Goal: Task Accomplishment & Management: Manage account settings

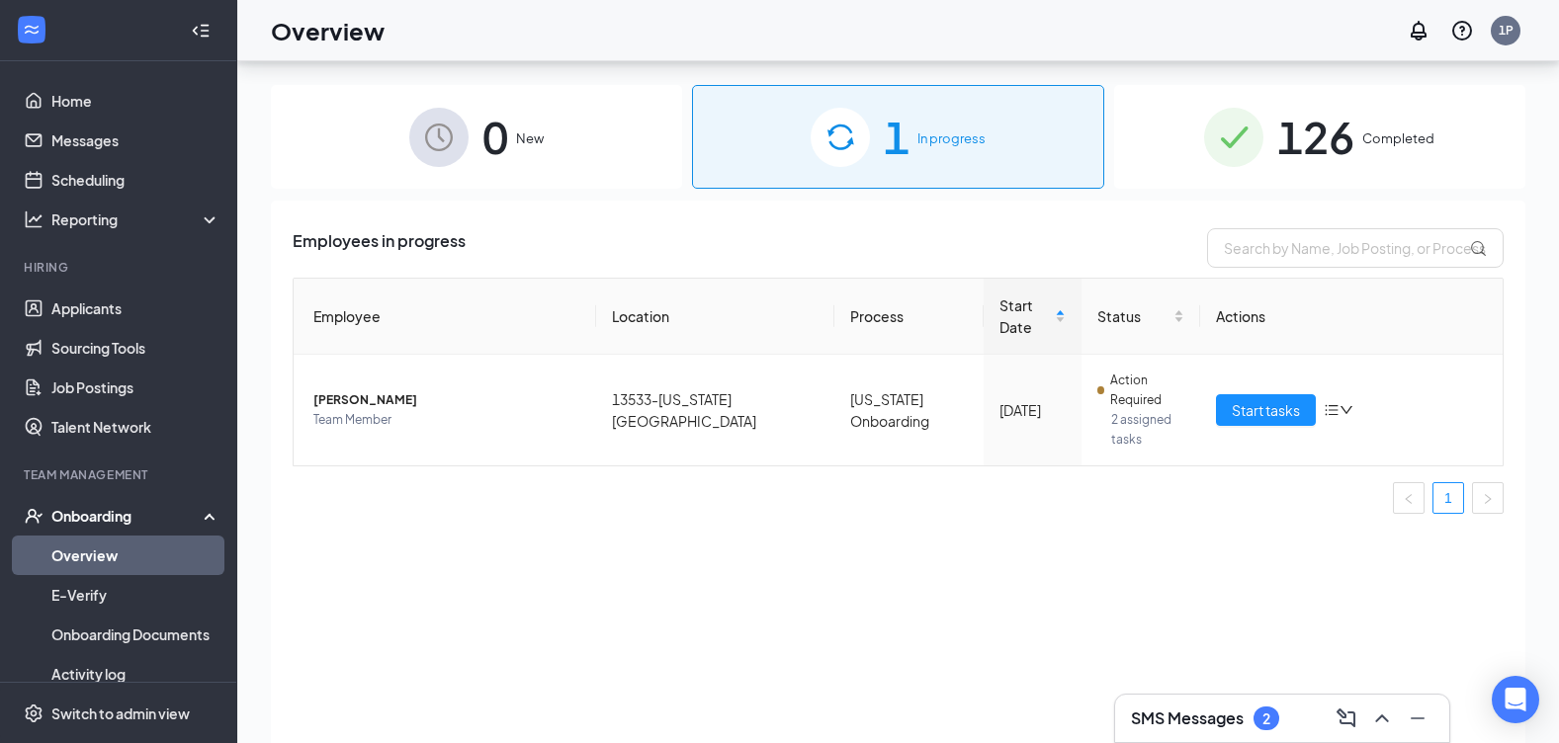
scroll to position [89, 0]
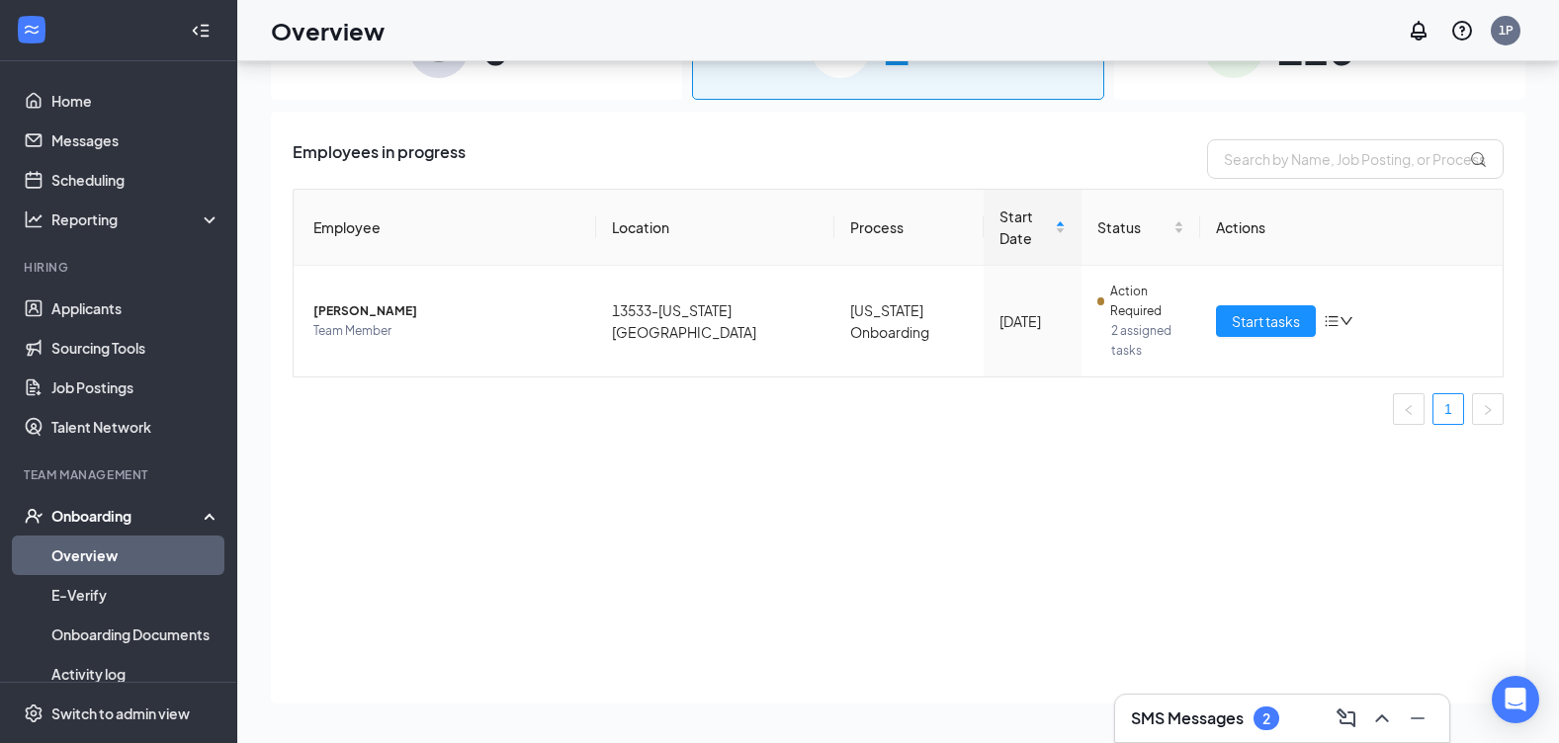
click at [1159, 719] on h3 "SMS Messages" at bounding box center [1187, 719] width 113 height 22
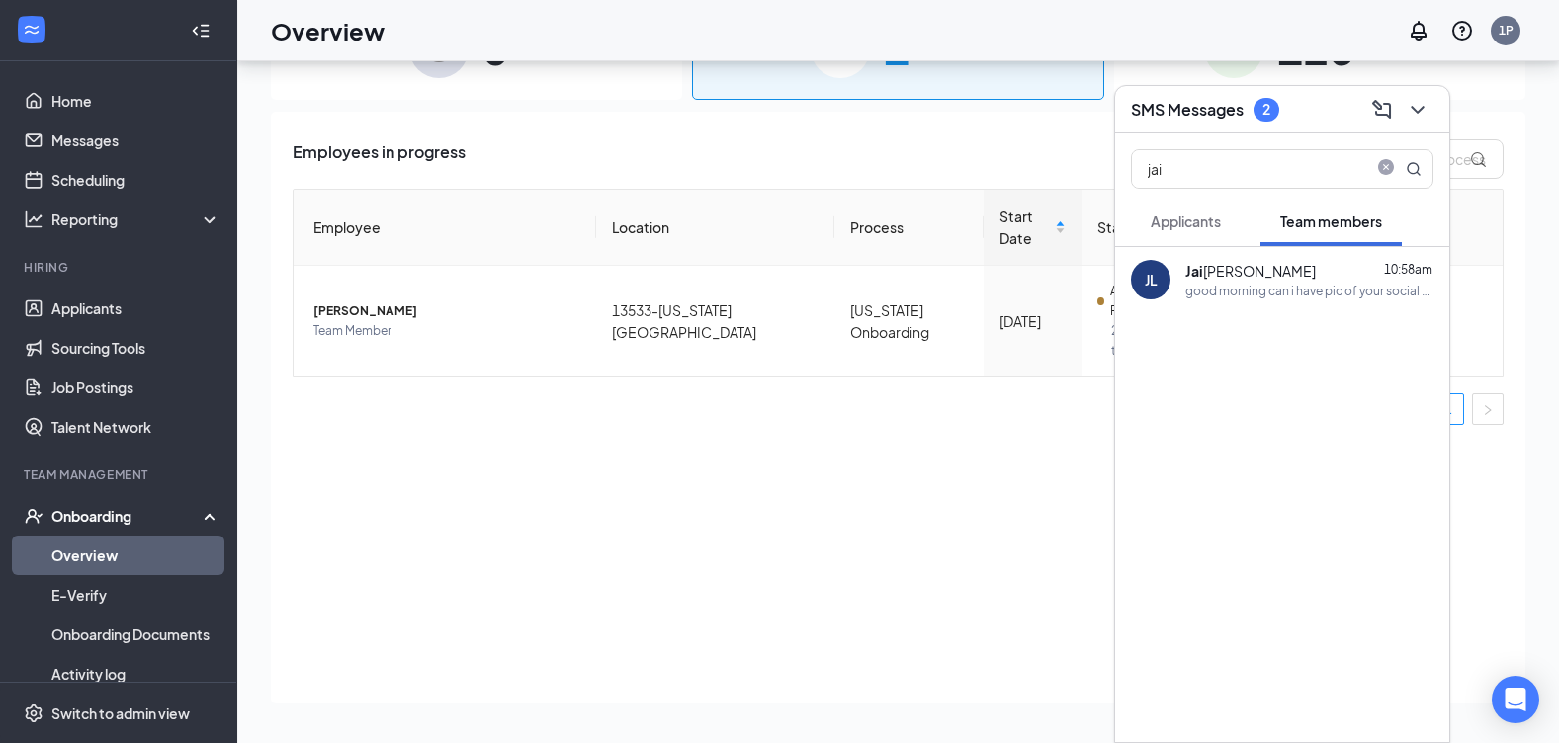
click at [1201, 232] on button "Applicants" at bounding box center [1186, 221] width 110 height 49
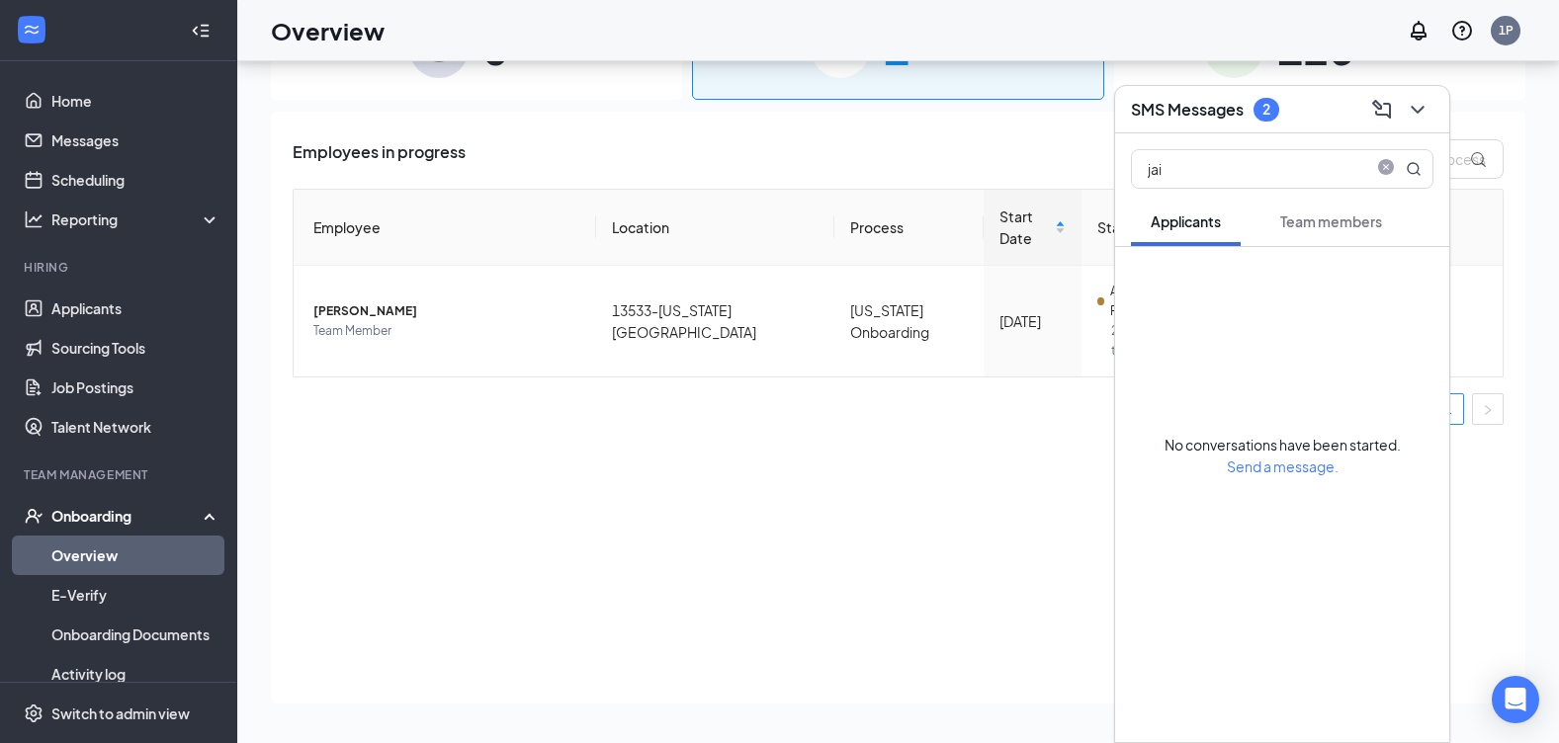
click at [1326, 217] on span "Team members" at bounding box center [1331, 222] width 102 height 18
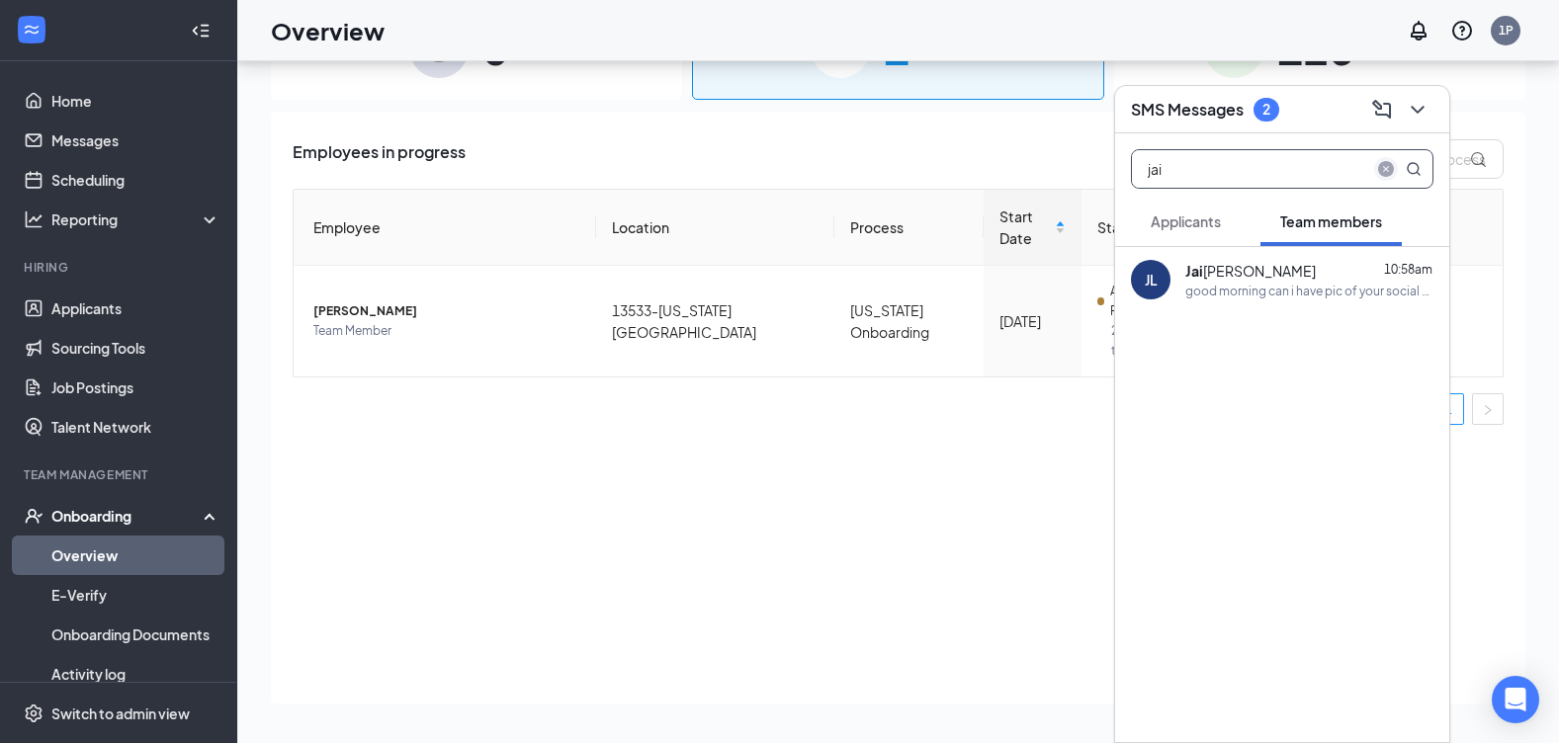
click at [1387, 170] on icon "close-circle" at bounding box center [1386, 169] width 16 height 16
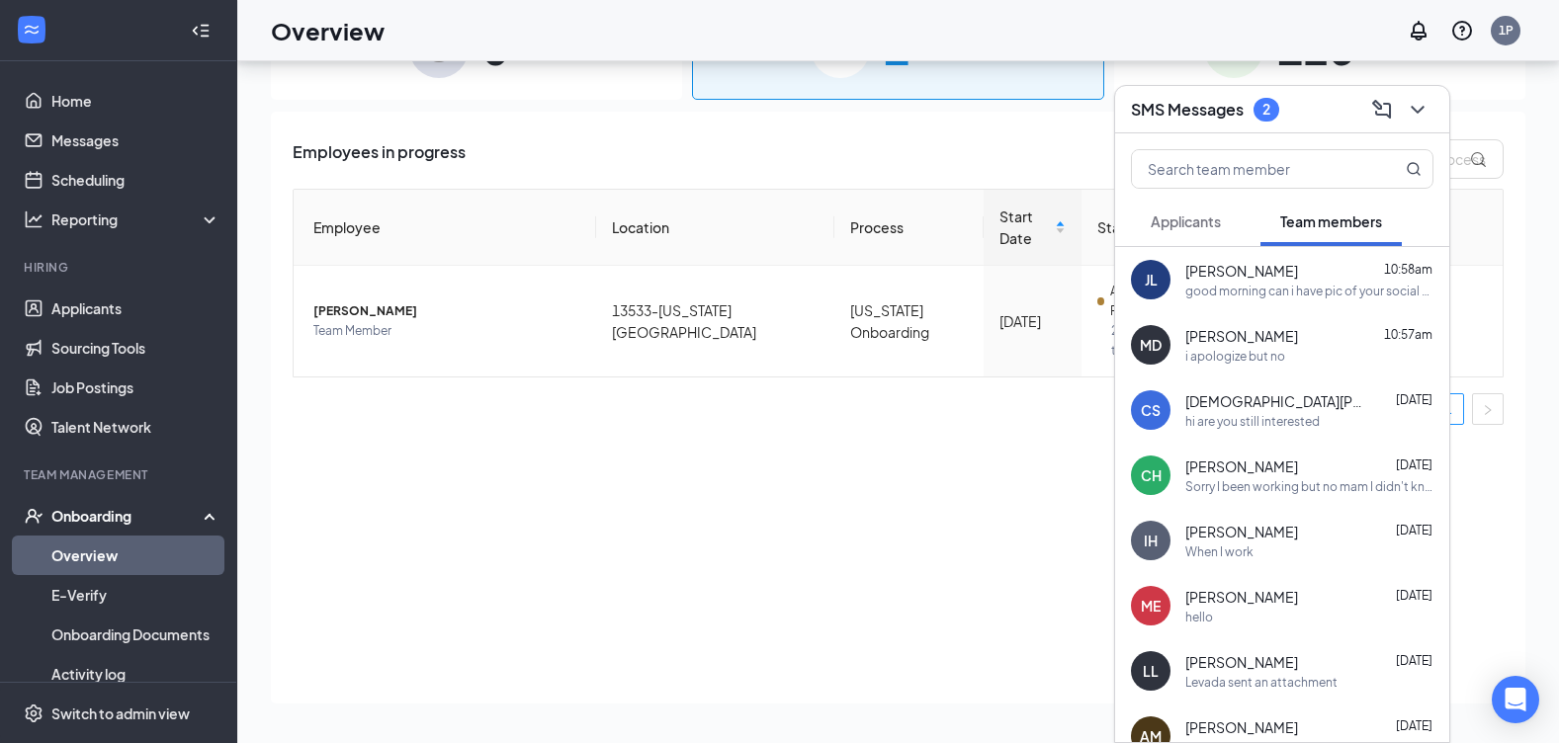
click at [1241, 343] on span "[PERSON_NAME]" at bounding box center [1241, 336] width 113 height 20
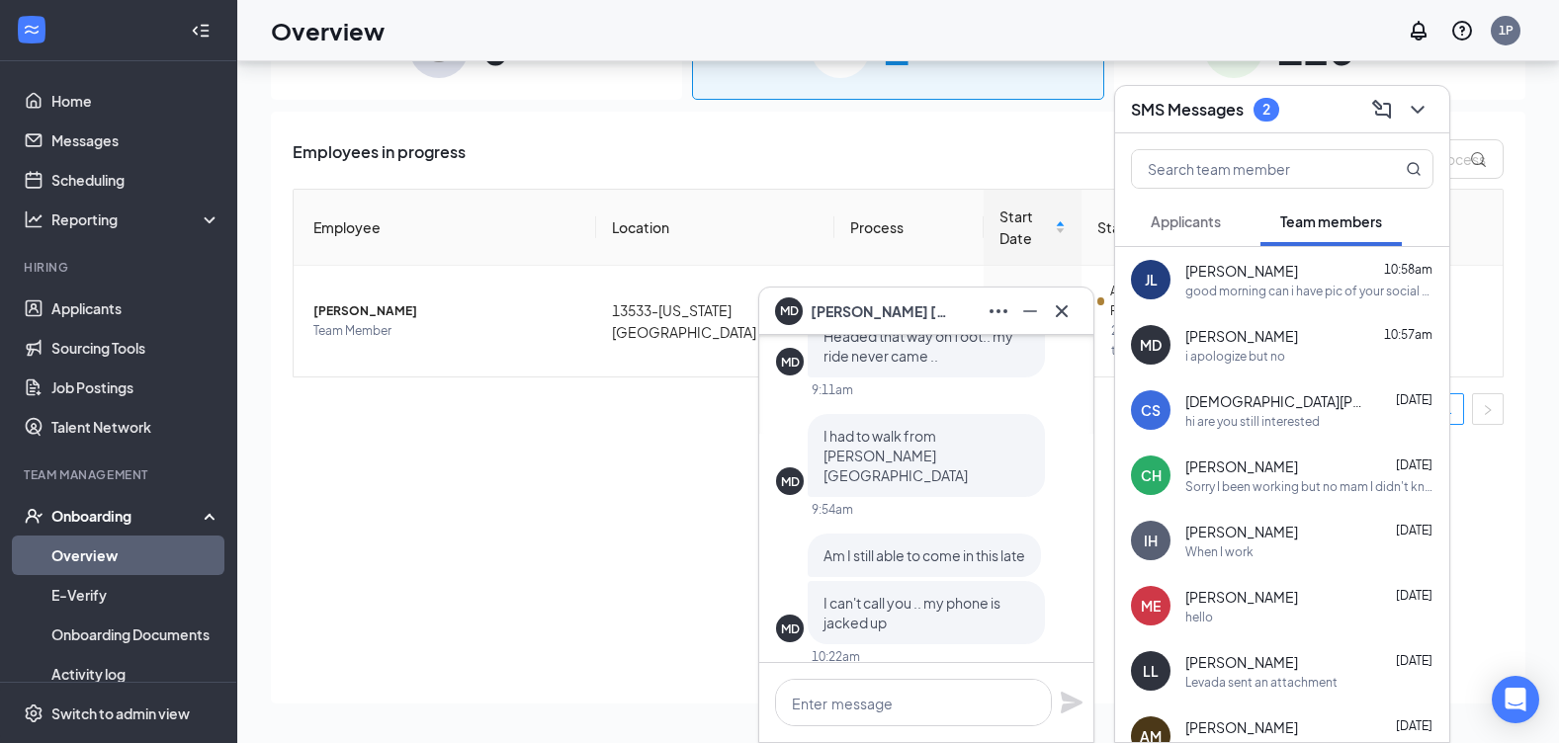
scroll to position [-297, 0]
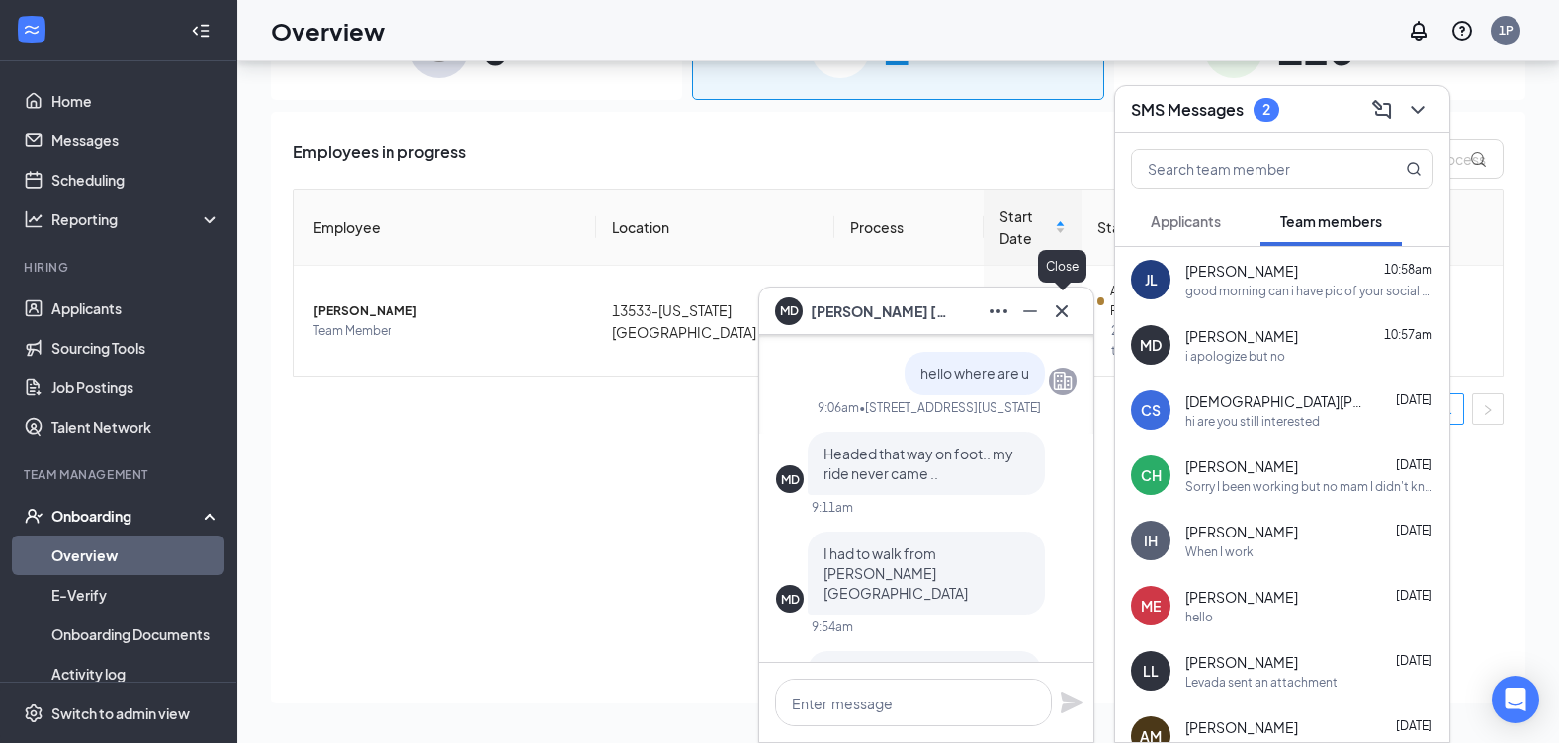
click at [1064, 323] on button at bounding box center [1062, 312] width 32 height 32
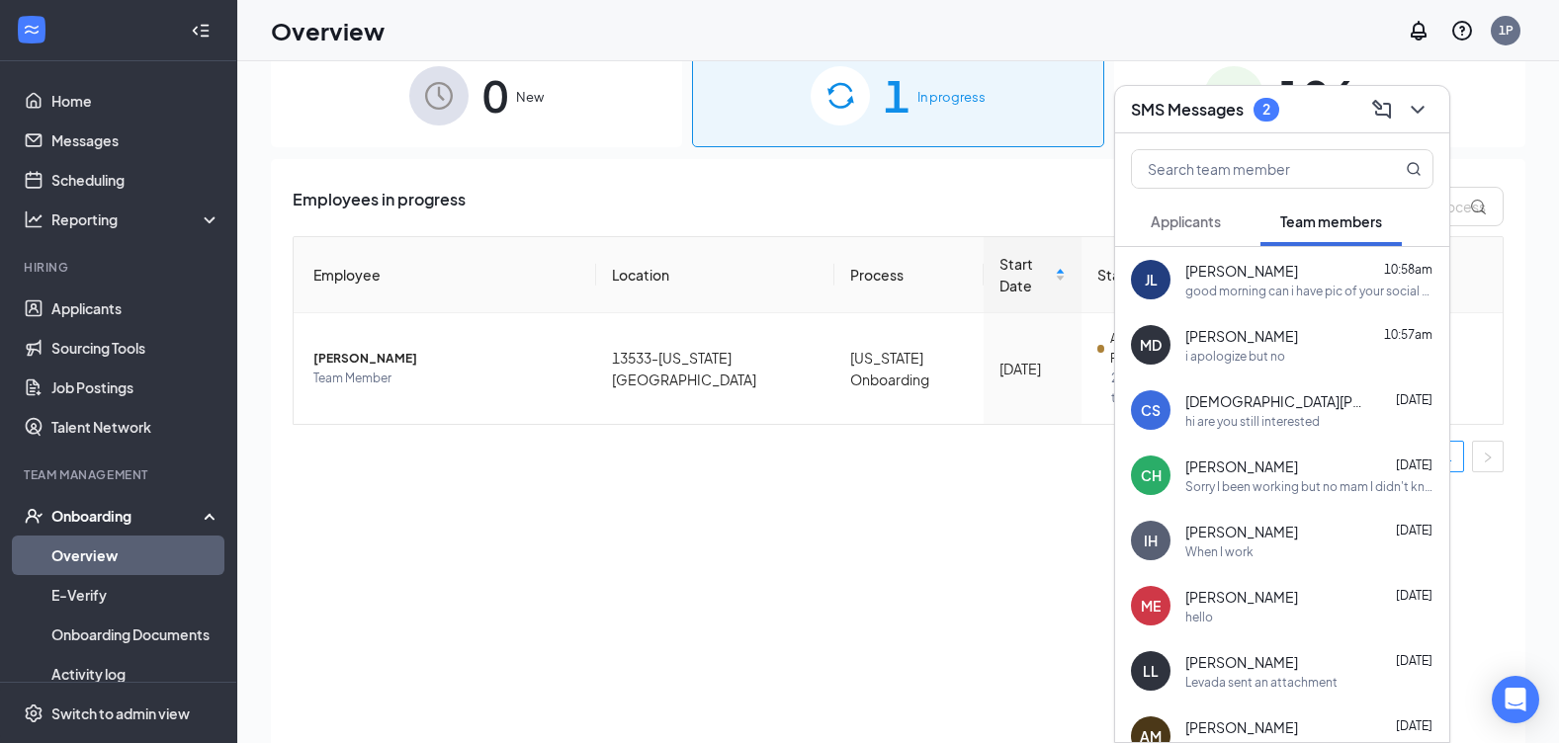
scroll to position [0, 0]
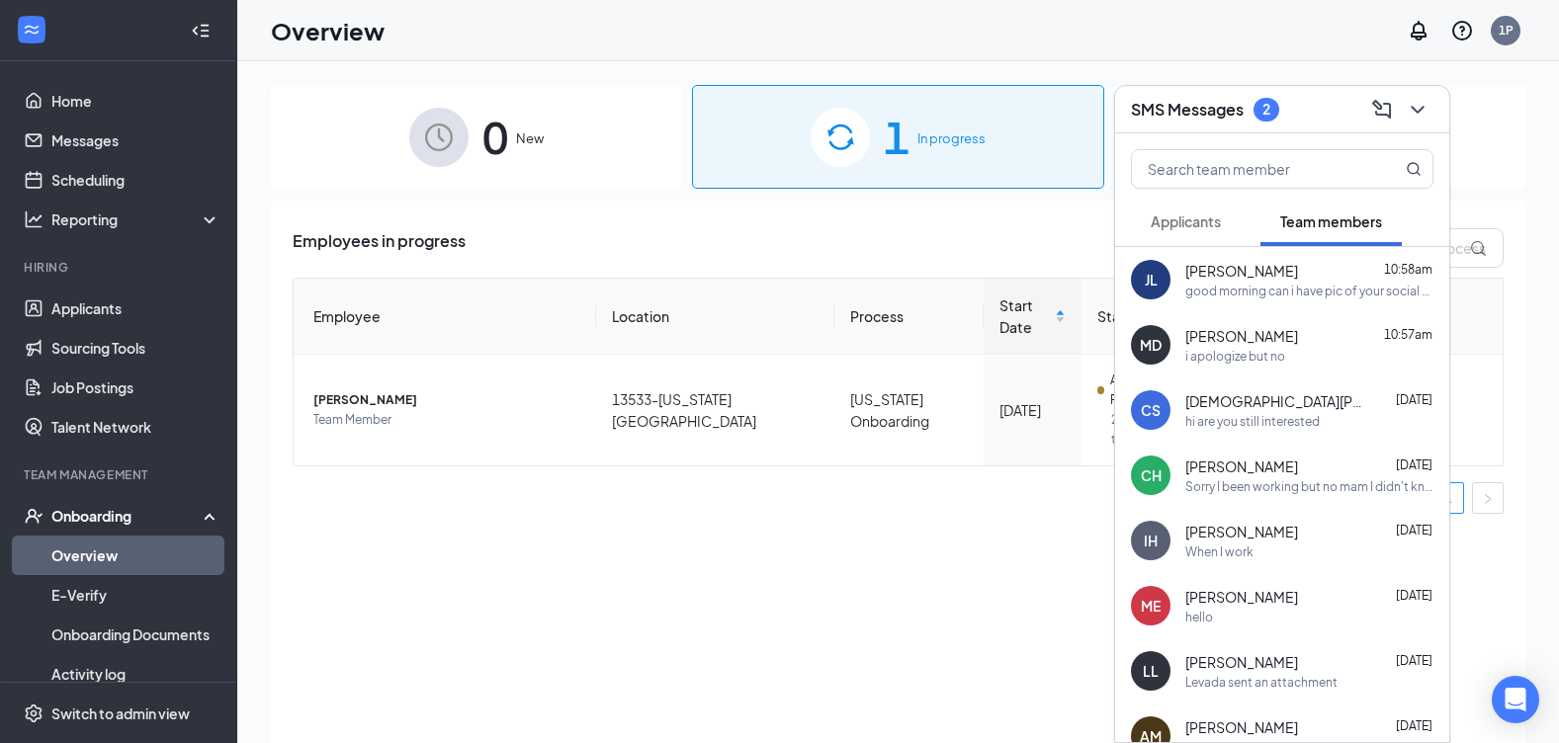
click at [1235, 103] on h3 "SMS Messages" at bounding box center [1187, 110] width 113 height 22
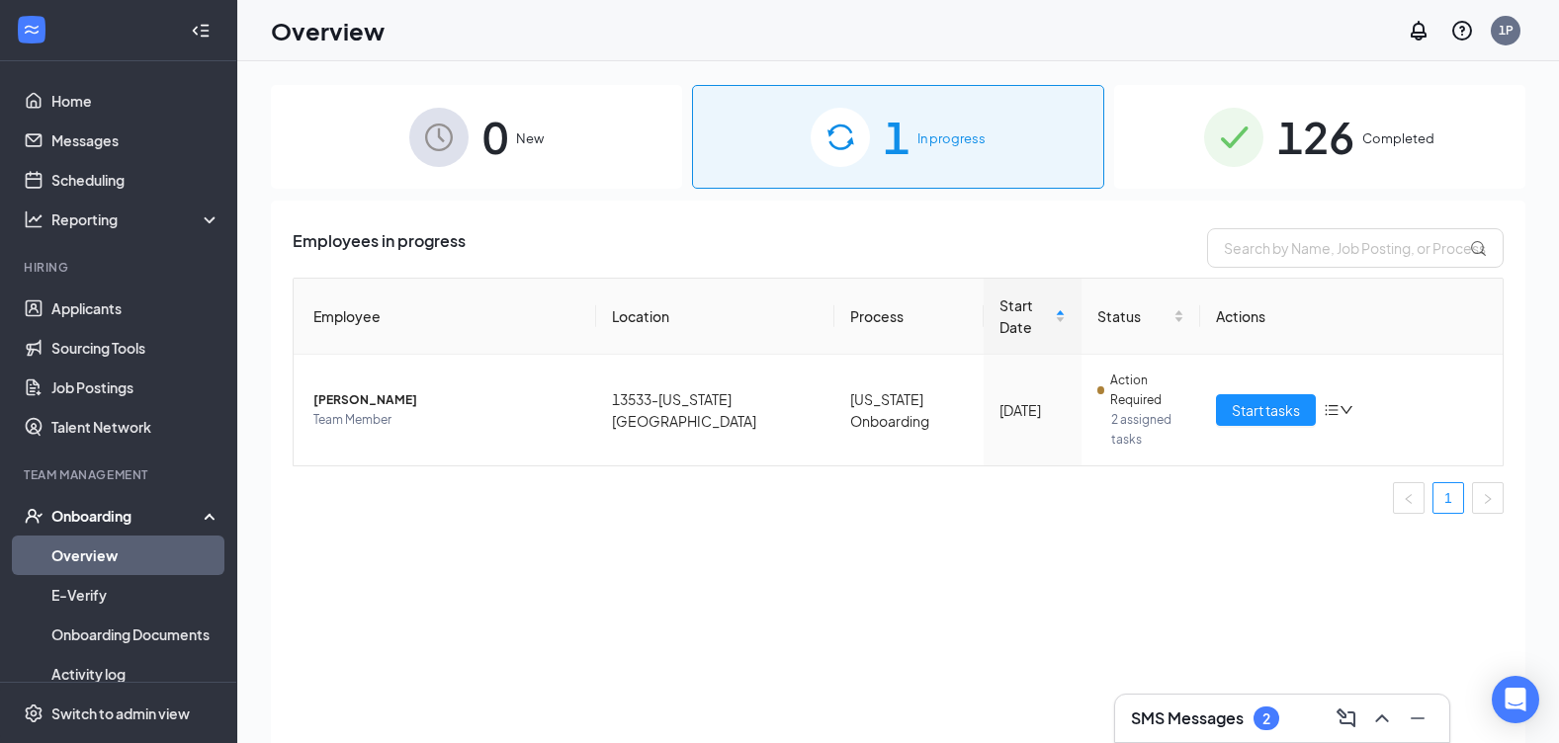
click at [1255, 713] on div "2" at bounding box center [1266, 719] width 26 height 24
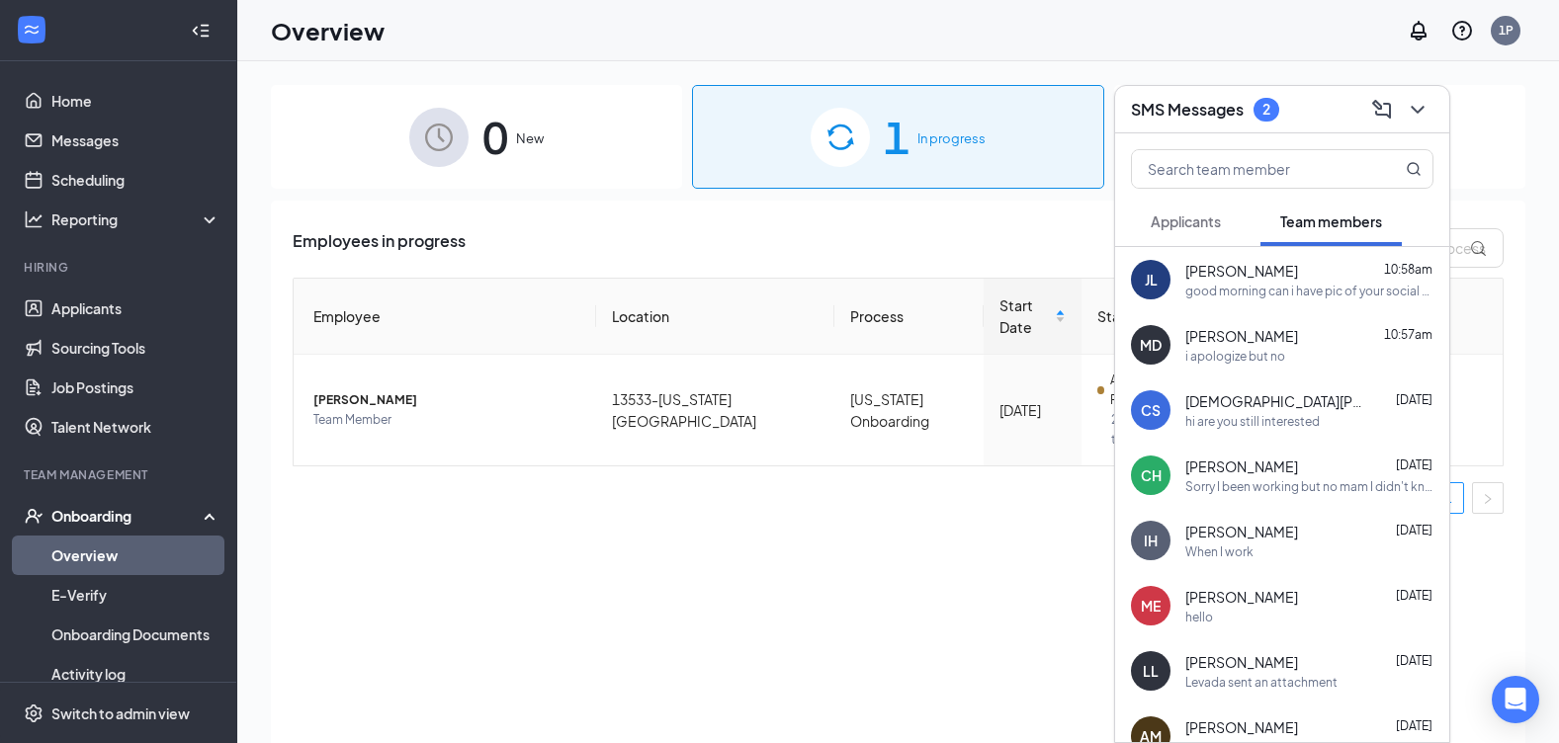
click at [1270, 345] on div "[PERSON_NAME] 10:57am" at bounding box center [1309, 336] width 248 height 20
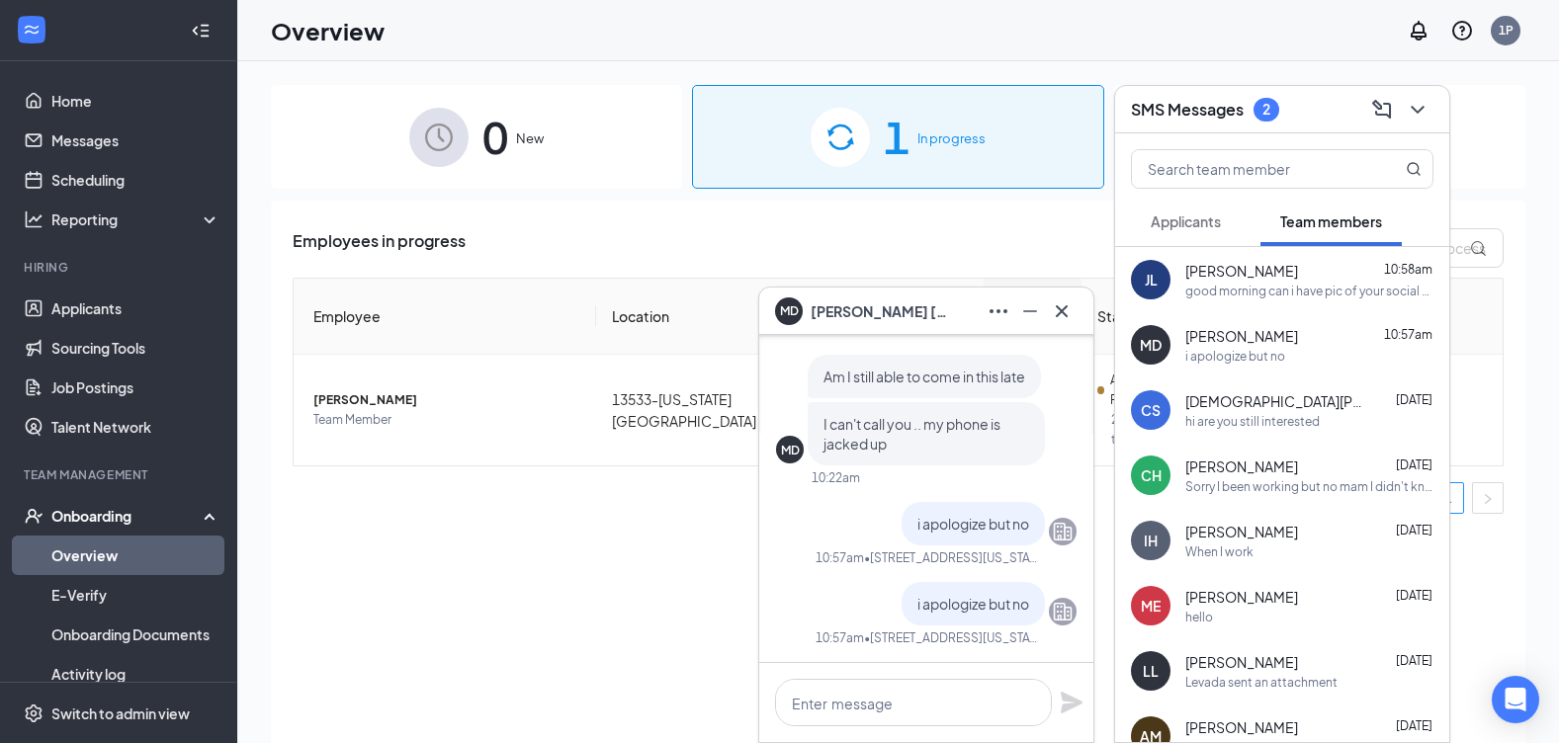
click at [1264, 291] on div "good morning can i have pic of your social and id so i can do my portion to sen…" at bounding box center [1309, 291] width 248 height 17
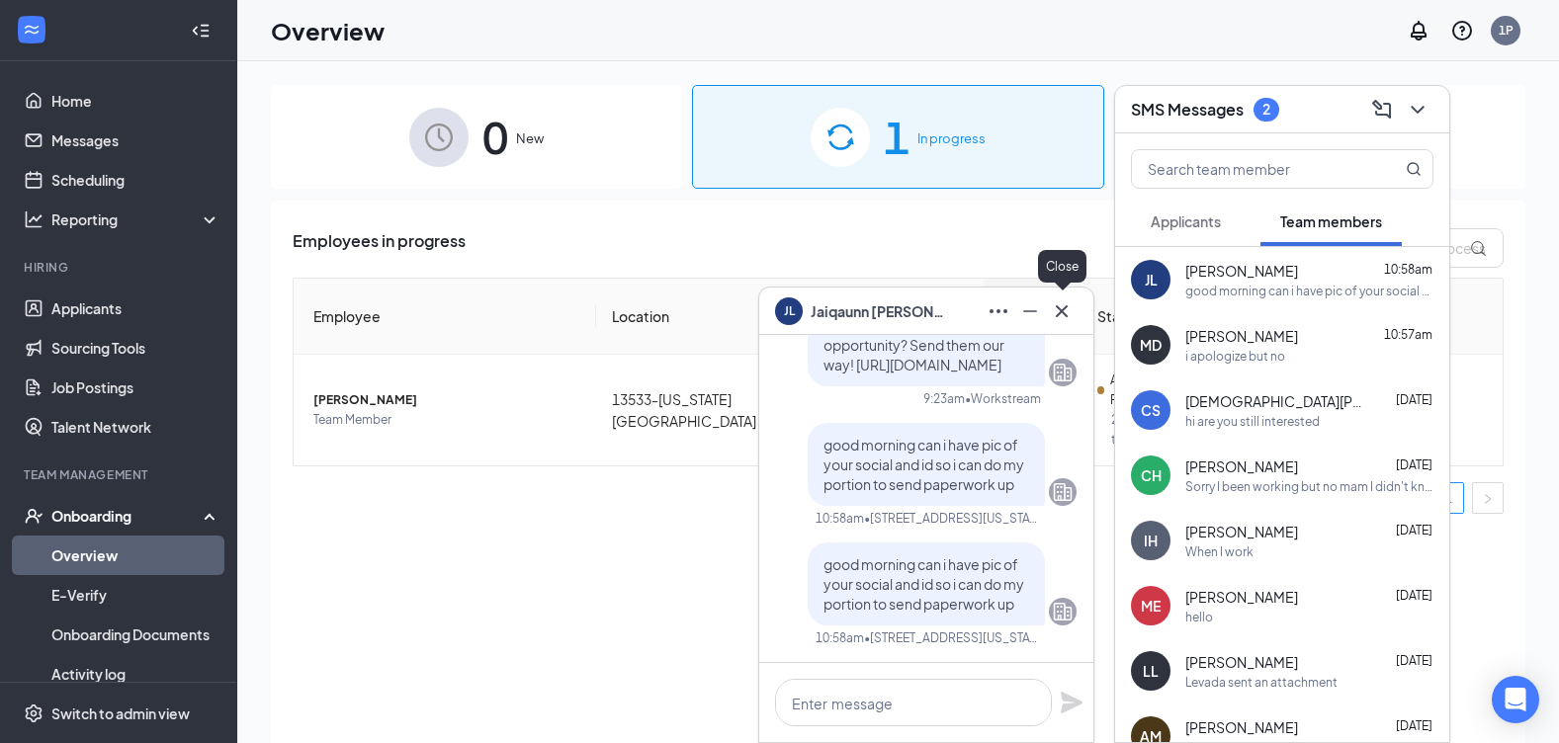
click at [1072, 313] on icon "Cross" at bounding box center [1062, 311] width 24 height 24
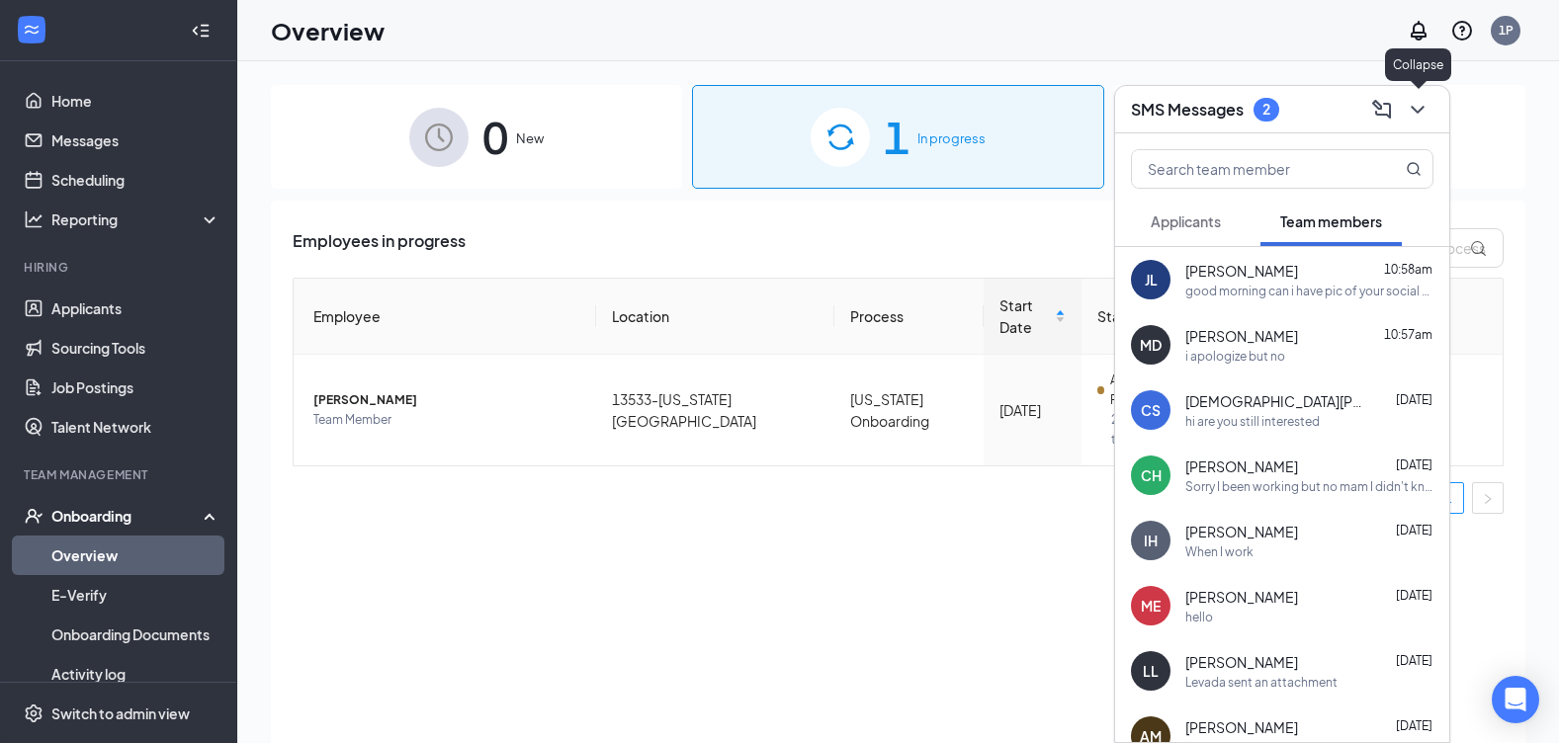
click at [1414, 115] on icon "ChevronDown" at bounding box center [1417, 110] width 24 height 24
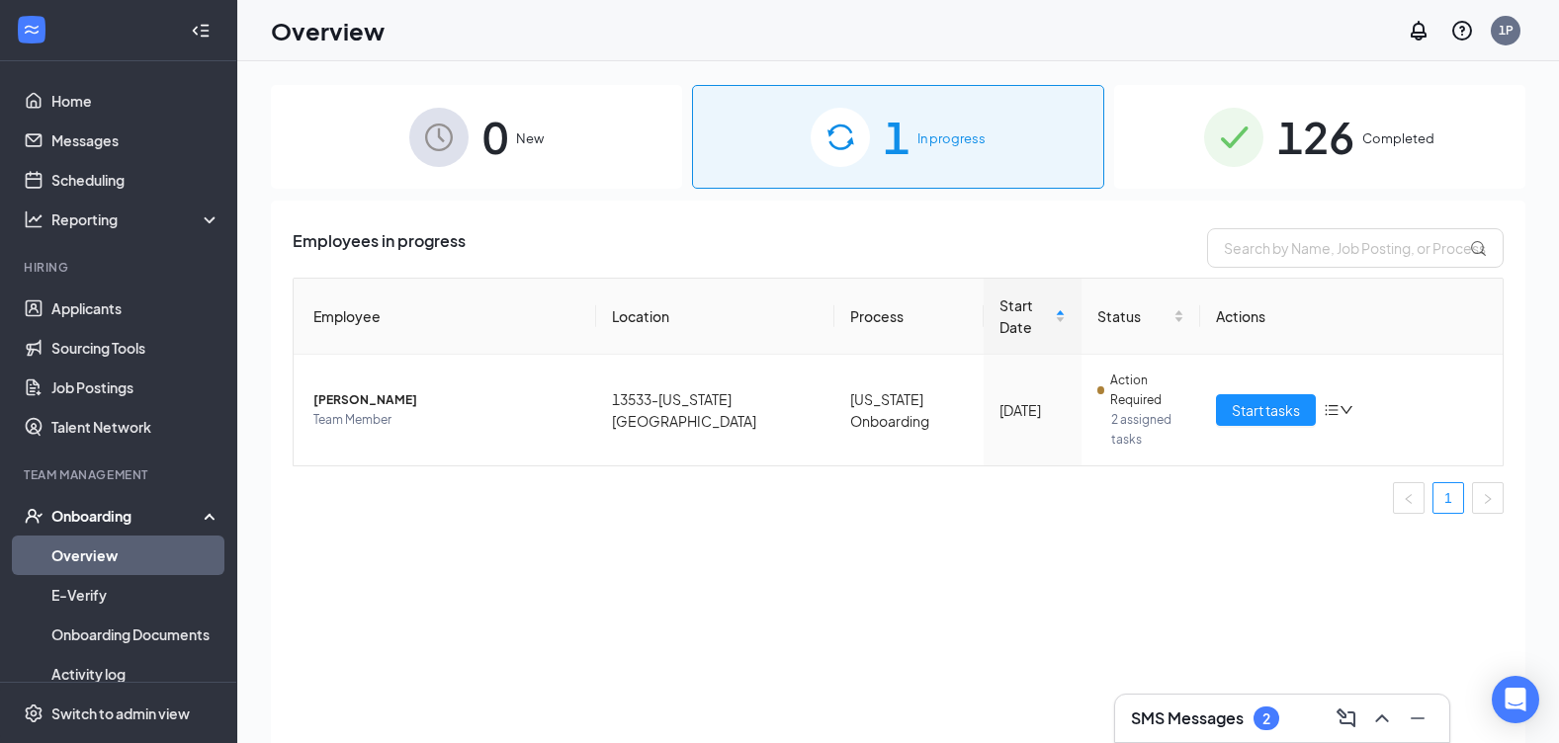
click at [121, 510] on div "Onboarding" at bounding box center [127, 516] width 152 height 20
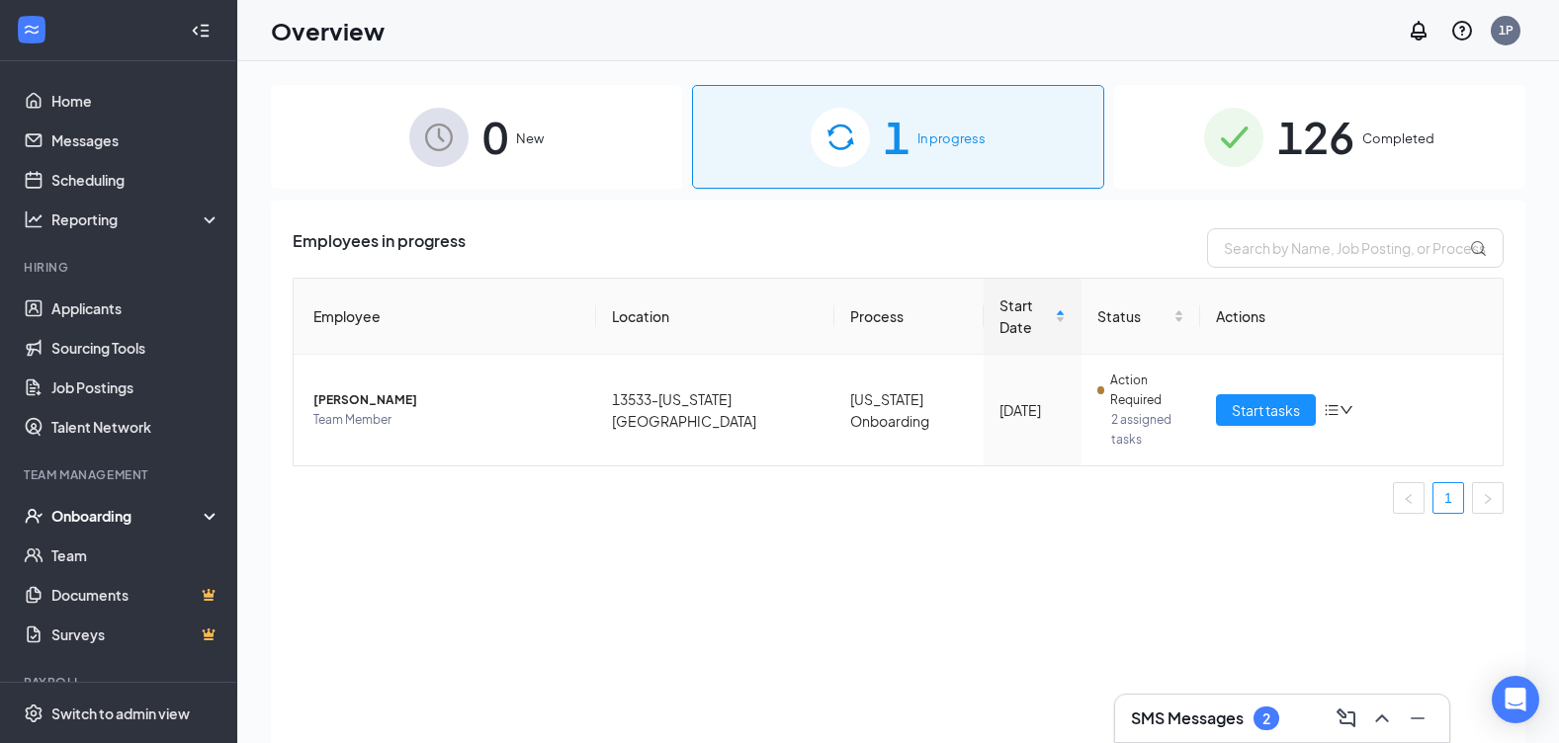
click at [1203, 724] on h3 "SMS Messages" at bounding box center [1187, 719] width 113 height 22
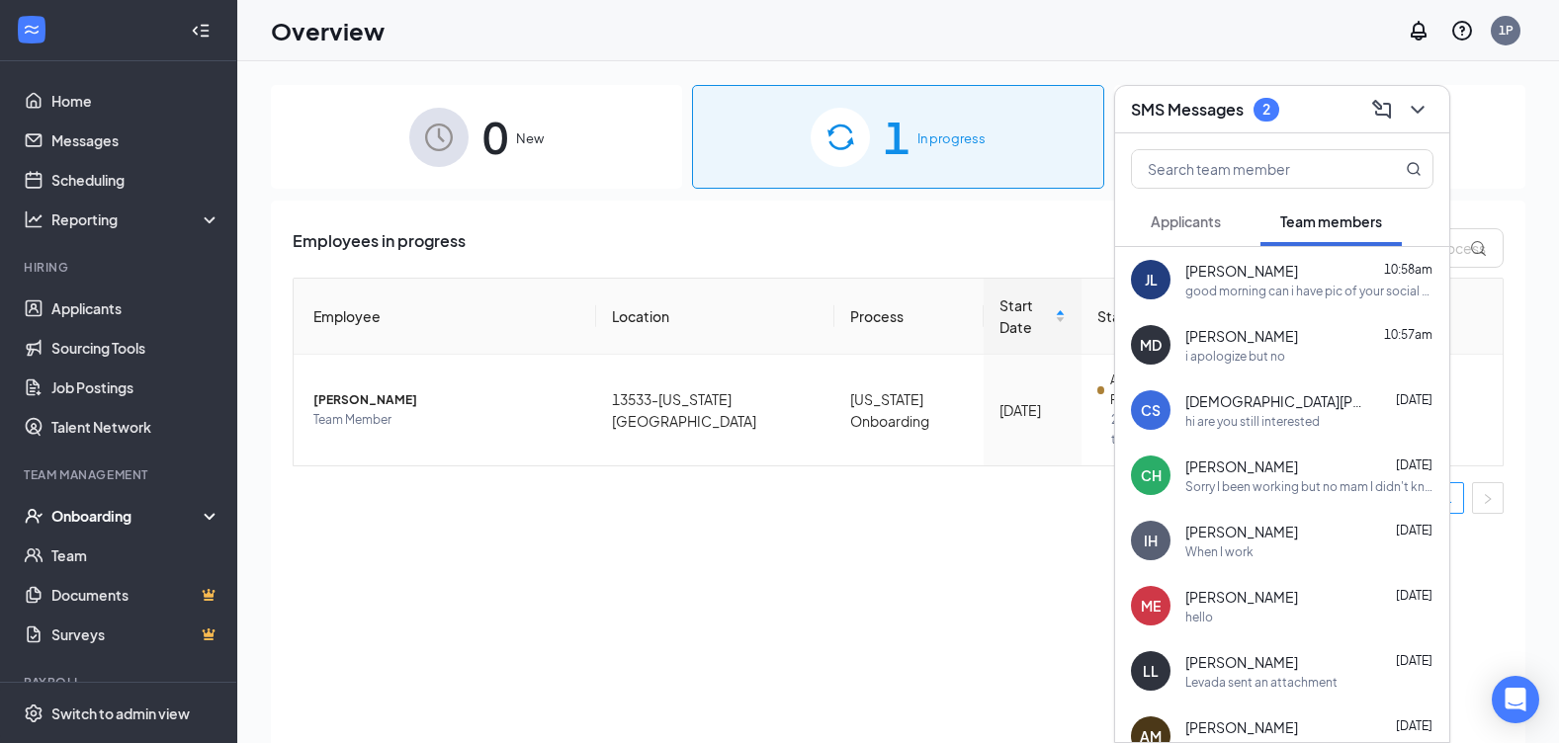
click at [1206, 226] on span "Applicants" at bounding box center [1185, 222] width 70 height 18
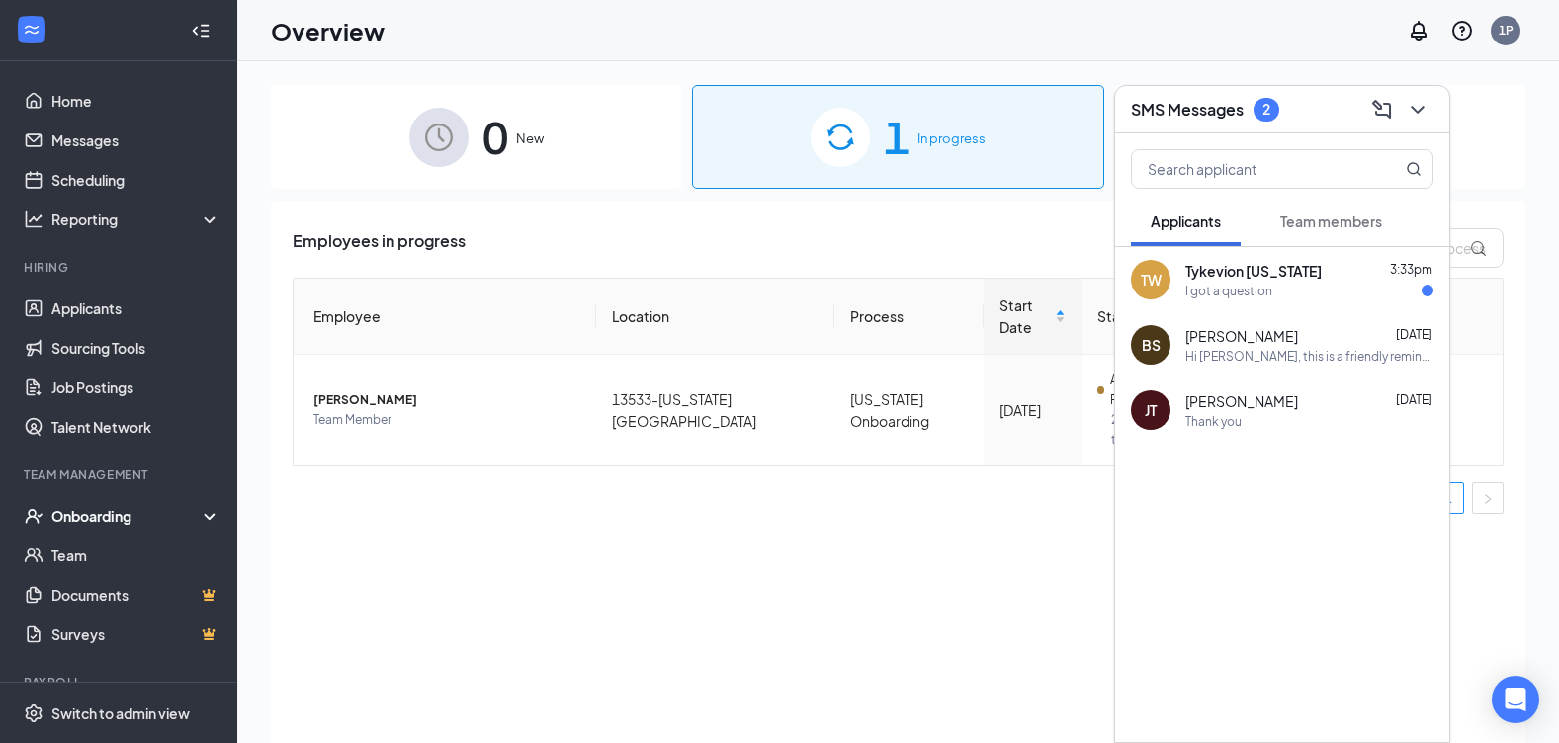
click at [1248, 284] on div "I got a question" at bounding box center [1228, 291] width 87 height 17
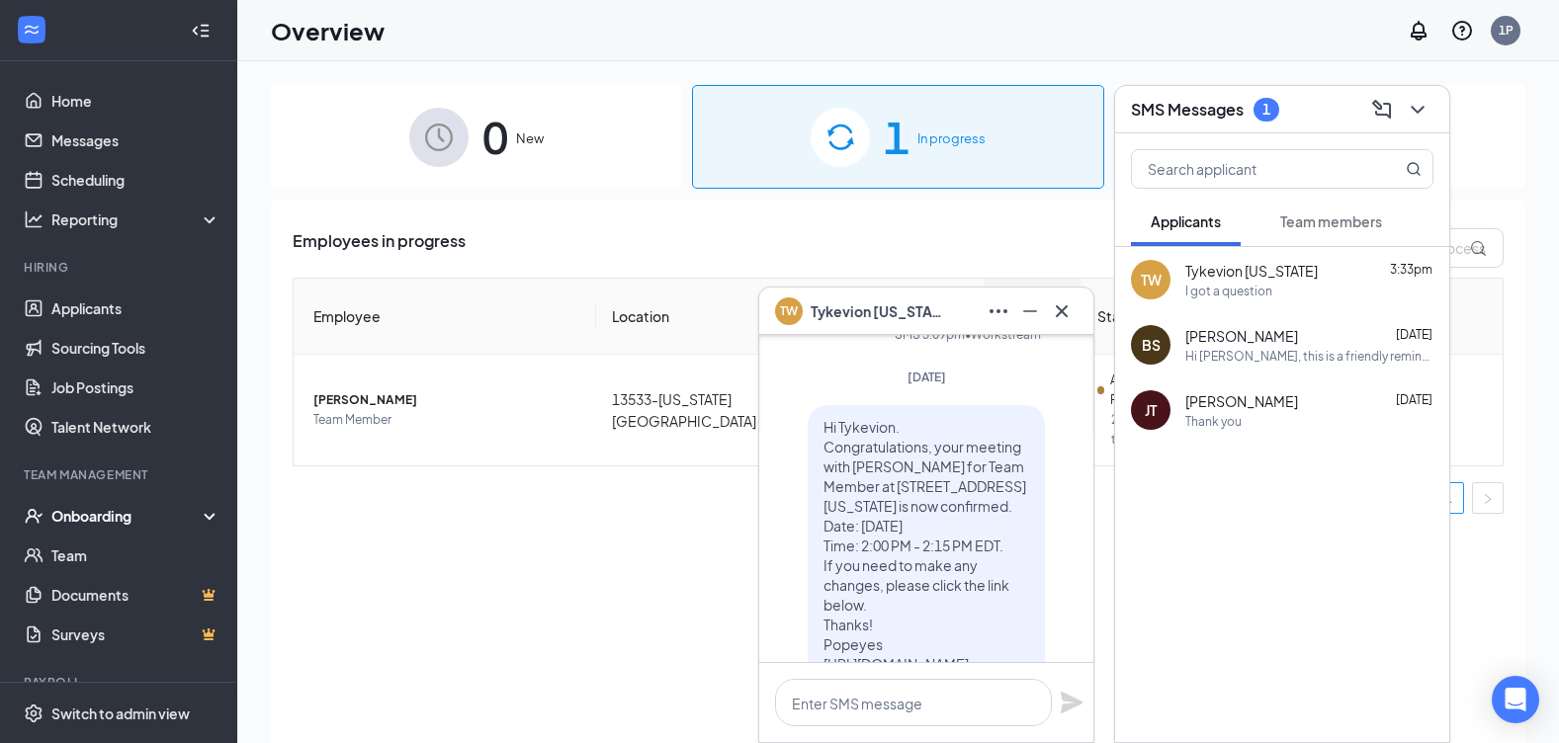
scroll to position [-198, 0]
click at [813, 712] on textarea at bounding box center [913, 702] width 277 height 47
type textarea "hello"
click at [1073, 709] on icon "Plane" at bounding box center [1072, 703] width 24 height 24
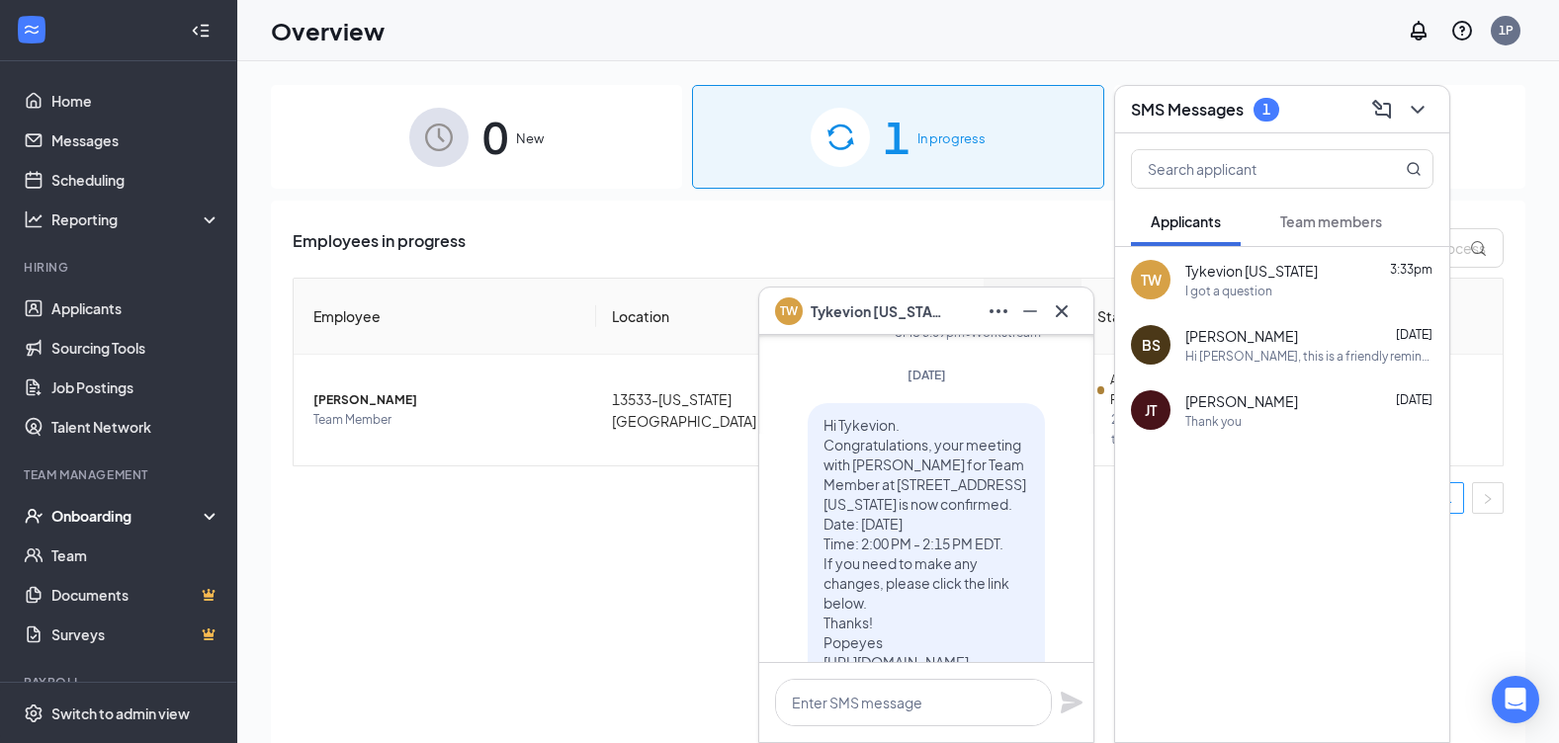
scroll to position [-278, 0]
click at [119, 421] on link "Talent Network" at bounding box center [135, 427] width 169 height 40
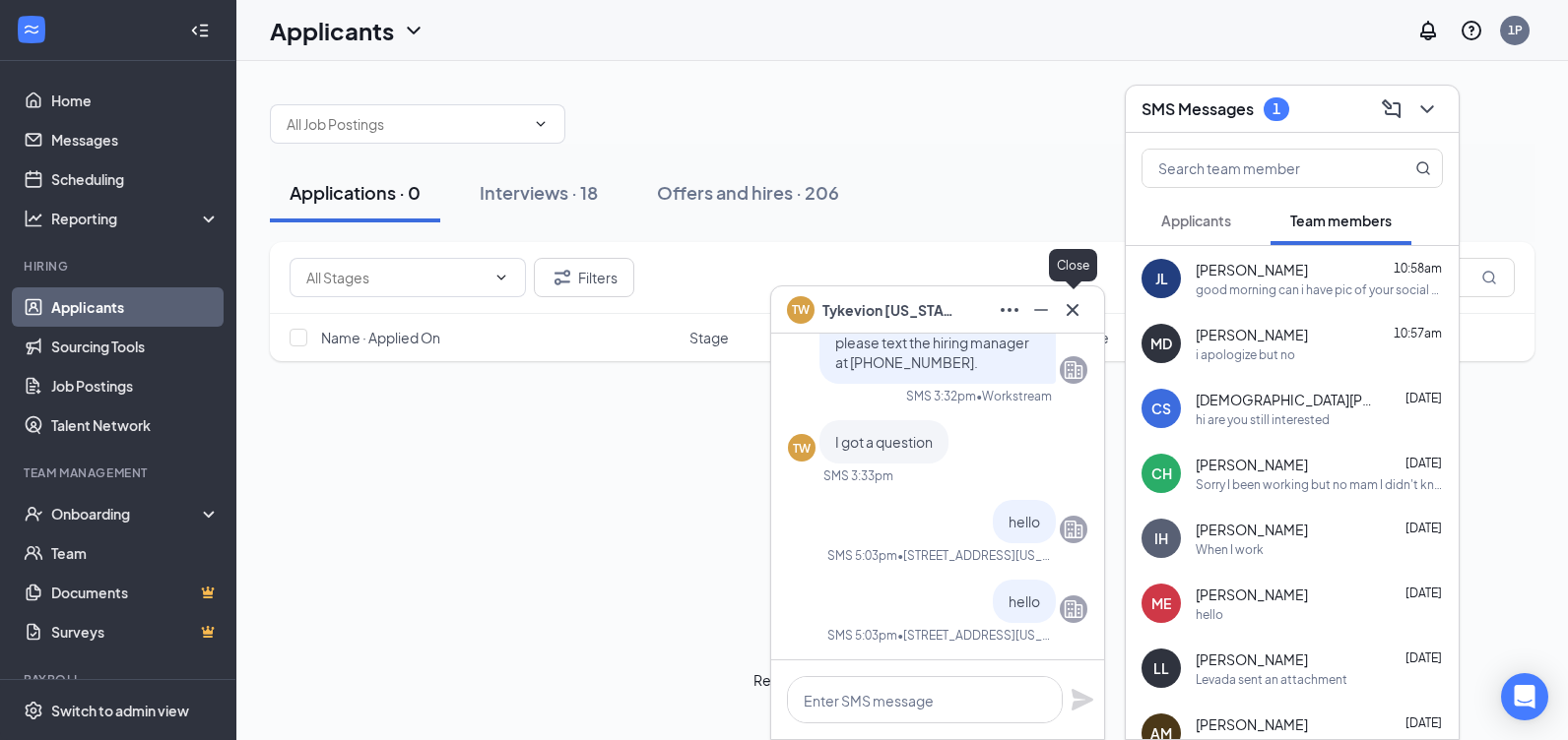
click at [1076, 315] on icon "Cross" at bounding box center [1072, 310] width 24 height 24
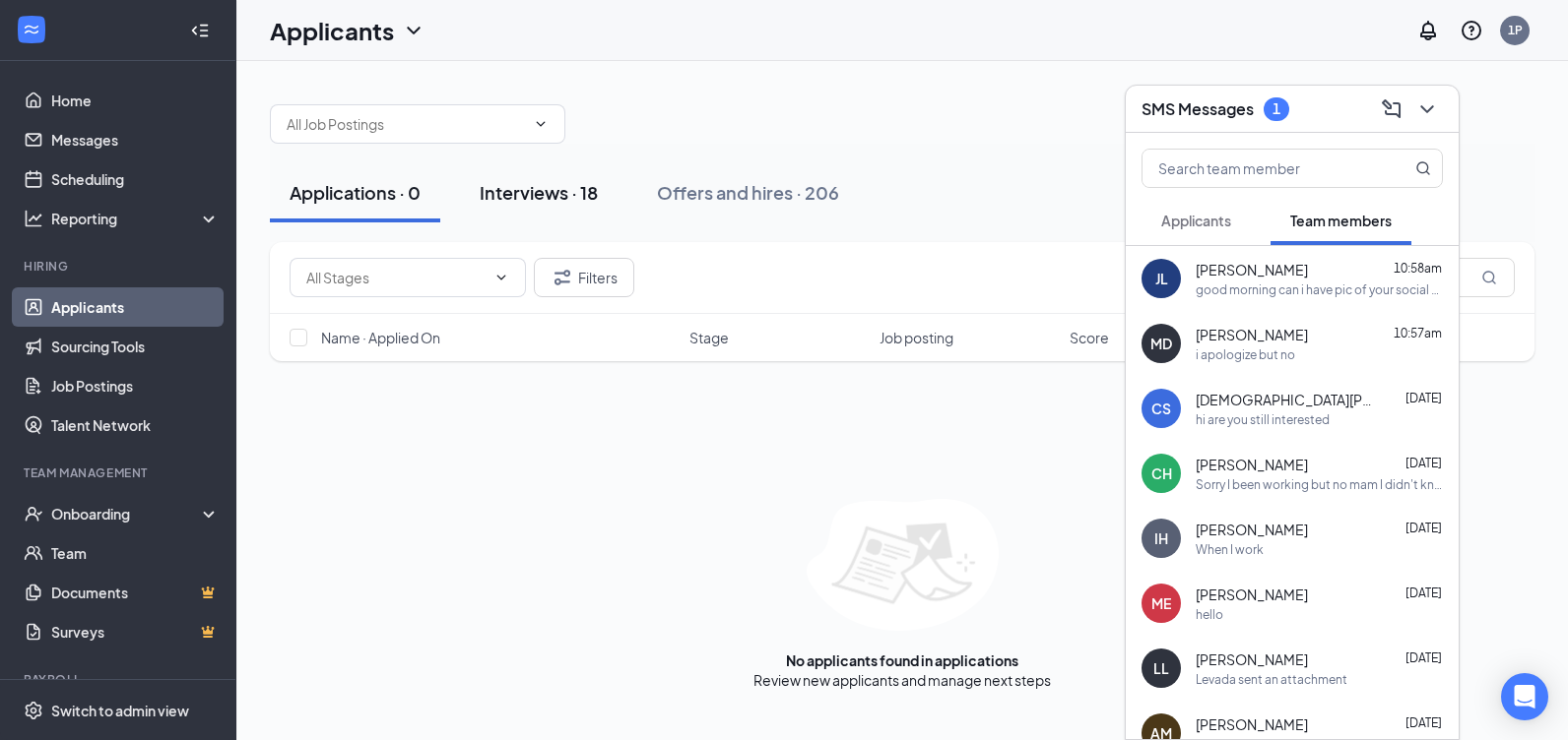
click at [545, 197] on div "Interviews · 18" at bounding box center [538, 192] width 119 height 25
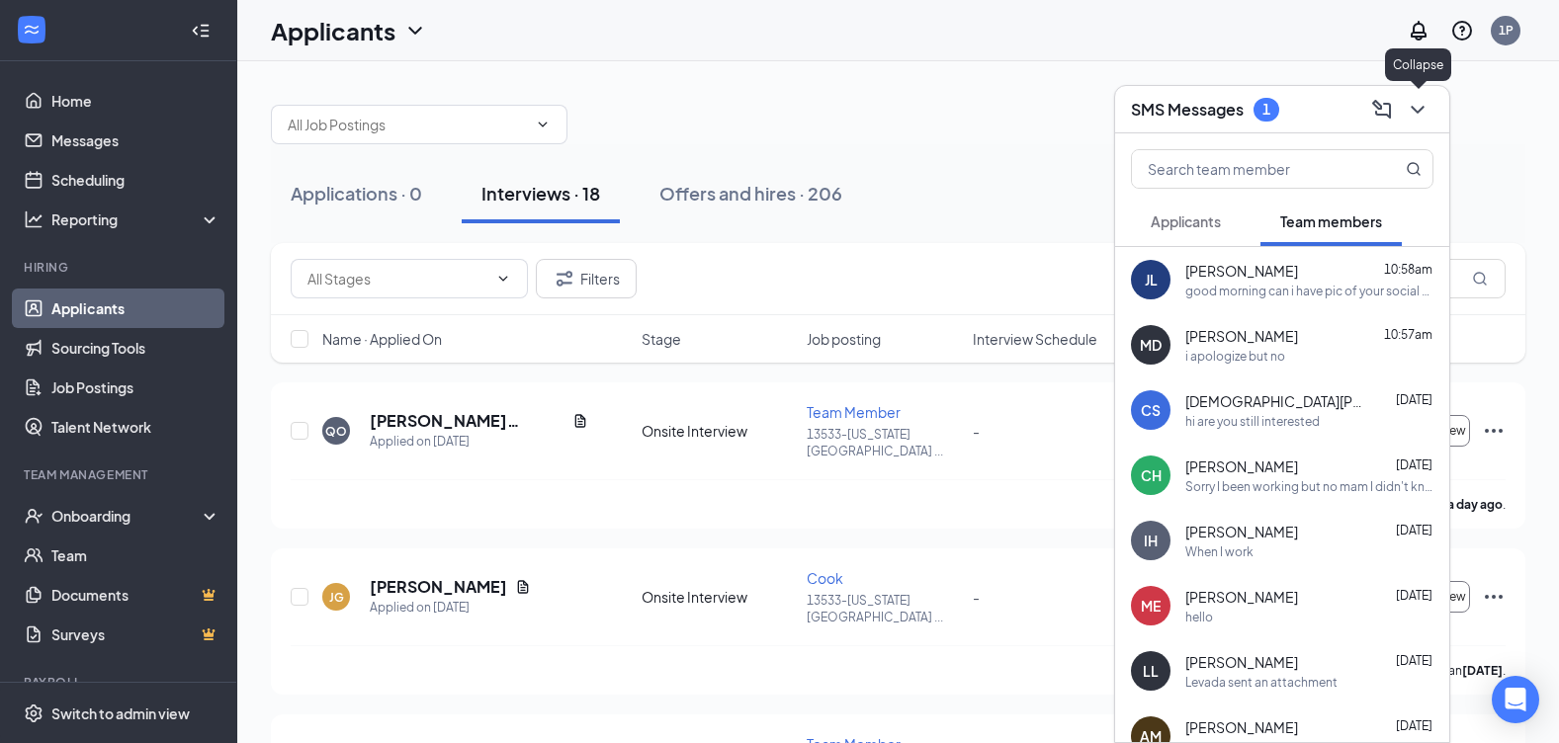
click at [1416, 116] on icon "ChevronDown" at bounding box center [1417, 110] width 24 height 24
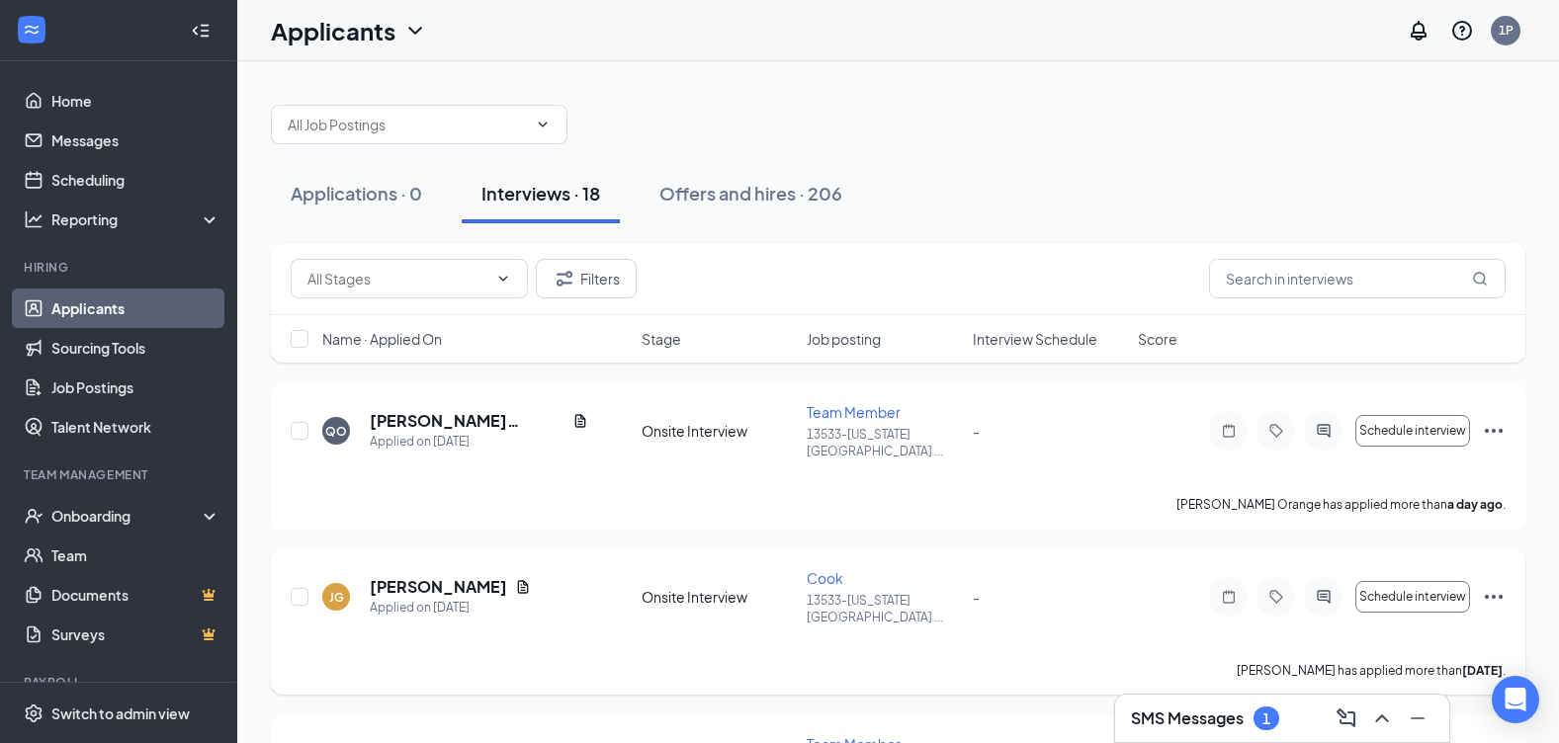
click at [1499, 585] on icon "Ellipses" at bounding box center [1494, 597] width 24 height 24
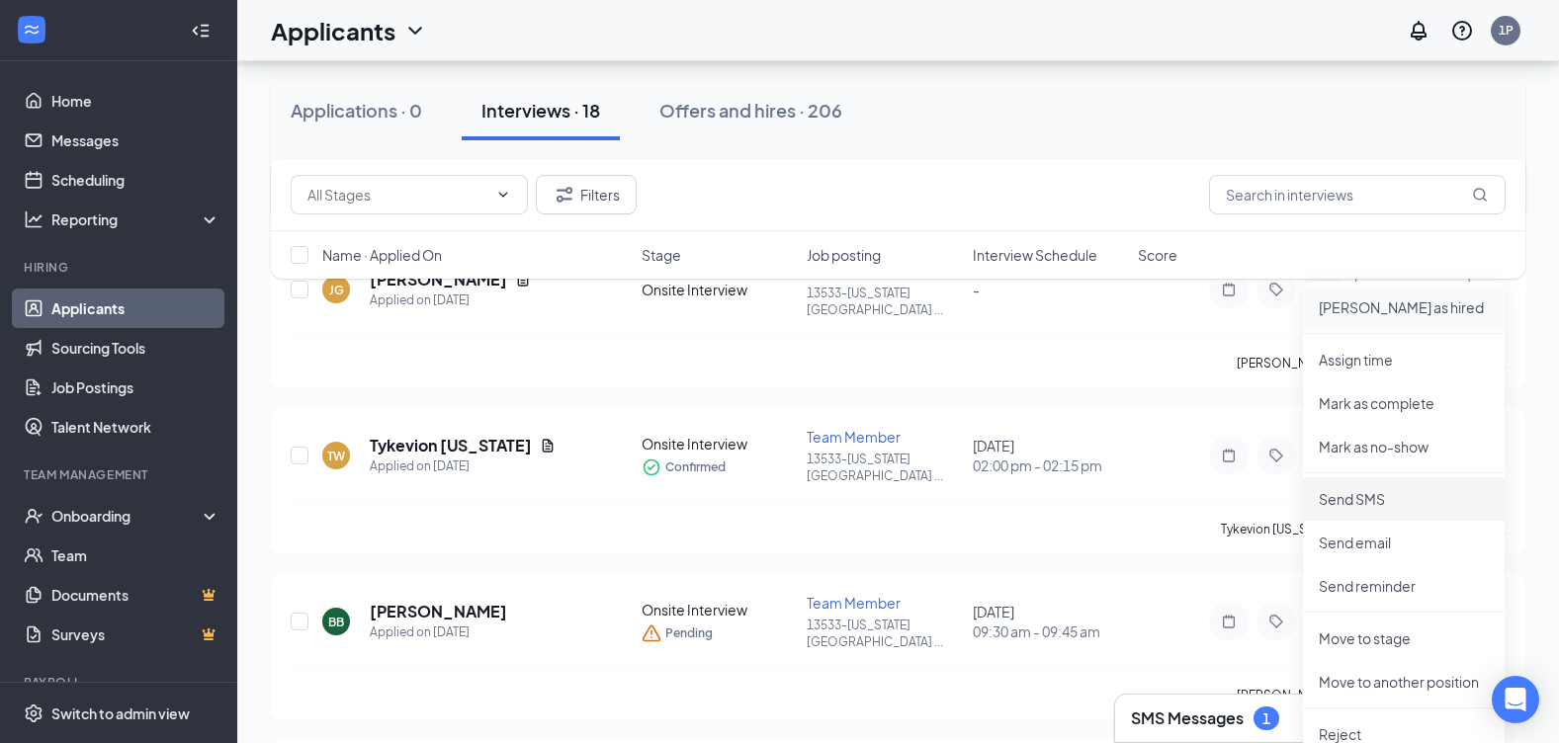
scroll to position [395, 0]
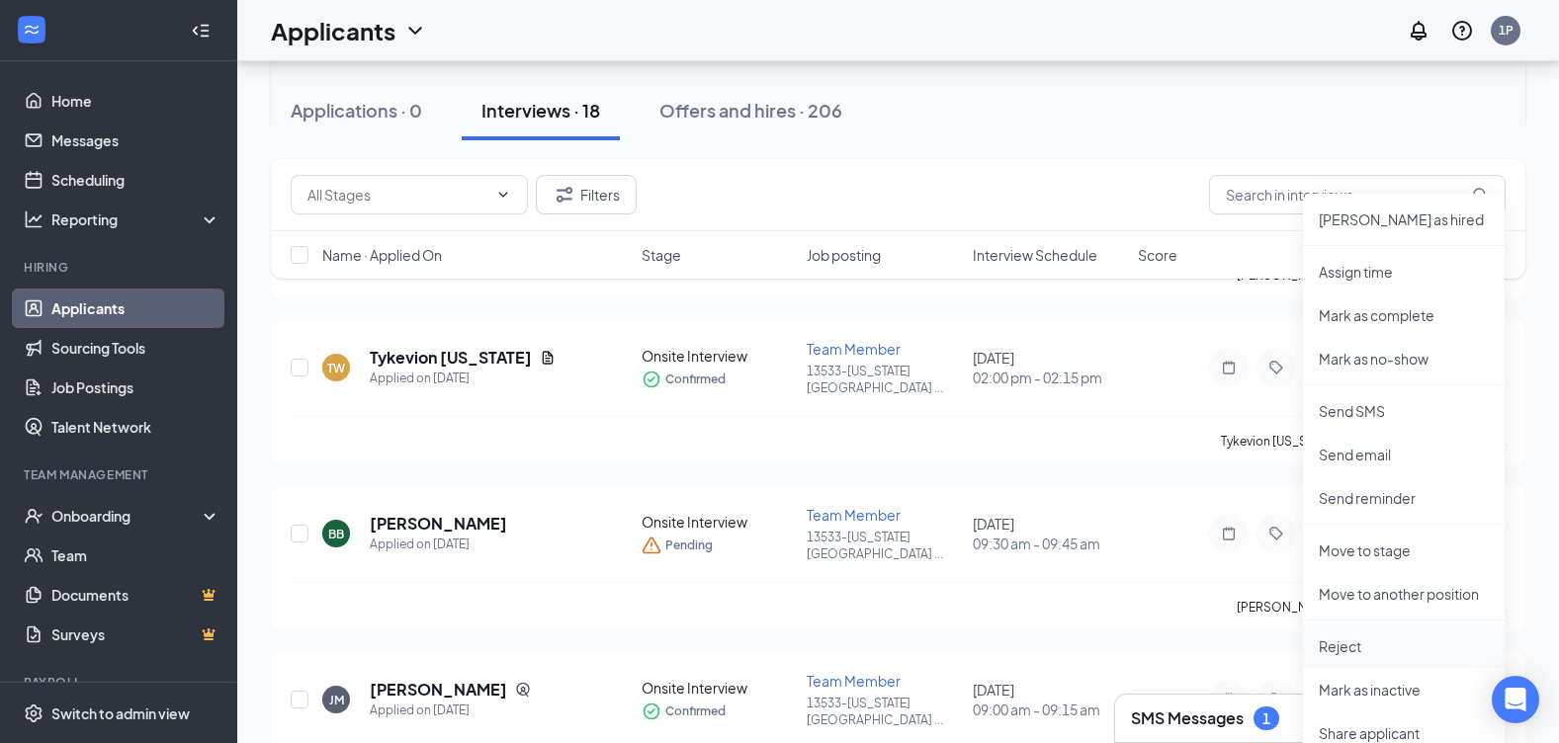
click at [1326, 648] on p "Reject" at bounding box center [1404, 647] width 170 height 20
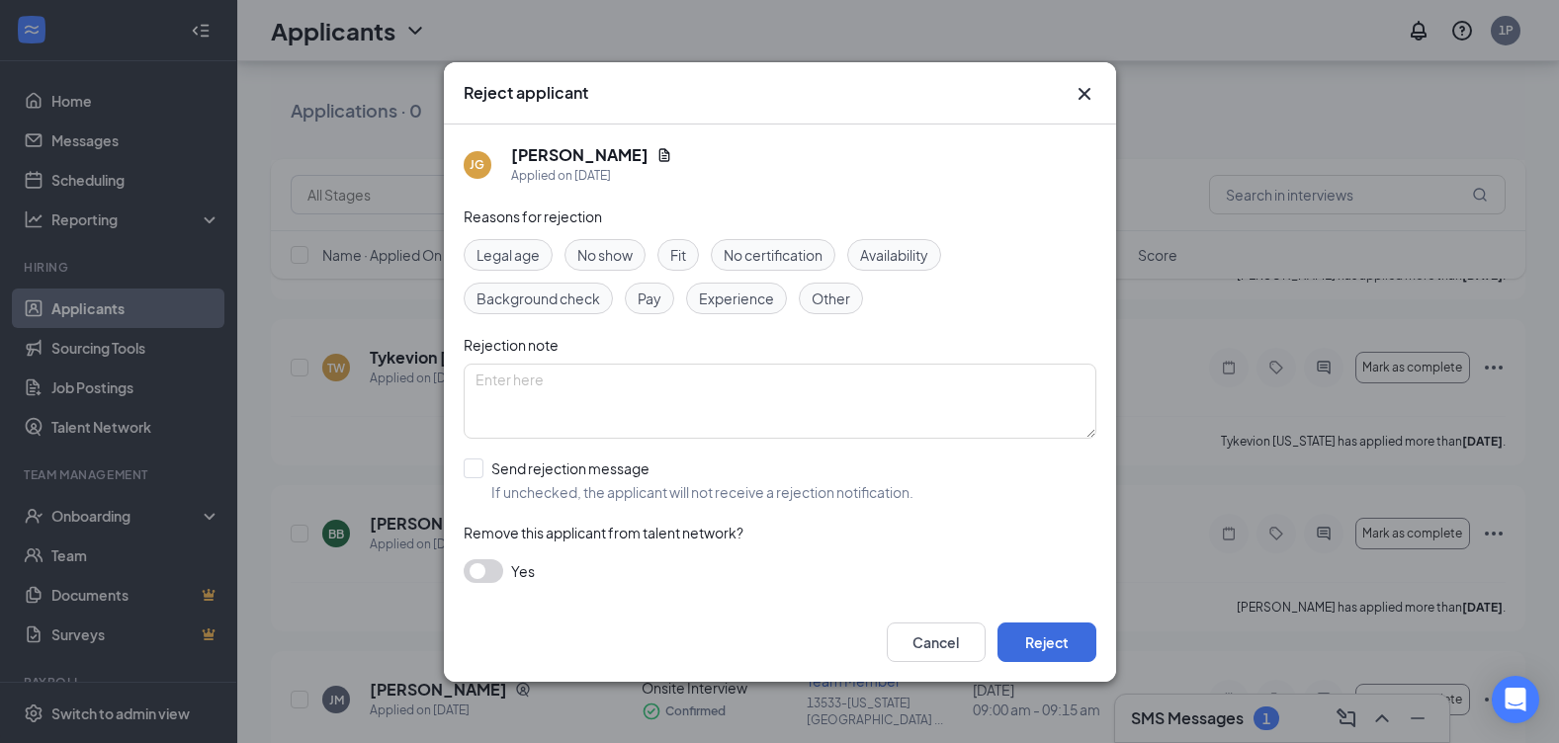
click at [675, 253] on span "Fit" at bounding box center [678, 255] width 16 height 22
click at [484, 567] on button "button" at bounding box center [484, 571] width 40 height 24
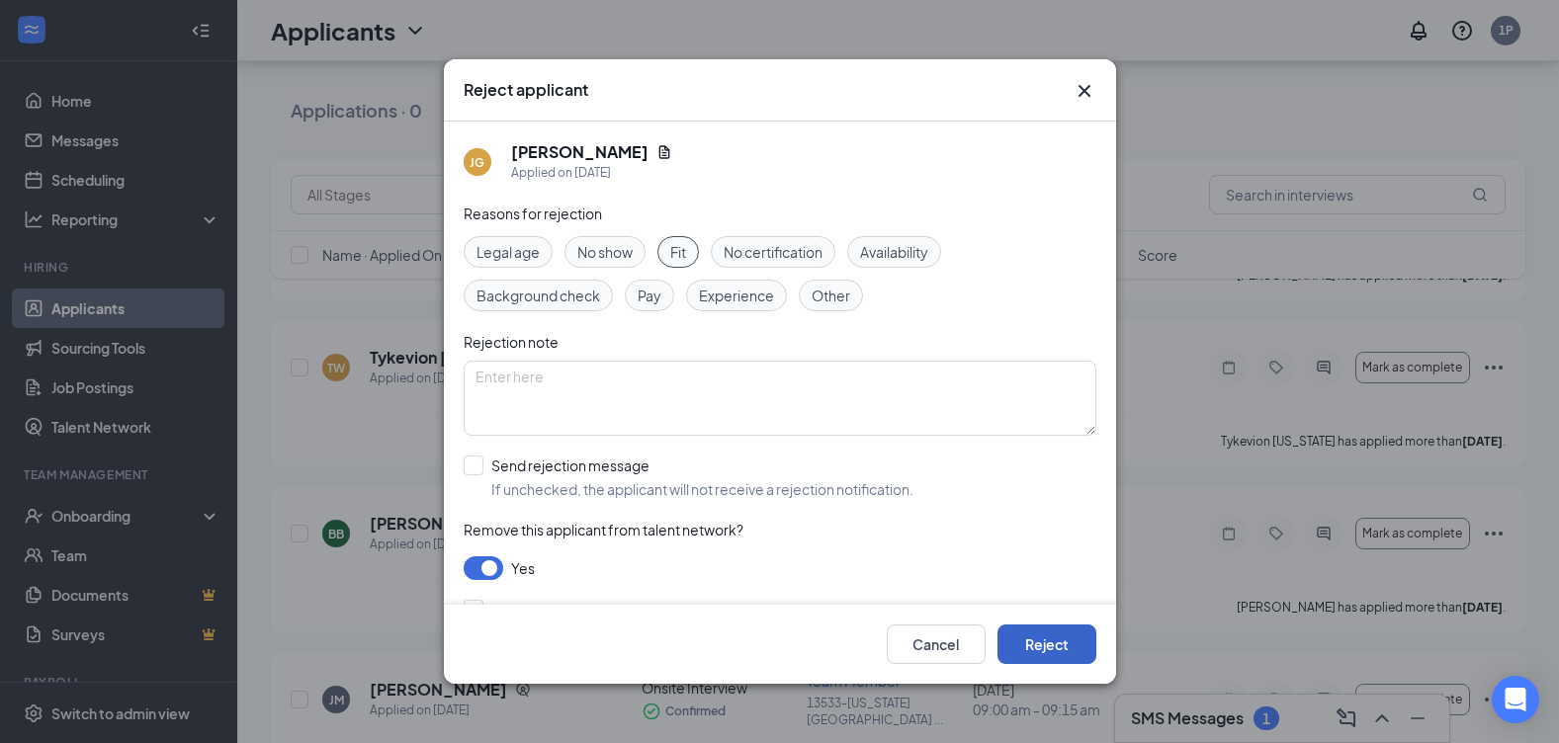
click at [1051, 640] on button "Reject" at bounding box center [1046, 645] width 99 height 40
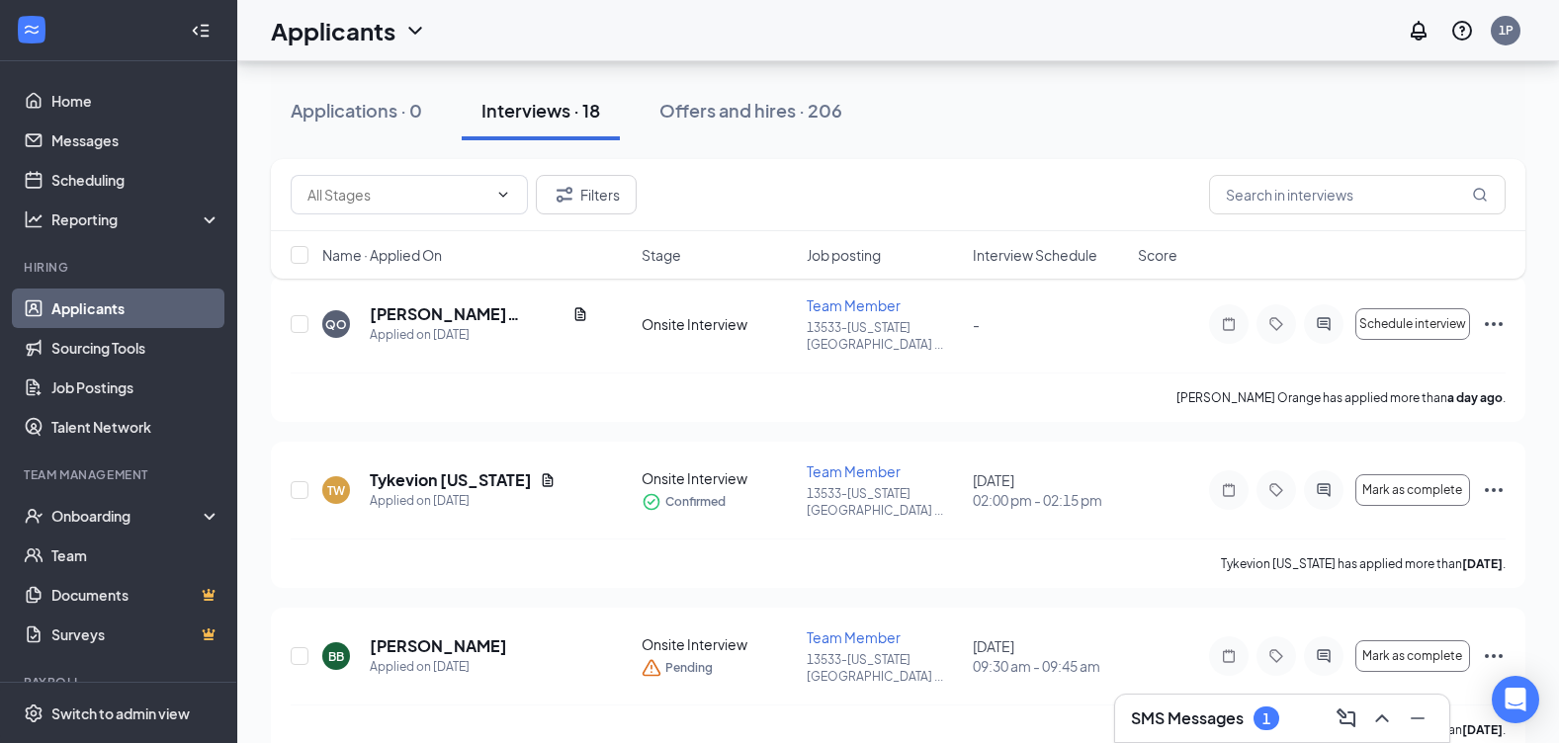
scroll to position [99, 0]
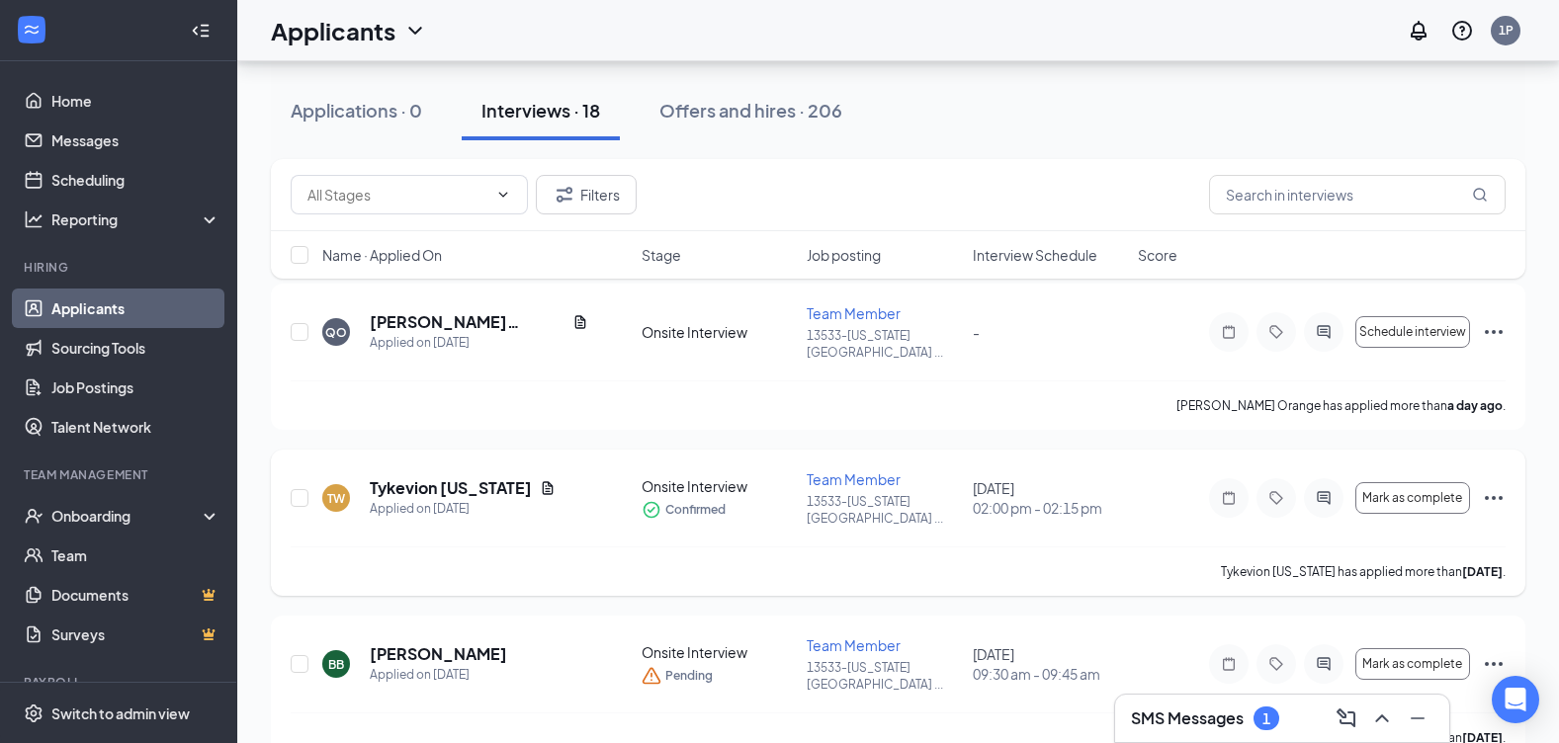
click at [1488, 486] on icon "Ellipses" at bounding box center [1494, 498] width 24 height 24
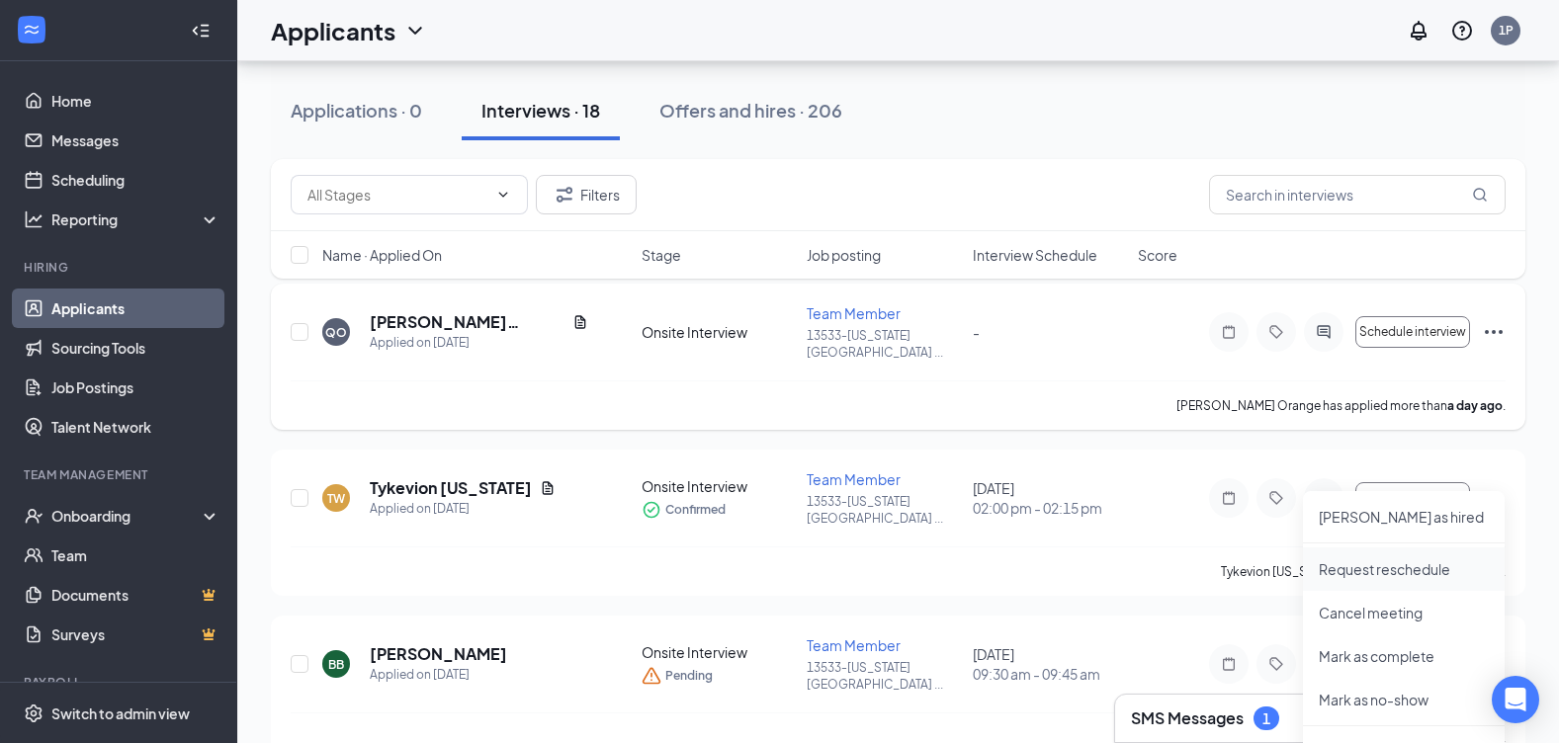
click at [1443, 562] on p "Request reschedule" at bounding box center [1404, 569] width 170 height 20
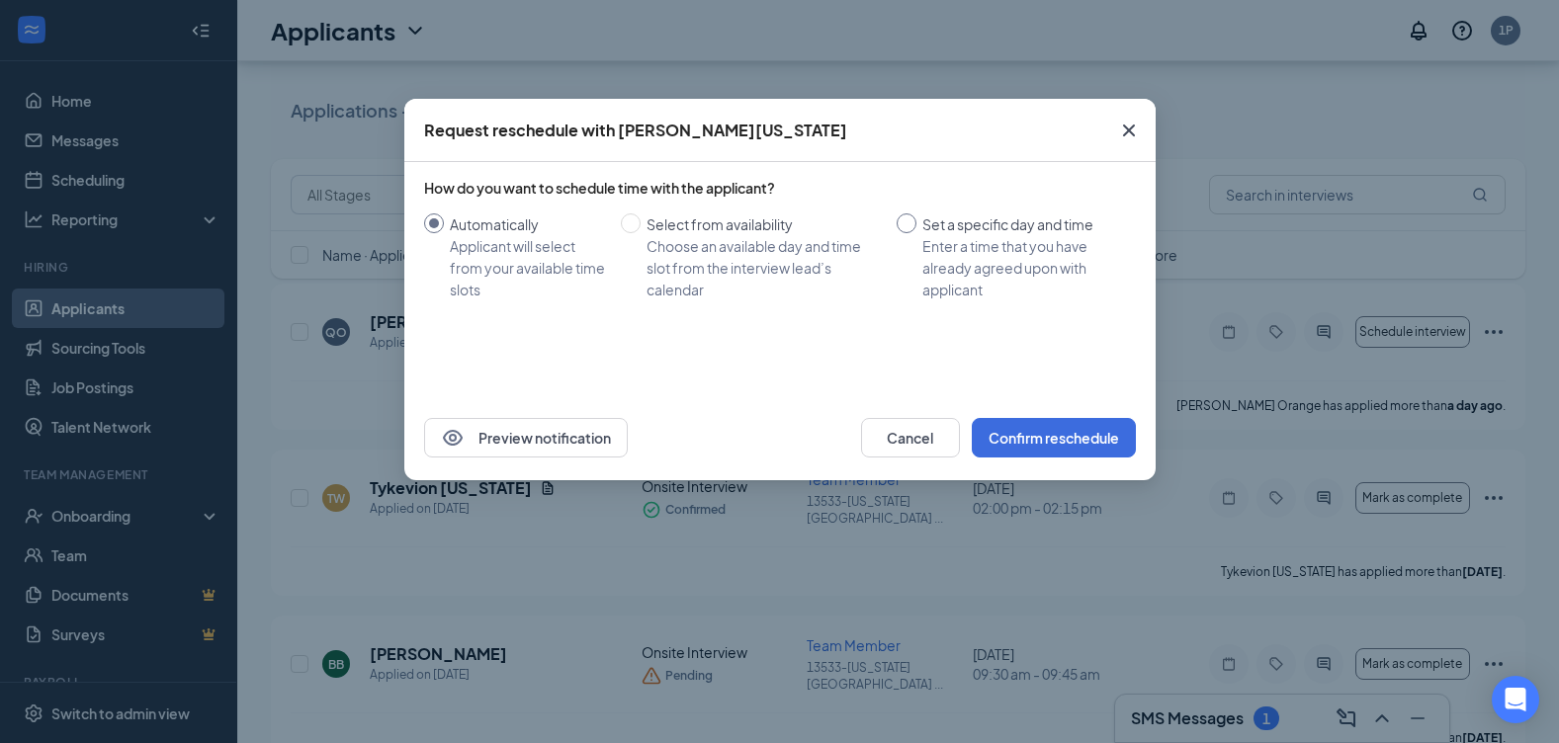
click at [918, 226] on span "Set a specific day and time Enter a time that you have already agreed upon with…" at bounding box center [1022, 256] width 212 height 87
click at [916, 226] on input "Set a specific day and time Enter a time that you have already agreed upon with…" at bounding box center [906, 223] width 20 height 20
radio input "true"
radio input "false"
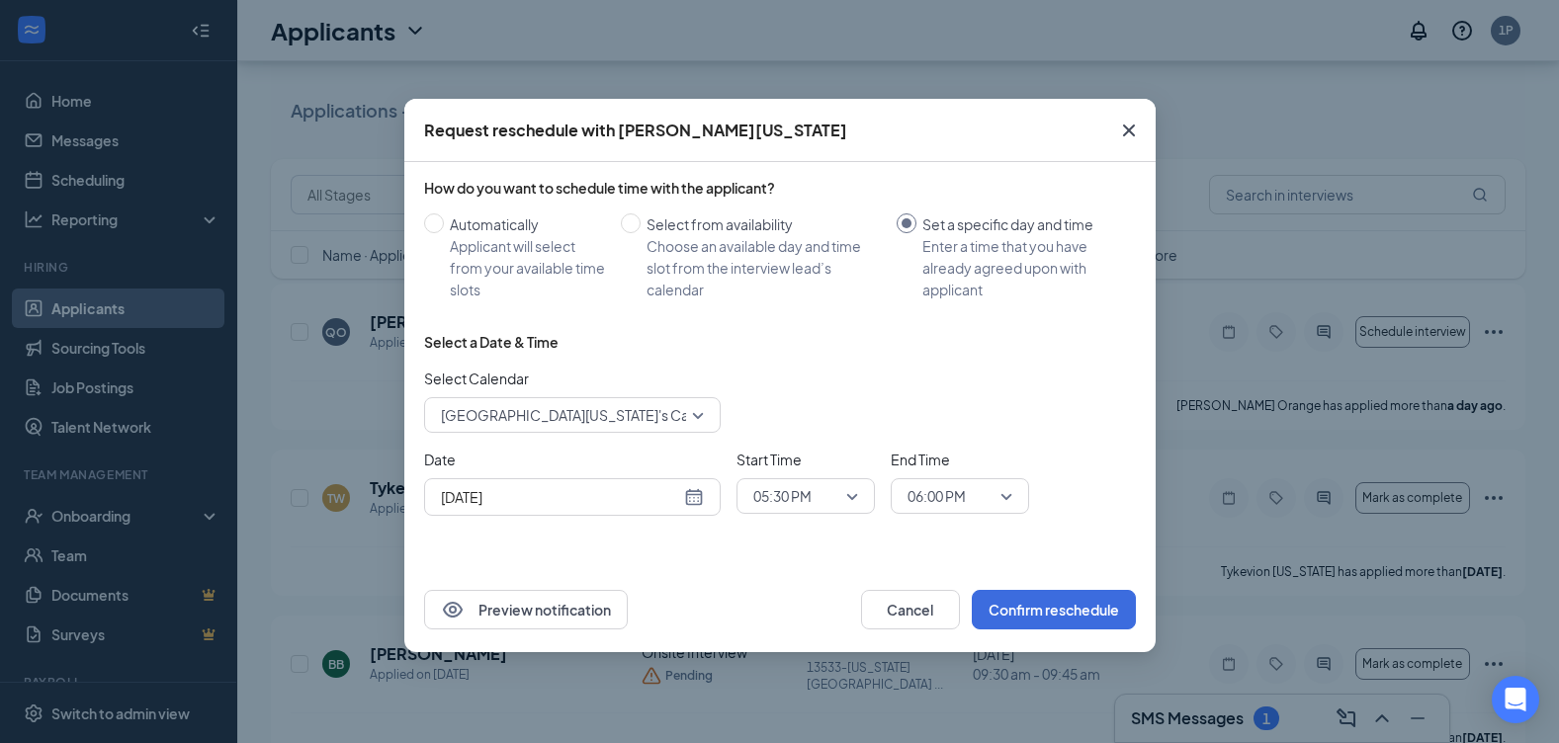
click at [853, 499] on span "05:30 PM" at bounding box center [805, 496] width 105 height 30
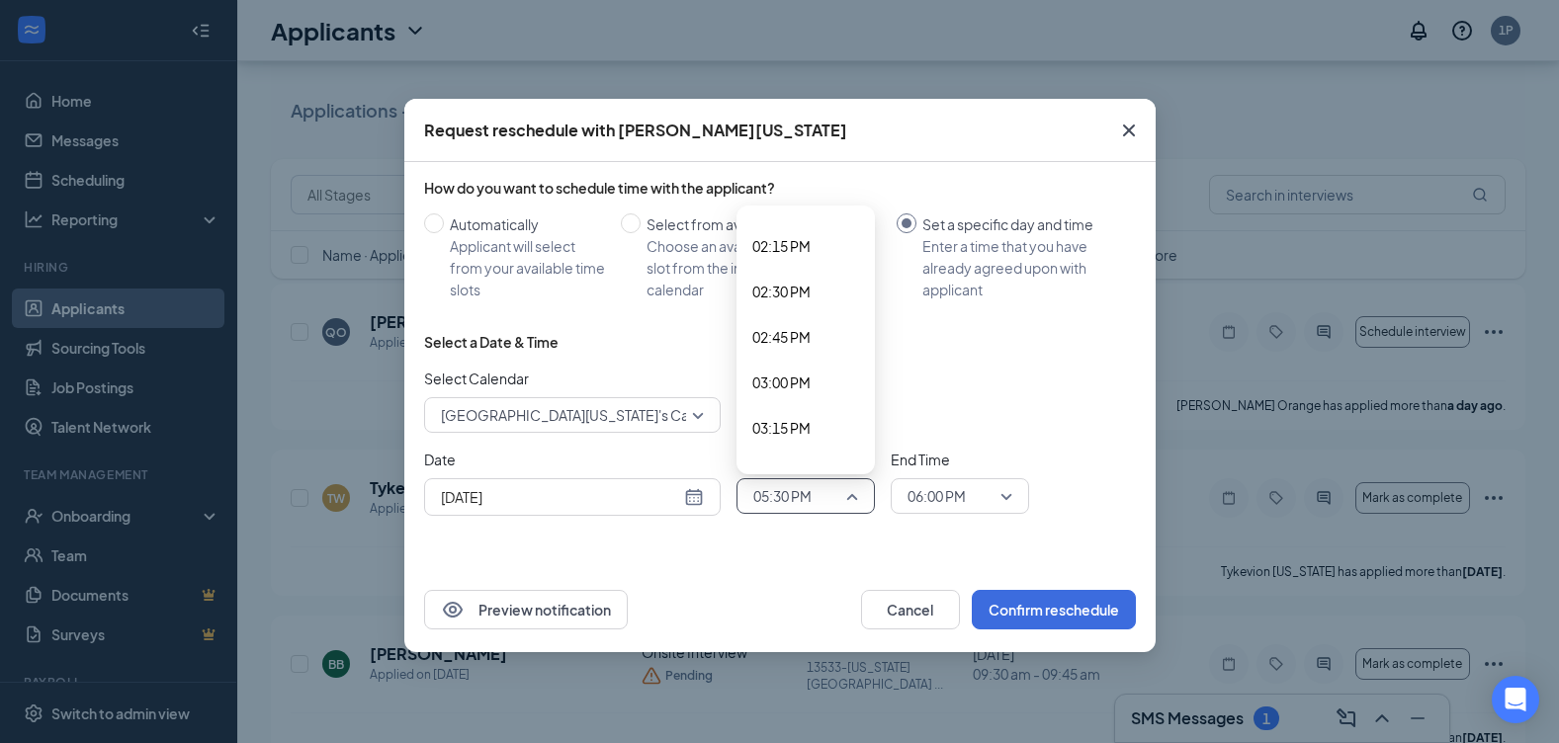
scroll to position [2483, 0]
click at [802, 348] on span "02:15 PM" at bounding box center [781, 345] width 58 height 22
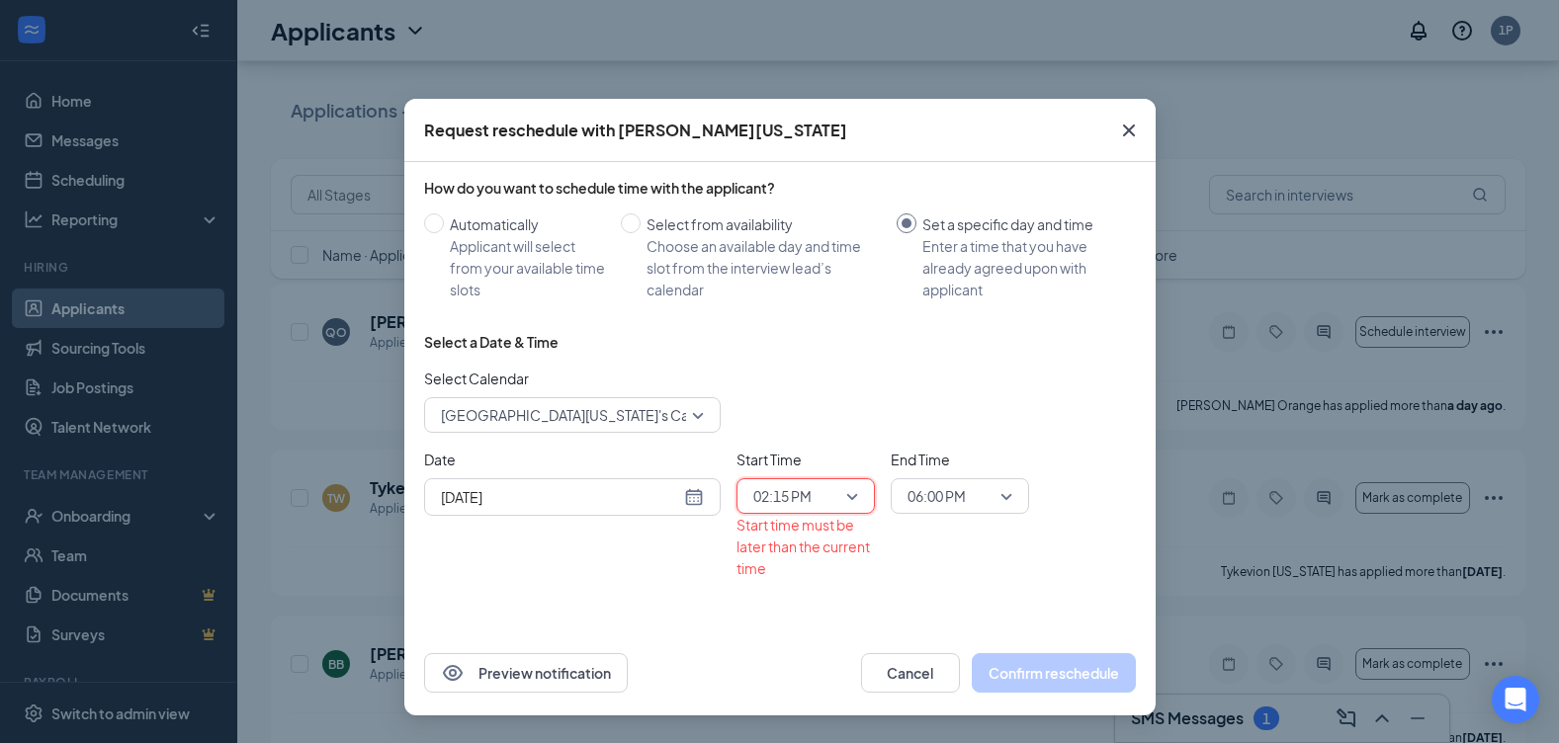
click at [692, 499] on div "Sep 16, 2025" at bounding box center [572, 497] width 263 height 22
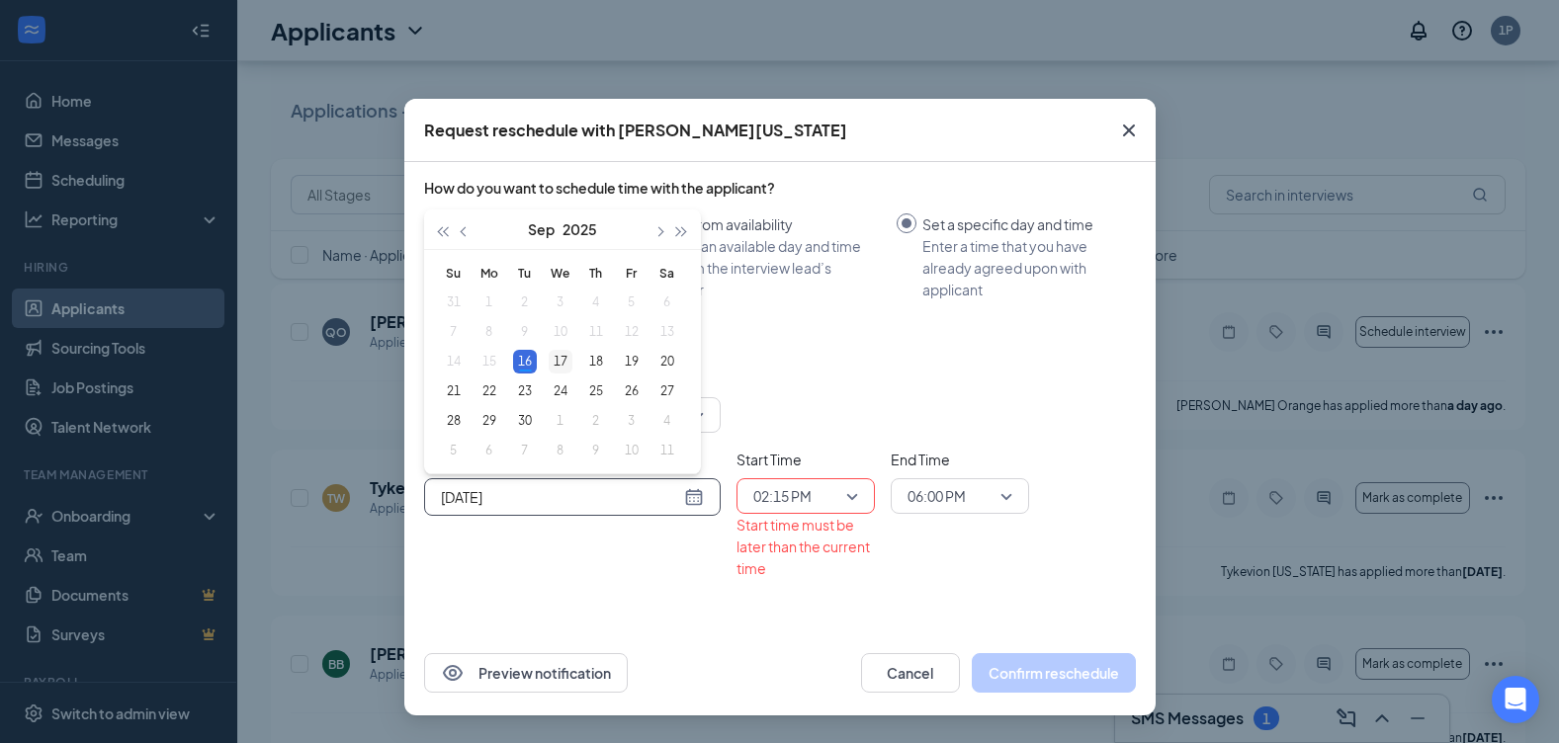
type input "Sep 17, 2025"
click at [568, 355] on div "17" at bounding box center [561, 362] width 24 height 24
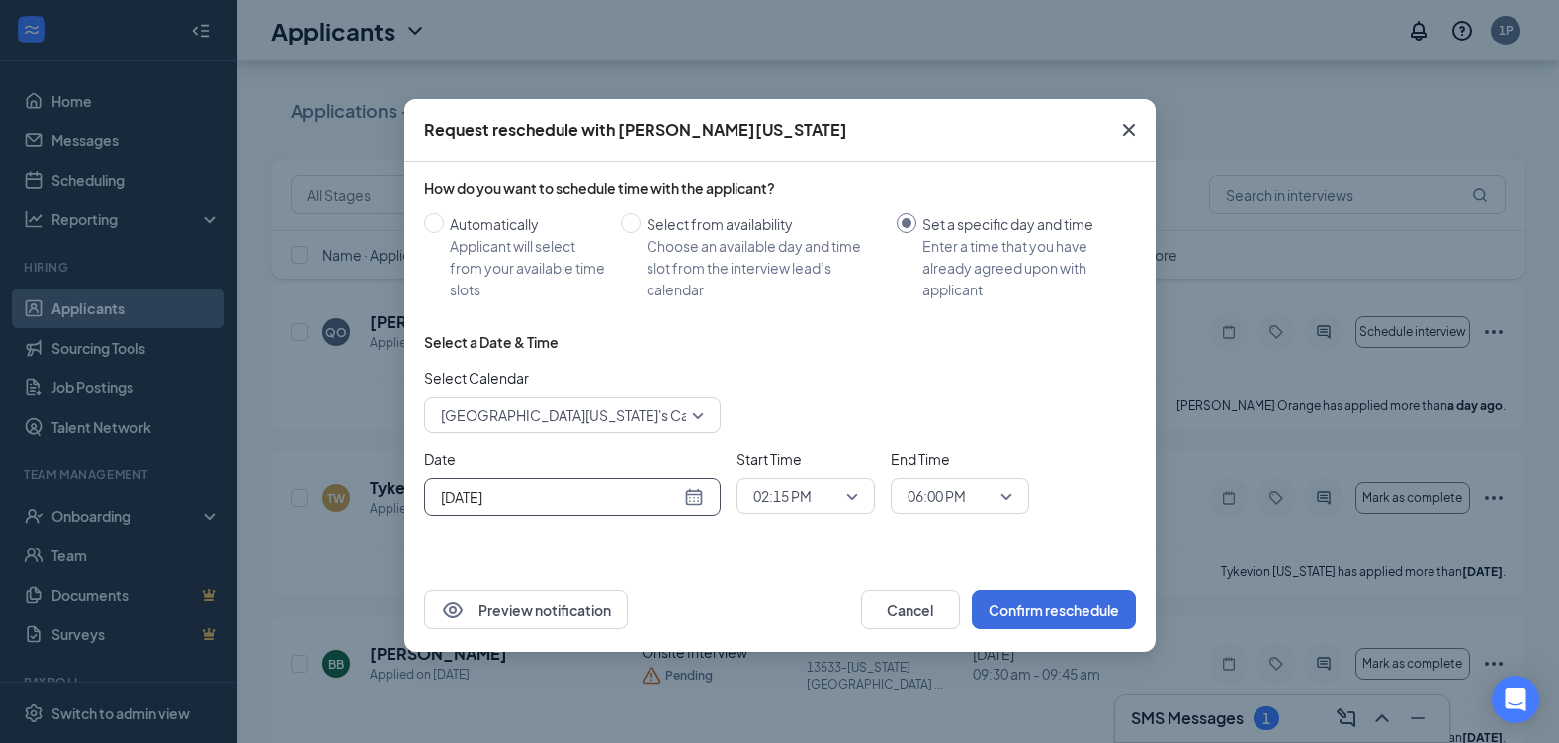
click at [1015, 497] on div "06:00 PM" at bounding box center [960, 496] width 138 height 36
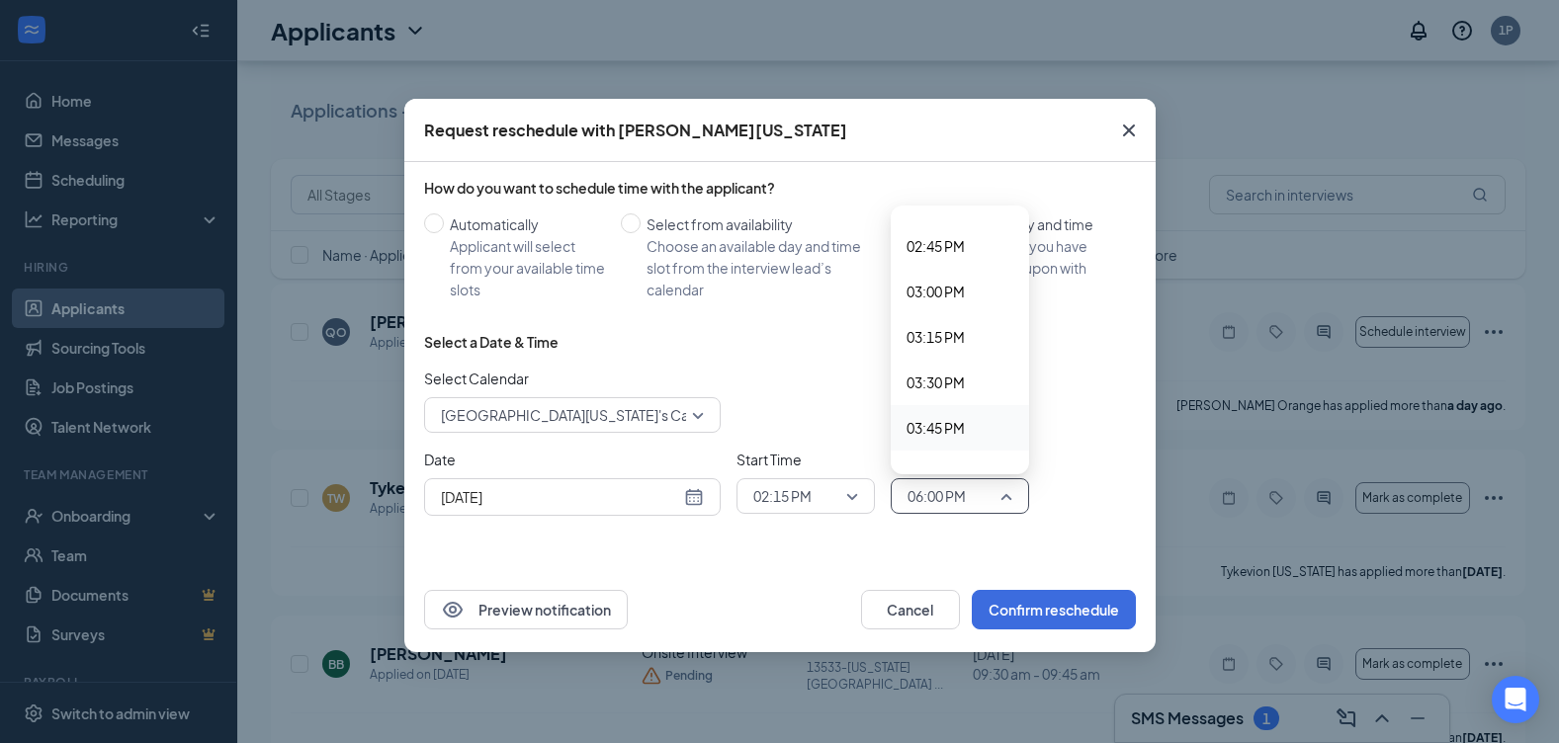
scroll to position [2475, 0]
click at [957, 398] on span "02:30 PM" at bounding box center [935, 398] width 58 height 22
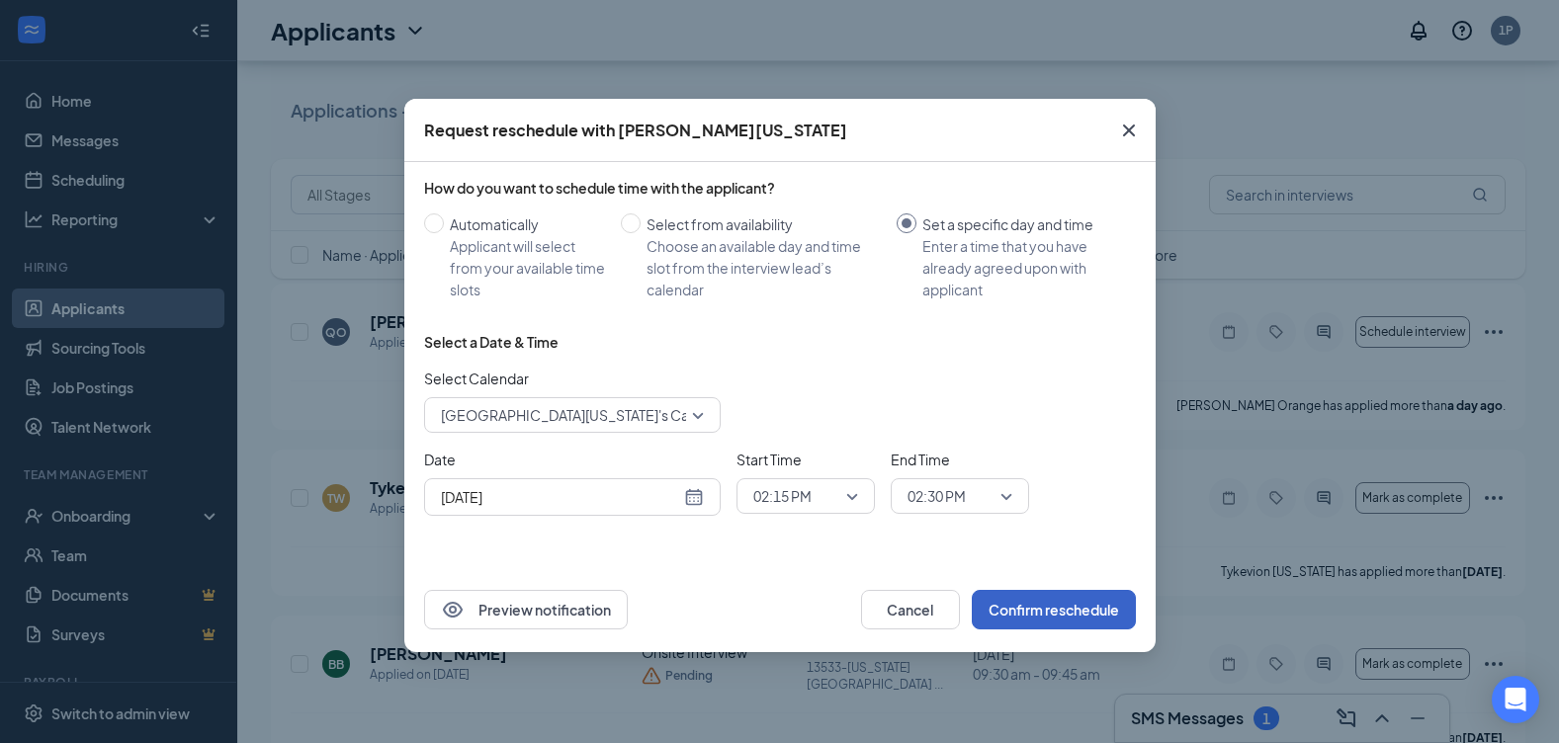
click at [1072, 616] on button "Confirm reschedule" at bounding box center [1054, 610] width 164 height 40
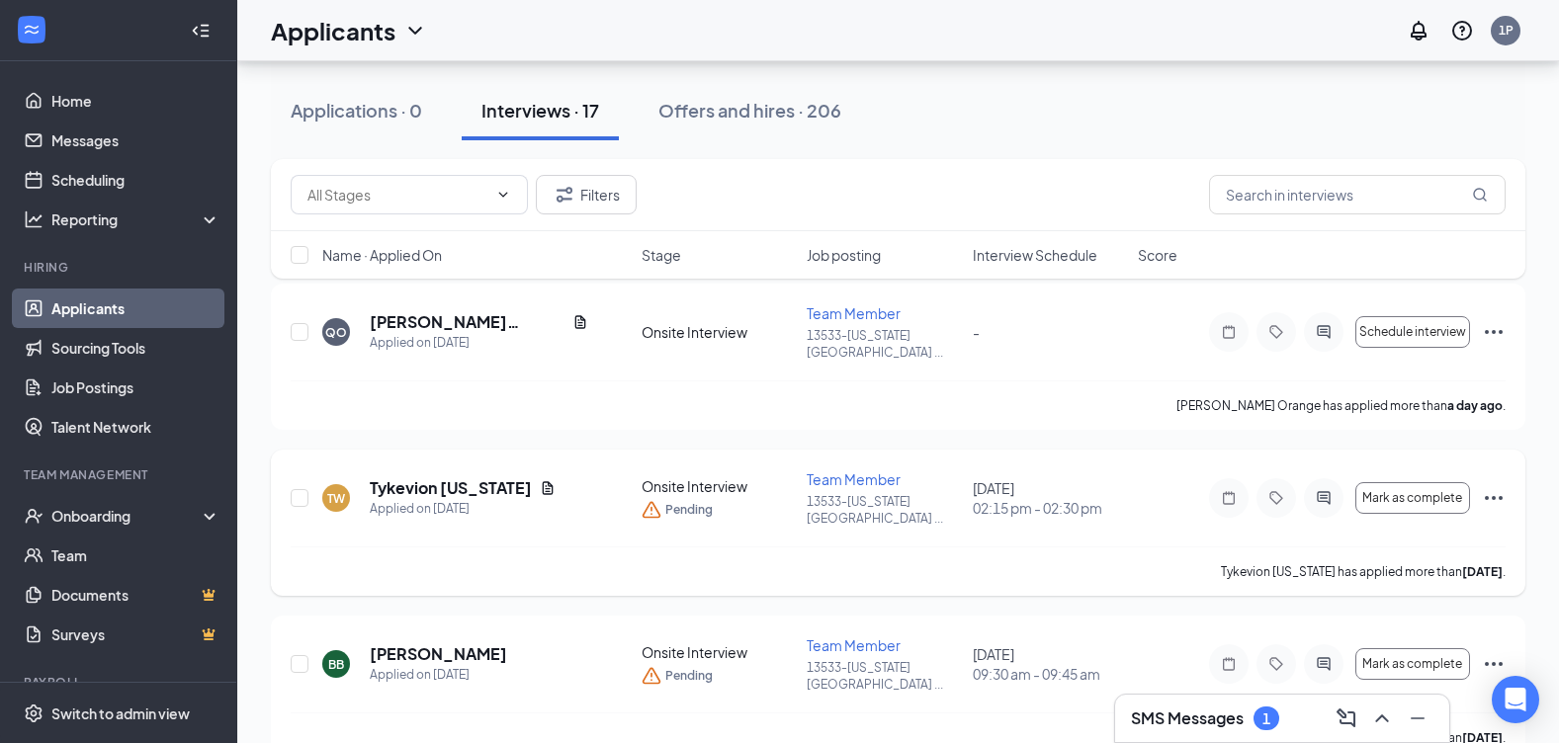
scroll to position [0, 0]
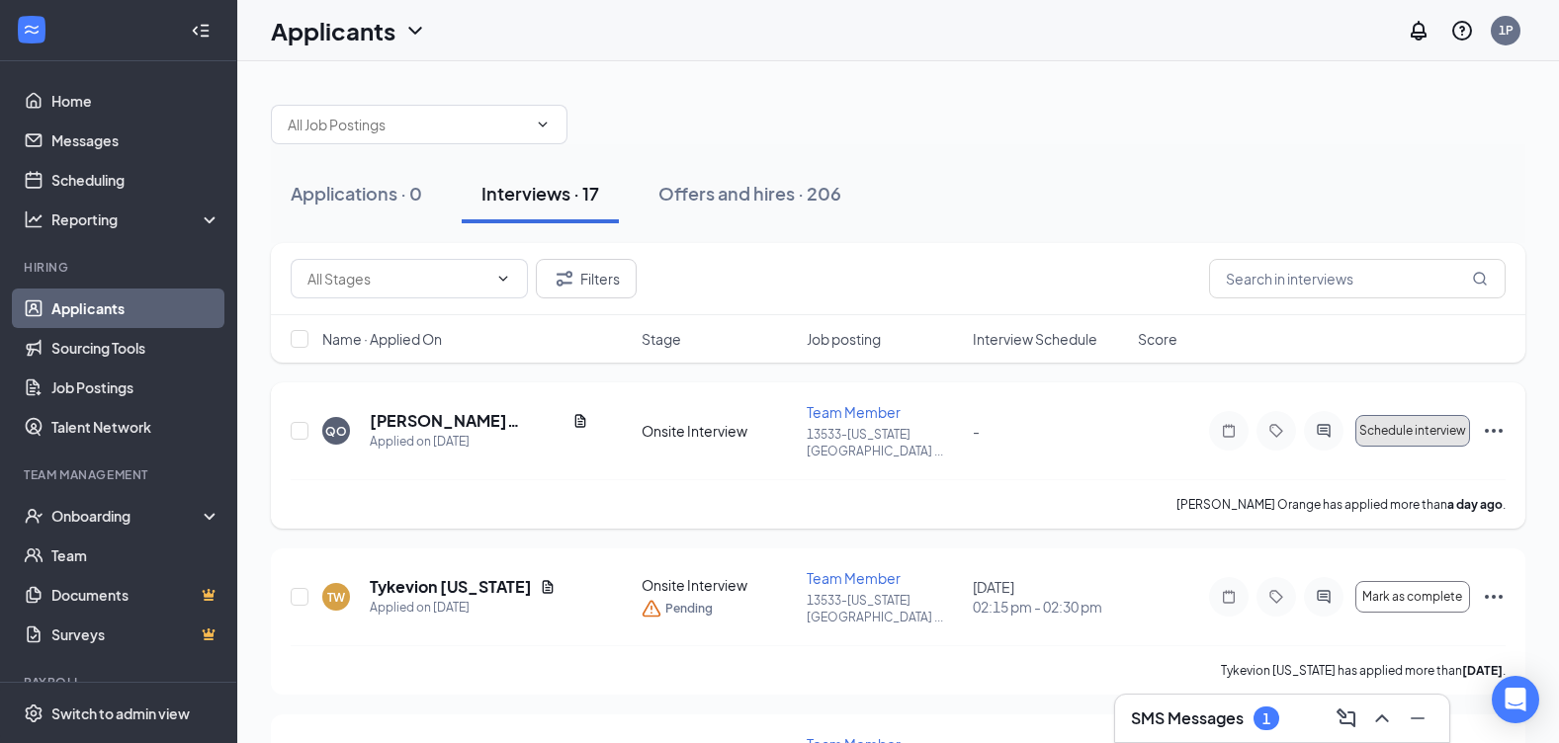
click at [1427, 424] on span "Schedule interview" at bounding box center [1412, 431] width 107 height 14
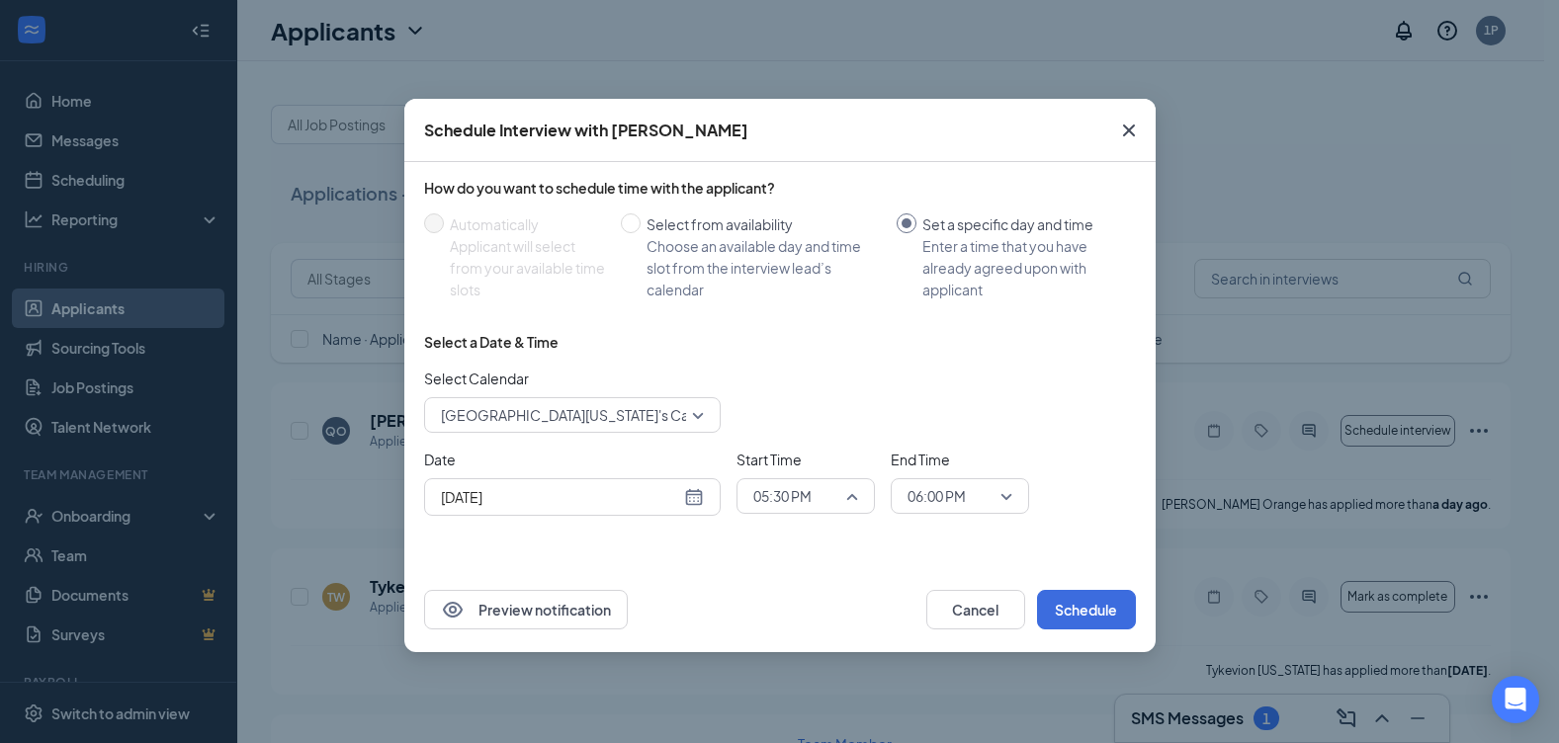
click at [852, 498] on span "05:30 PM" at bounding box center [805, 496] width 105 height 30
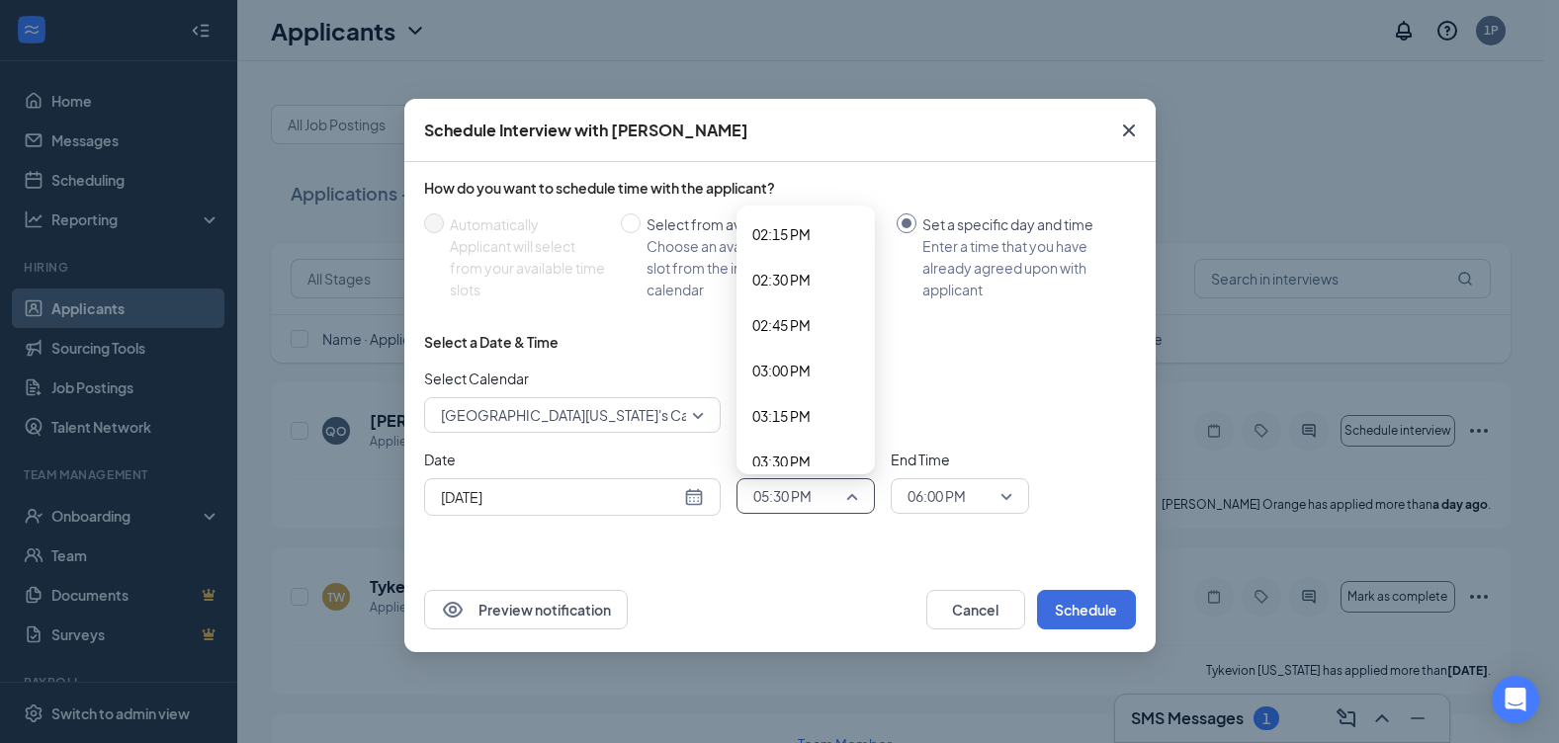
scroll to position [2582, 0]
click at [798, 302] on div "02:30 PM" at bounding box center [805, 291] width 138 height 45
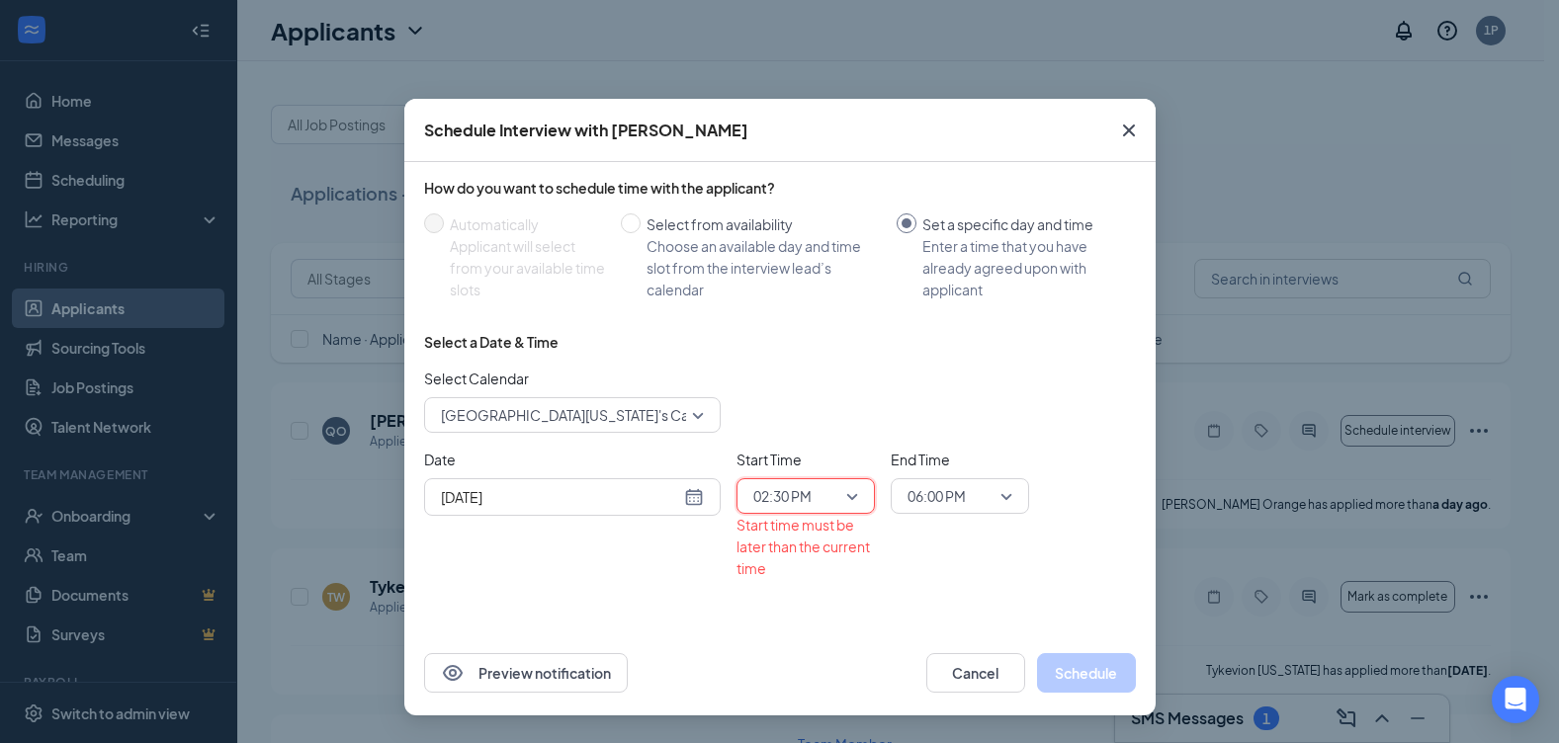
click at [1015, 505] on div "06:00 PM" at bounding box center [960, 496] width 138 height 36
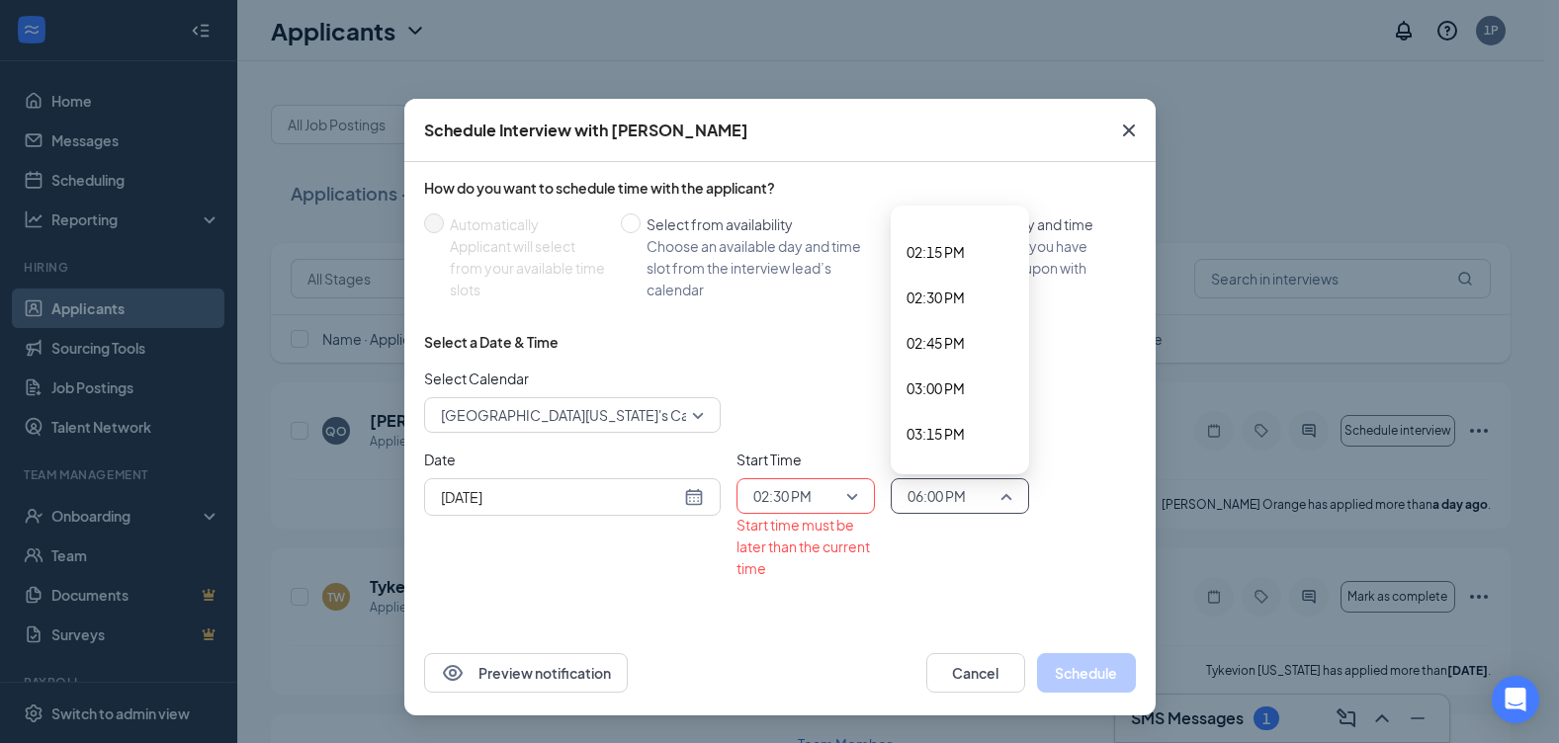
scroll to position [2574, 0]
click at [945, 346] on span "02:45 PM" at bounding box center [935, 345] width 58 height 22
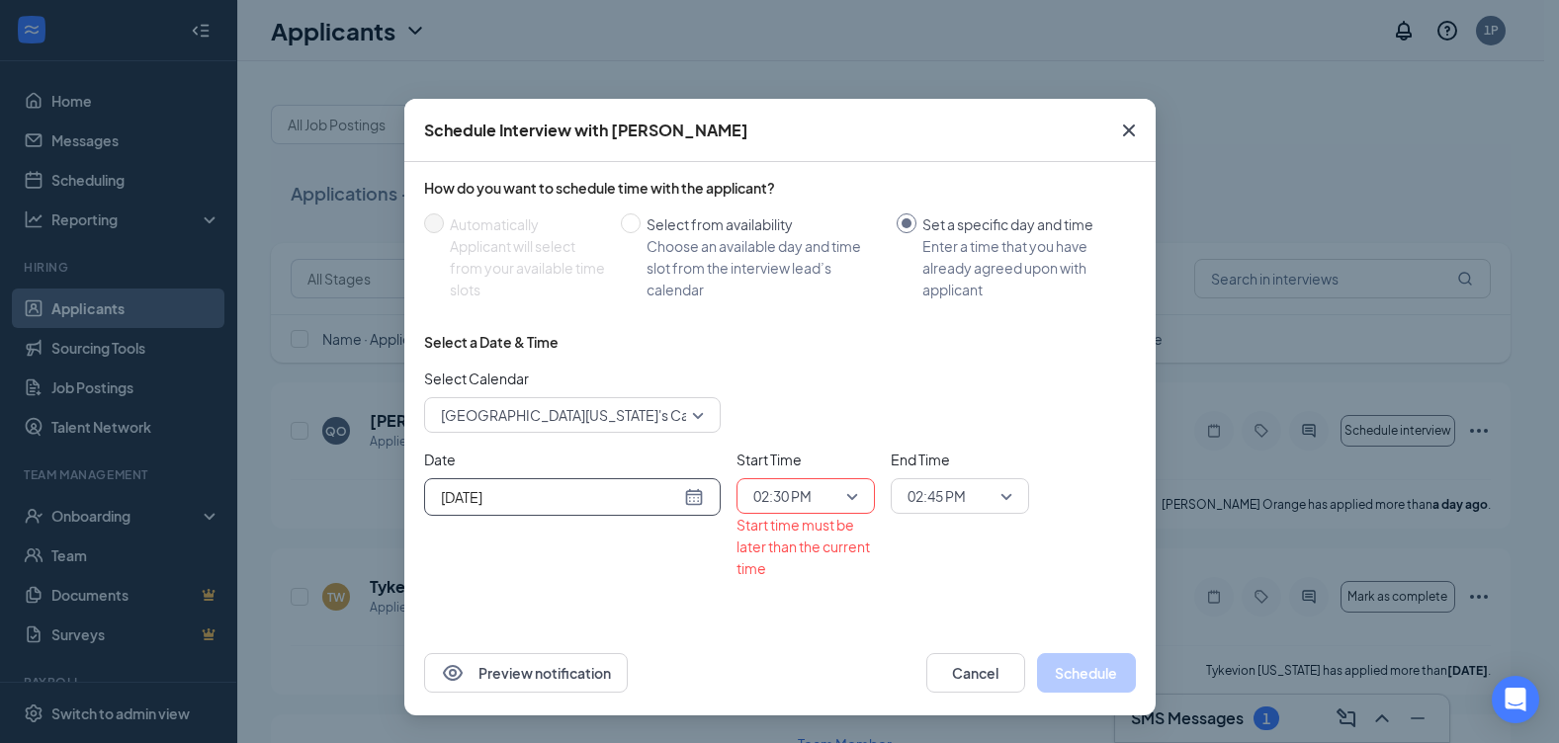
click at [693, 497] on div "Sep 16, 2025" at bounding box center [572, 497] width 263 height 22
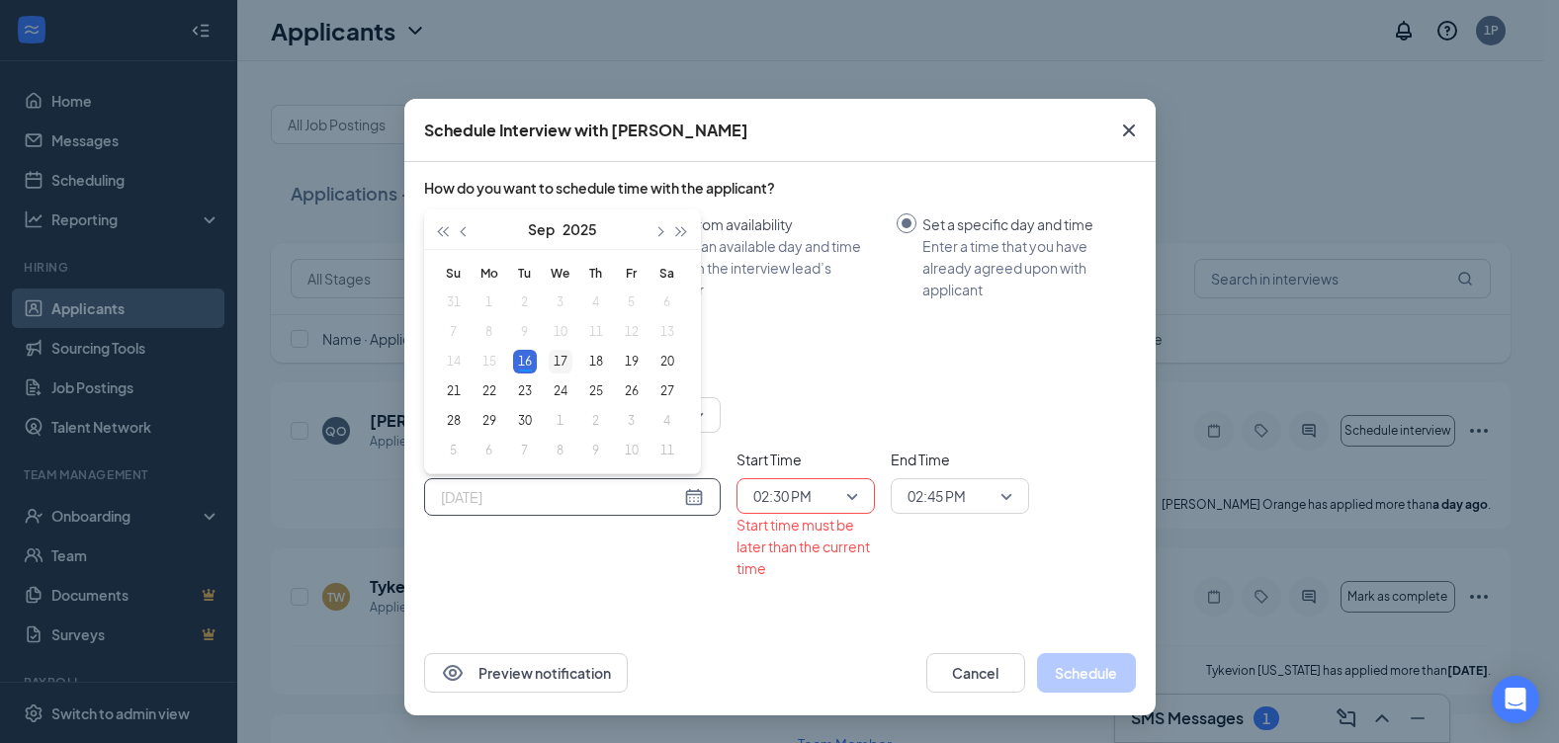
type input "Sep 17, 2025"
click at [561, 365] on div "17" at bounding box center [561, 362] width 24 height 24
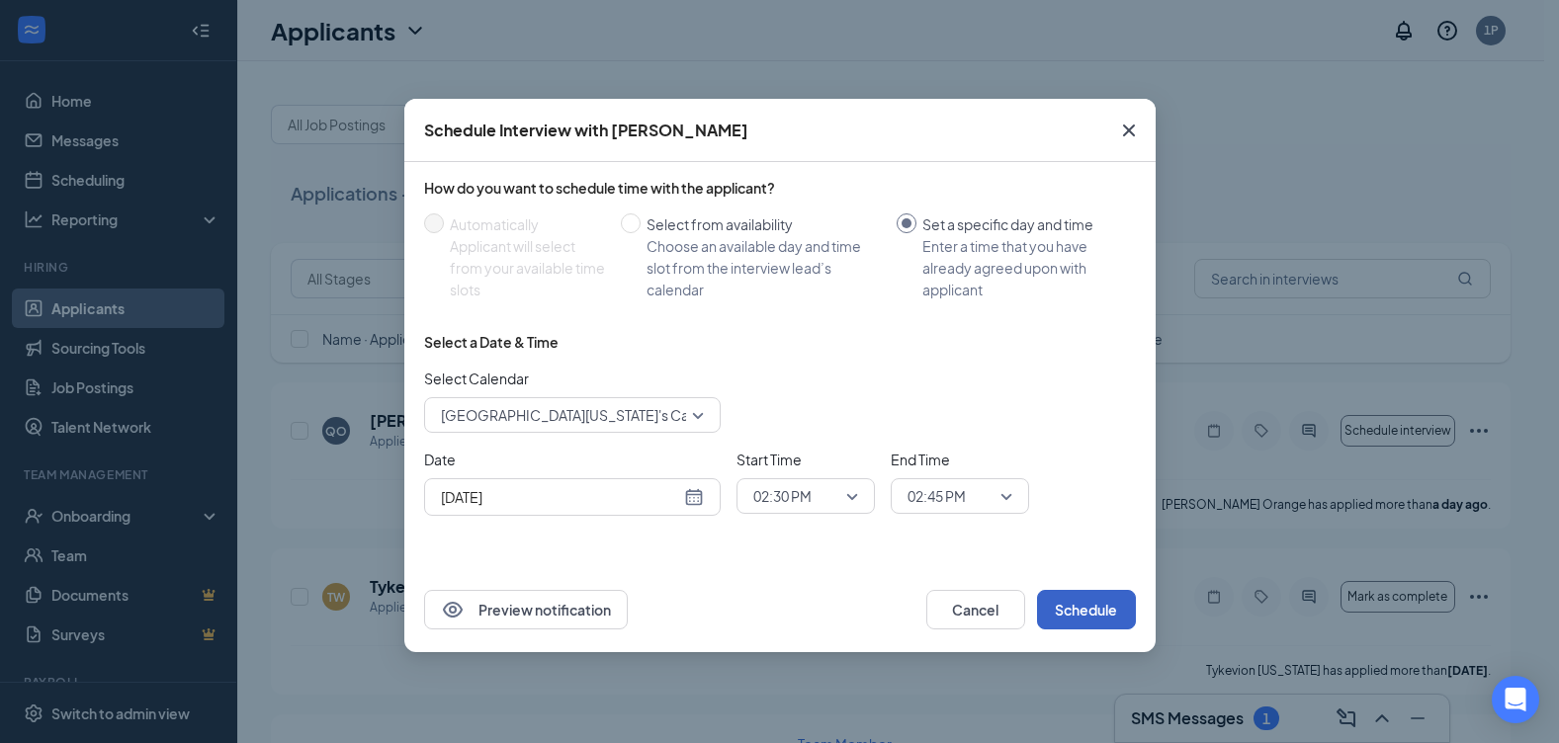
click at [1122, 616] on button "Schedule" at bounding box center [1086, 610] width 99 height 40
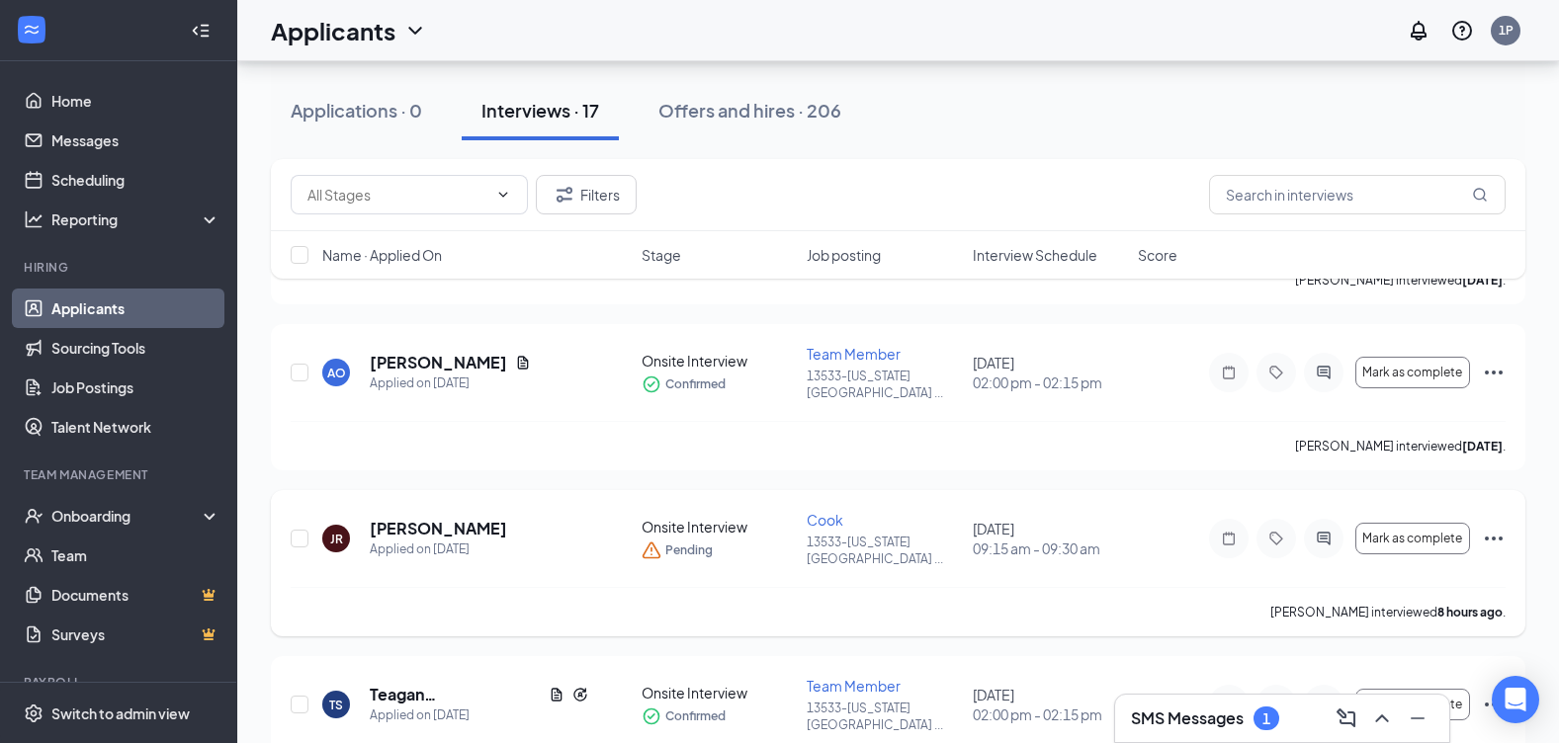
scroll to position [890, 0]
click at [1497, 526] on icon "Ellipses" at bounding box center [1494, 538] width 24 height 24
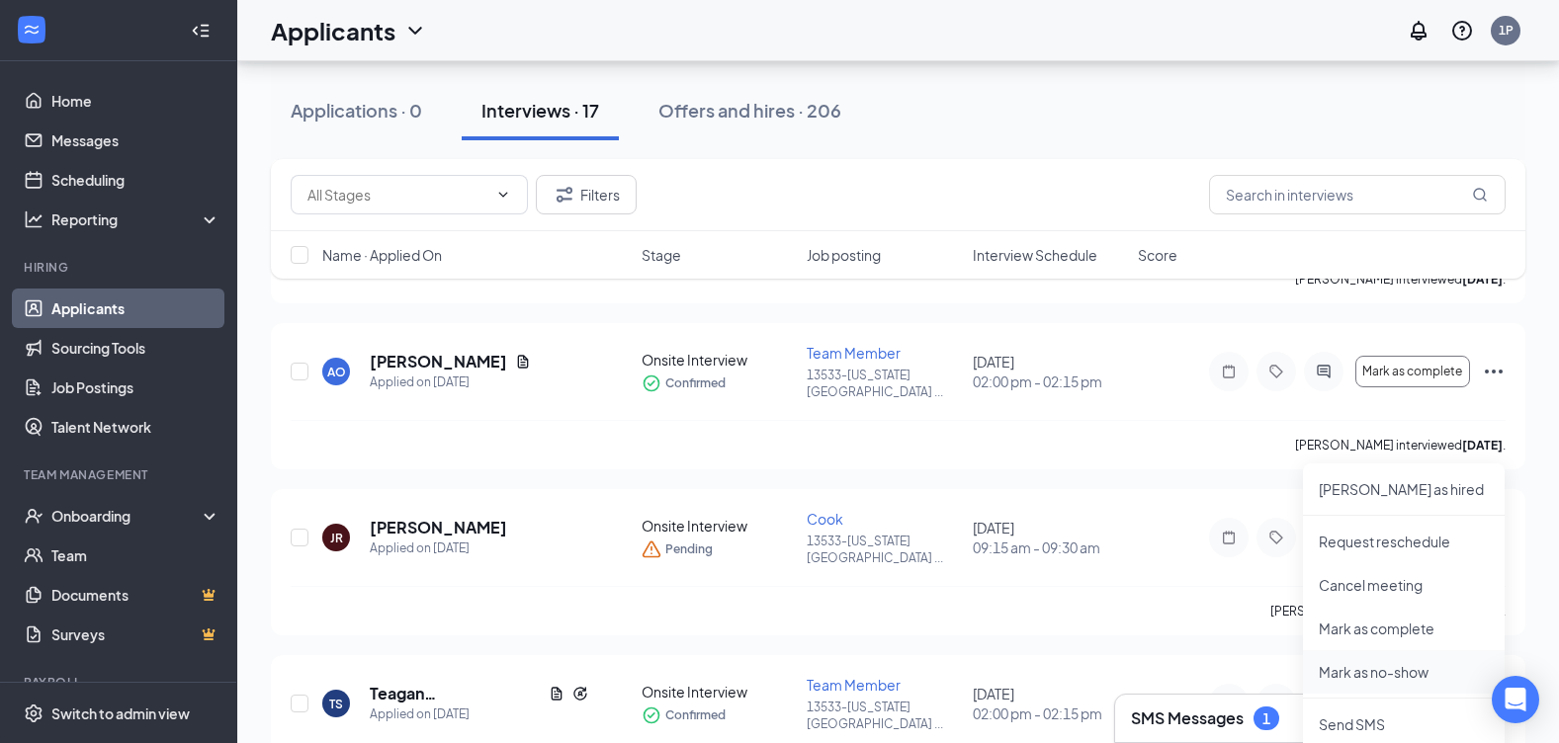
click at [1404, 674] on p "Mark as no-show" at bounding box center [1404, 672] width 170 height 20
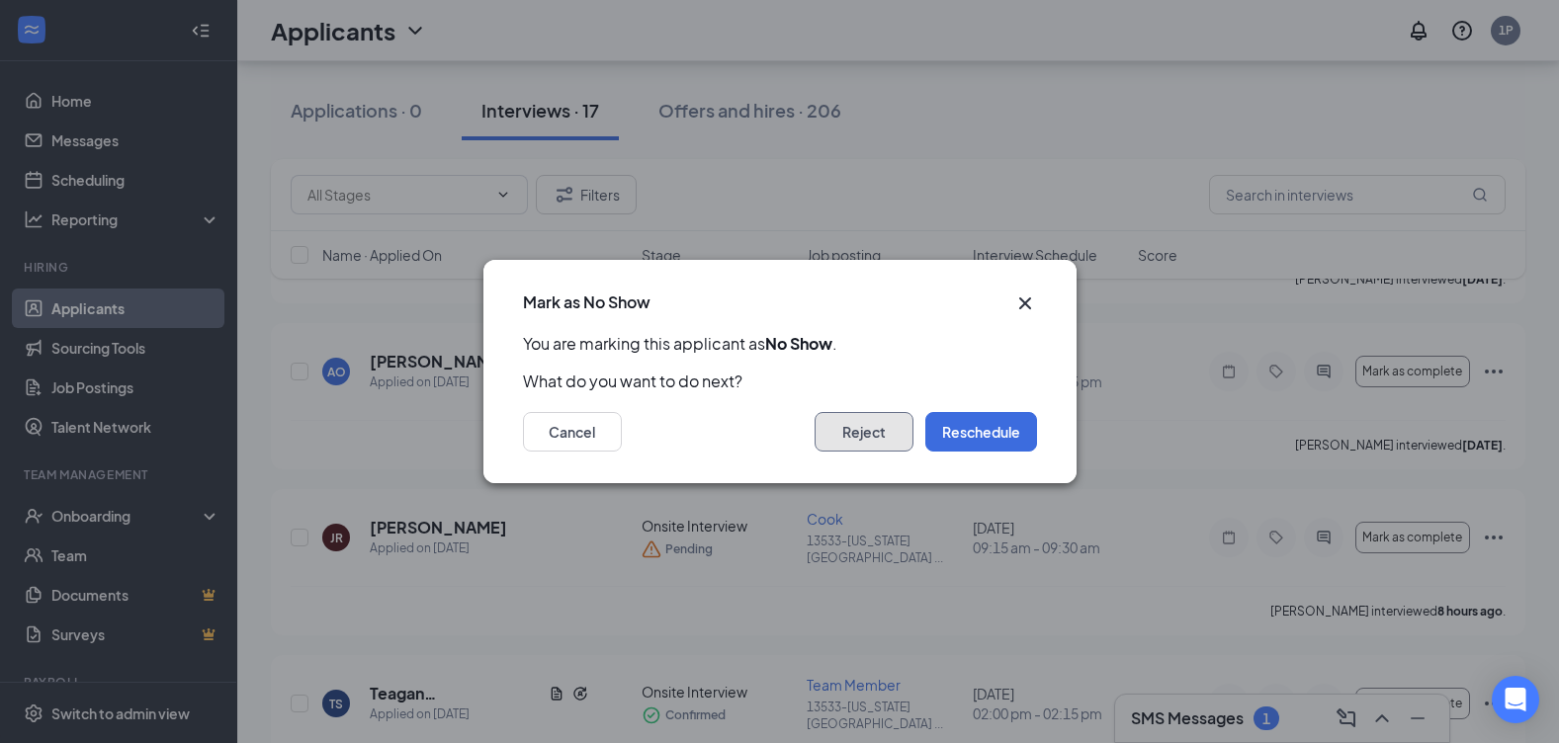
click at [872, 434] on button "Reject" at bounding box center [863, 432] width 99 height 40
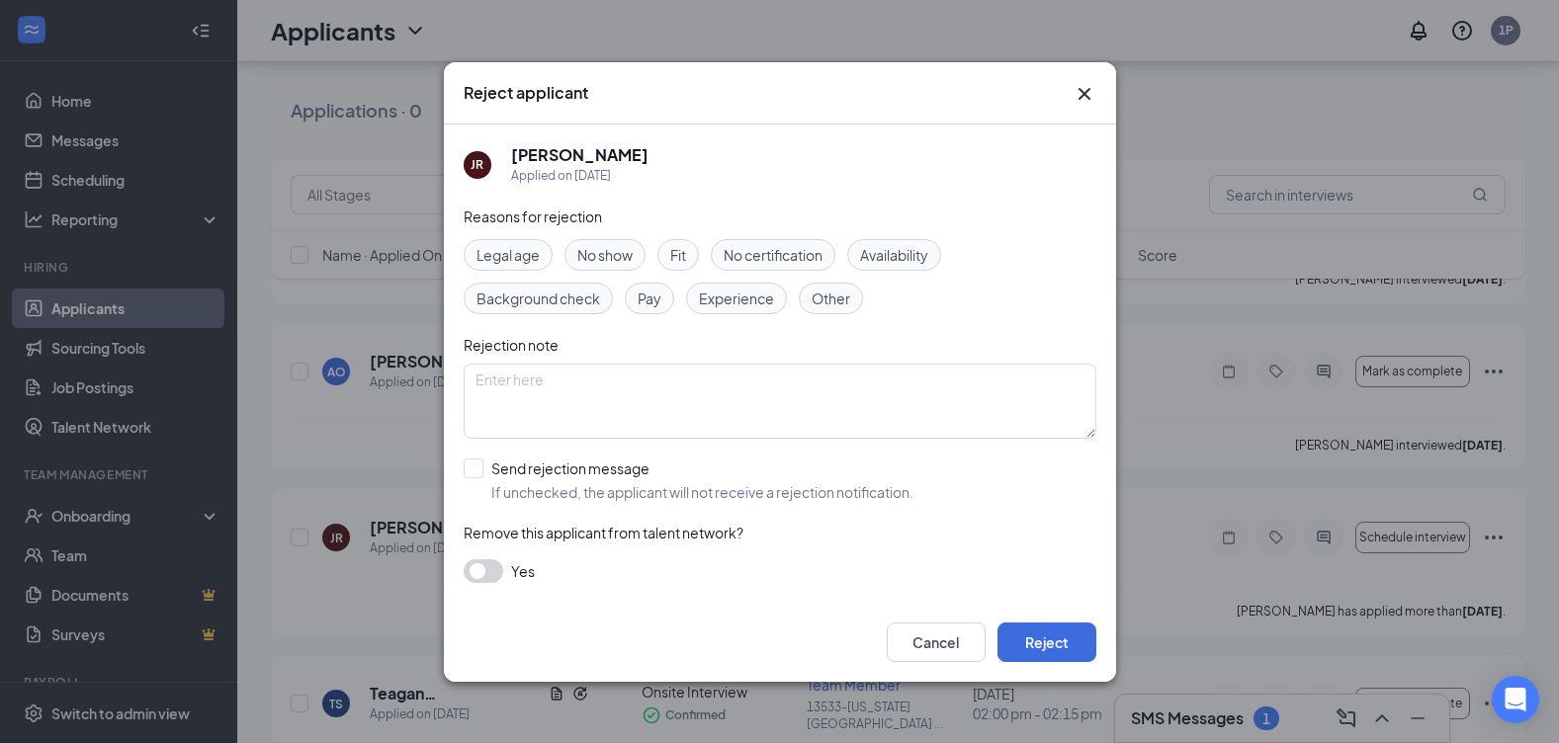
click at [593, 245] on span "No show" at bounding box center [604, 255] width 55 height 22
click at [494, 584] on div "Reasons for rejection Legal age No show Fit No certification Availability Backg…" at bounding box center [780, 404] width 633 height 397
click at [496, 575] on button "button" at bounding box center [484, 571] width 40 height 24
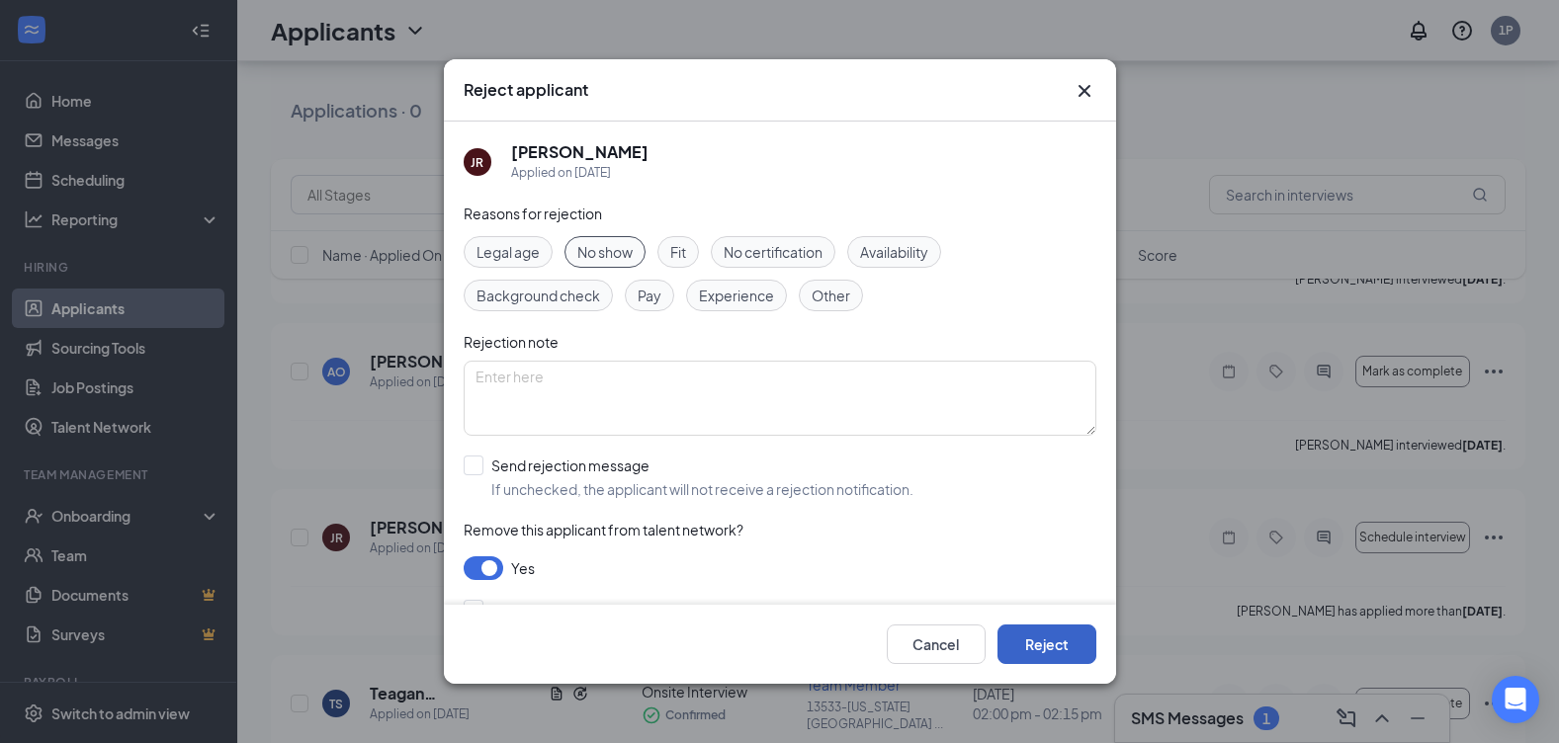
click at [1068, 640] on button "Reject" at bounding box center [1046, 645] width 99 height 40
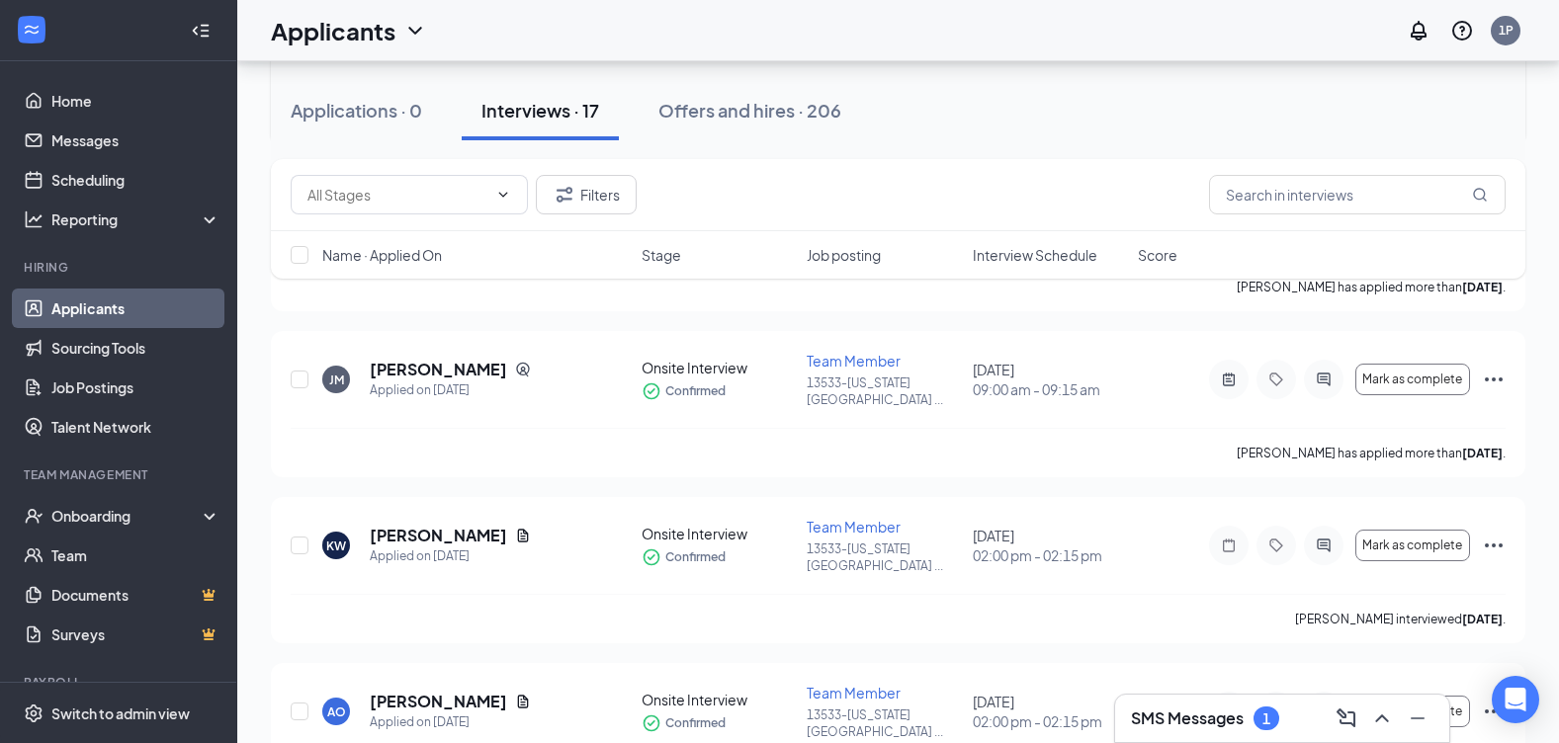
scroll to position [593, 0]
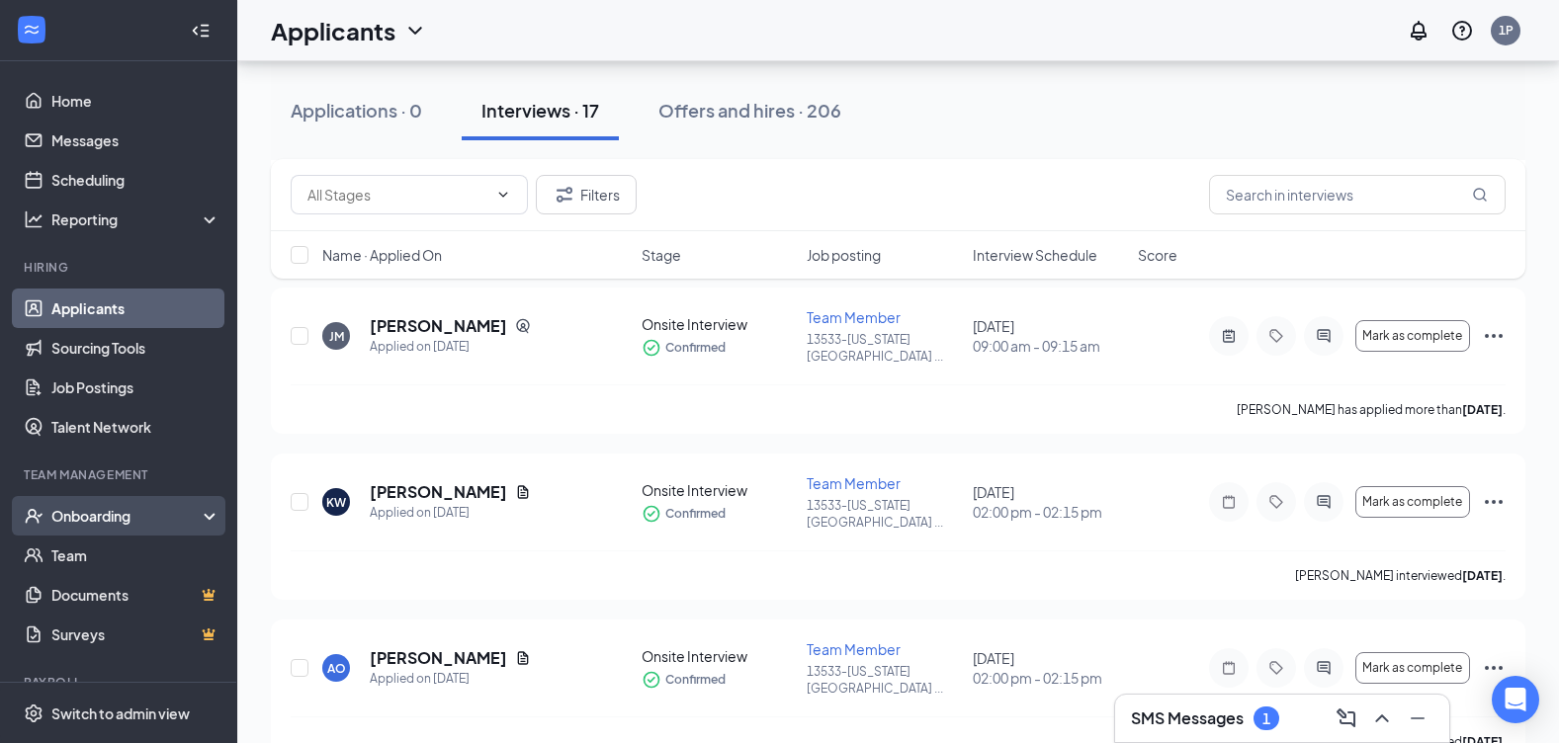
click at [99, 514] on div "Onboarding" at bounding box center [127, 516] width 152 height 20
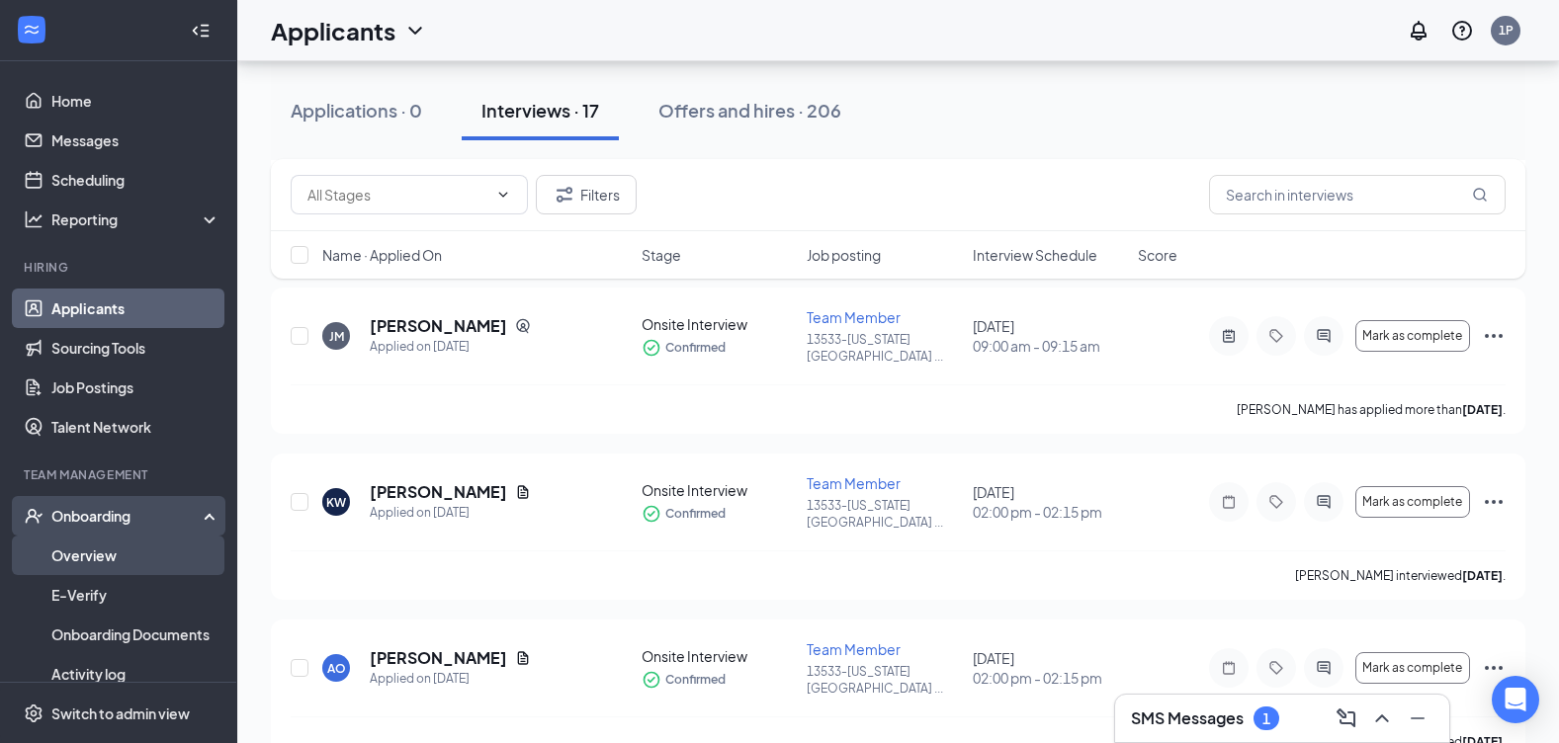
click at [95, 558] on link "Overview" at bounding box center [135, 556] width 169 height 40
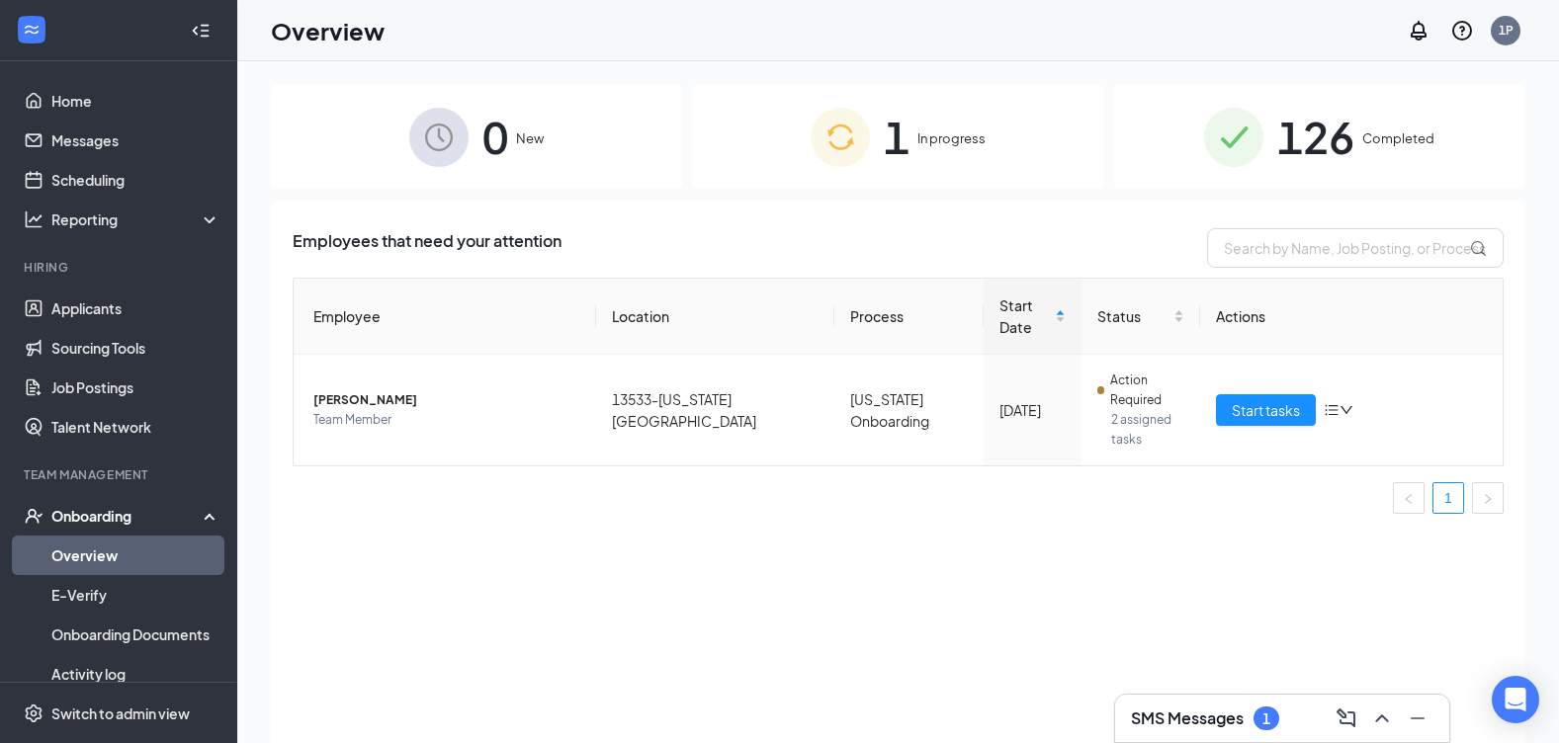
click at [1213, 713] on h3 "SMS Messages" at bounding box center [1187, 719] width 113 height 22
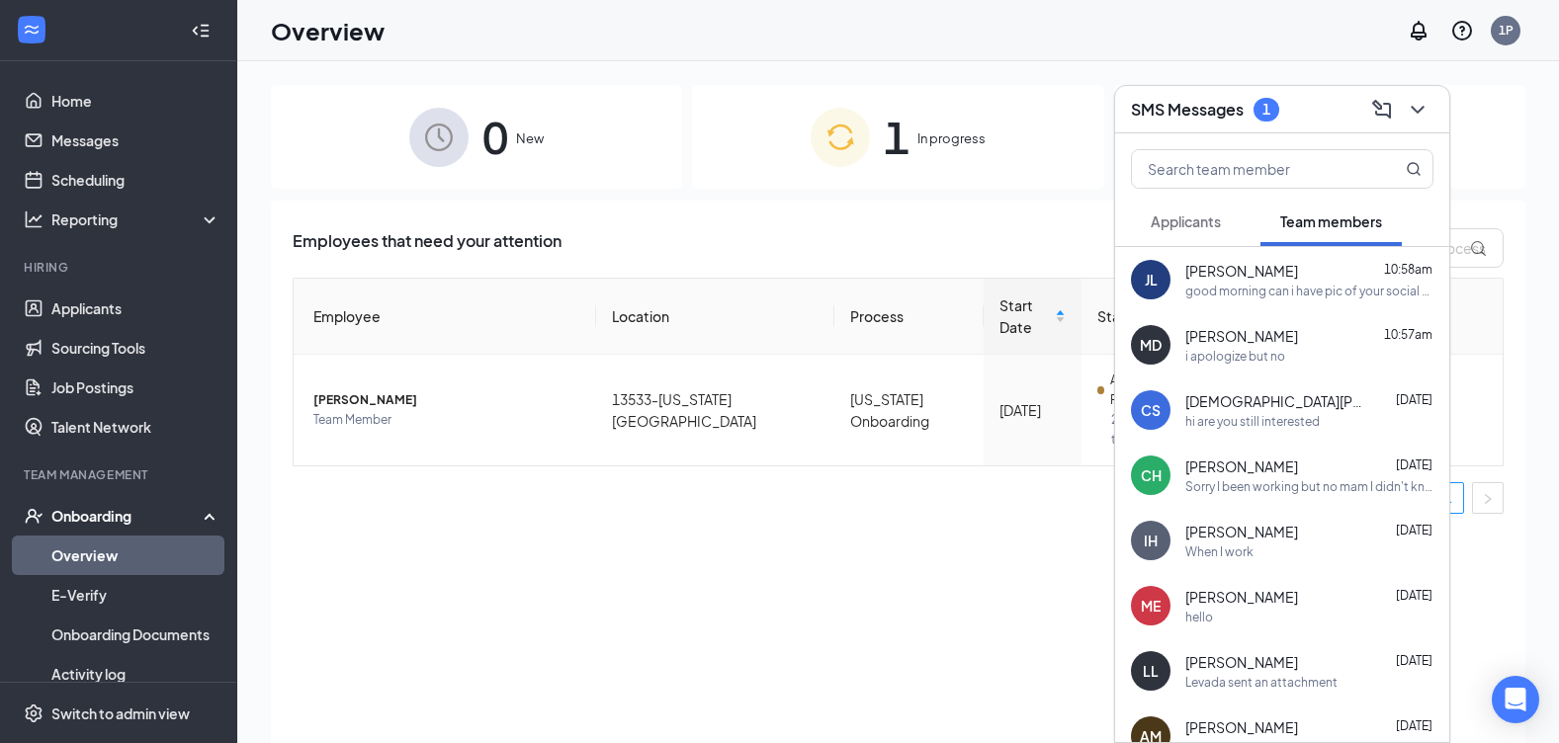
click at [1297, 283] on div "good morning can i have pic of your social and id so i can do my portion to sen…" at bounding box center [1309, 291] width 248 height 17
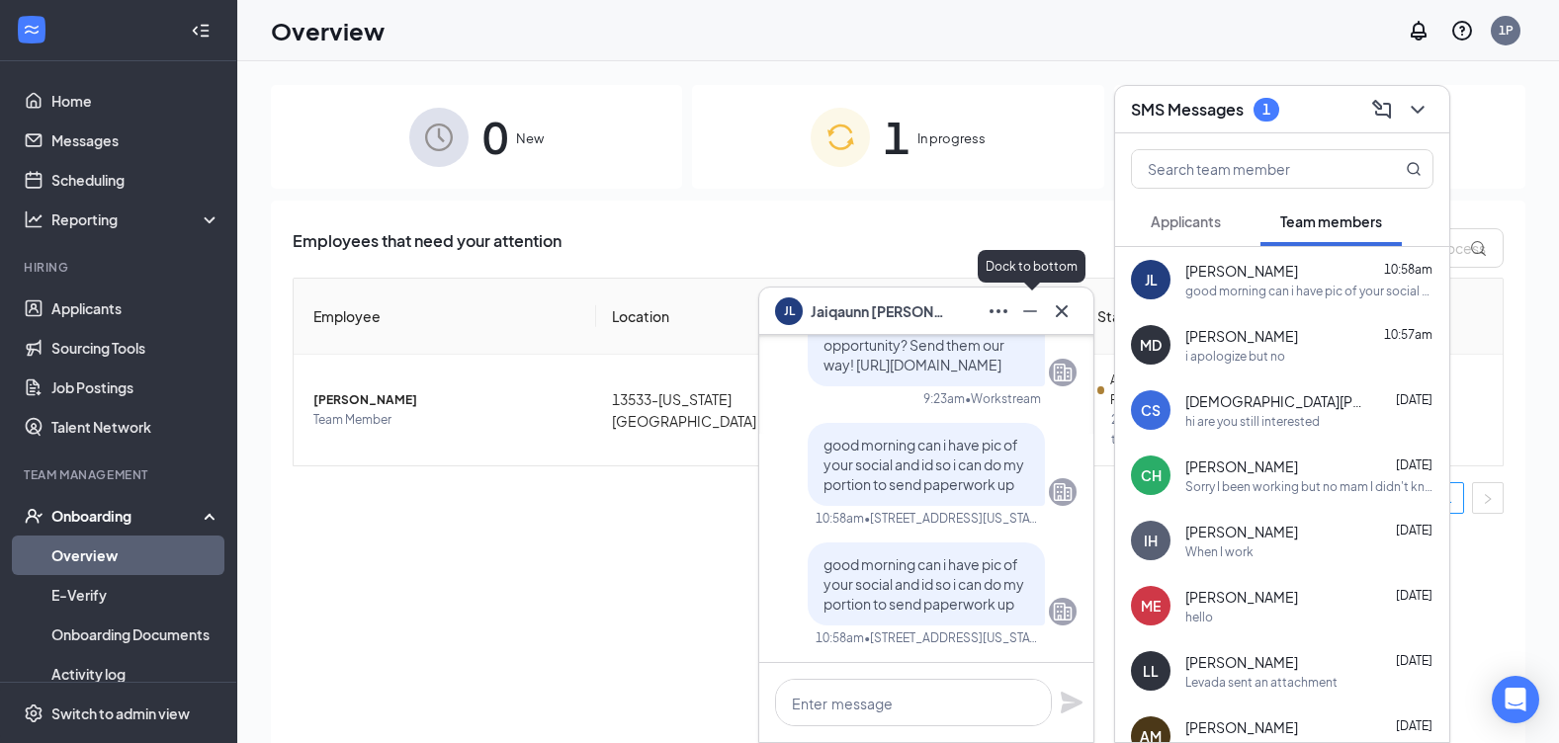
click at [1035, 312] on icon "Minimize" at bounding box center [1030, 311] width 24 height 24
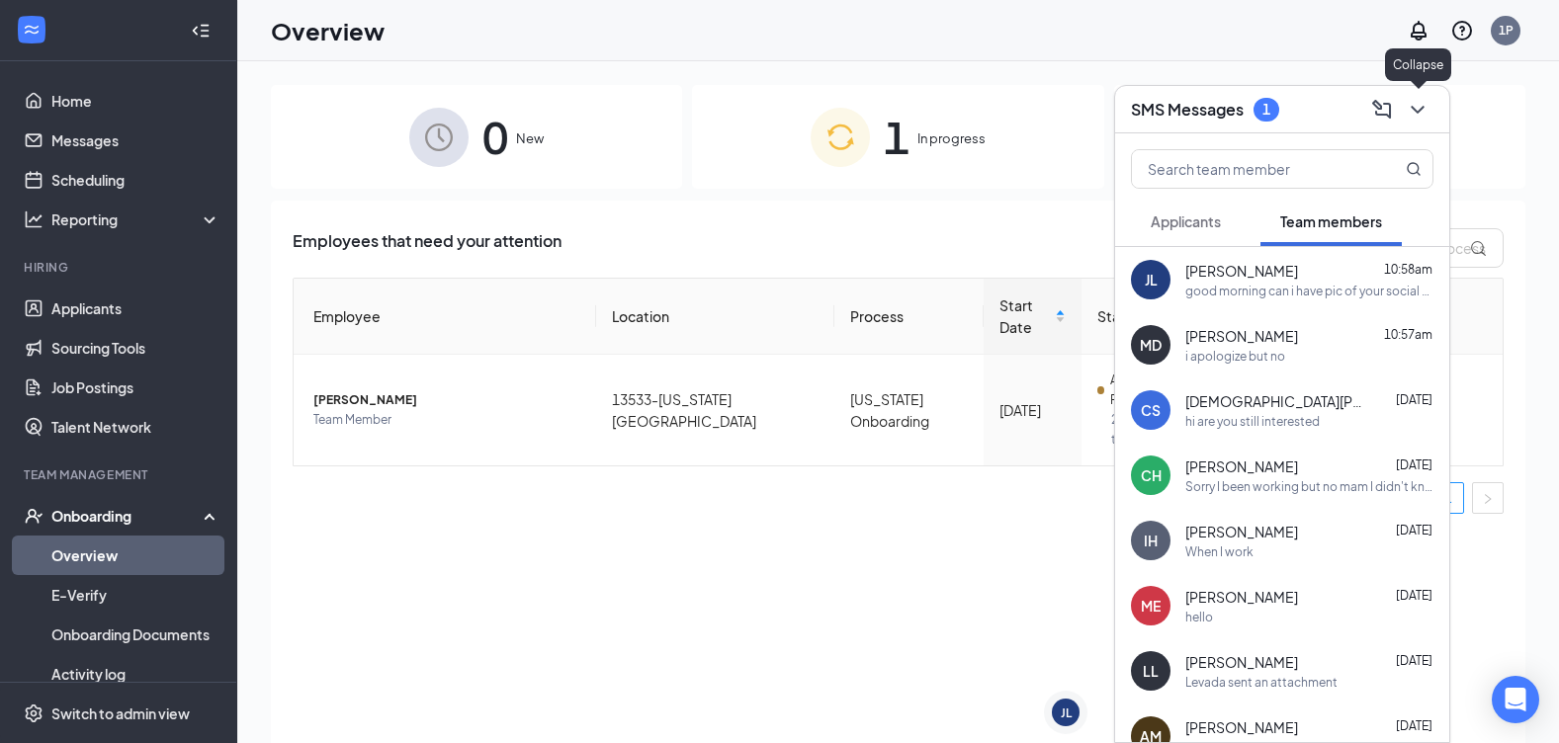
click at [1423, 115] on icon "ChevronDown" at bounding box center [1417, 110] width 24 height 24
